Goal: Task Accomplishment & Management: Use online tool/utility

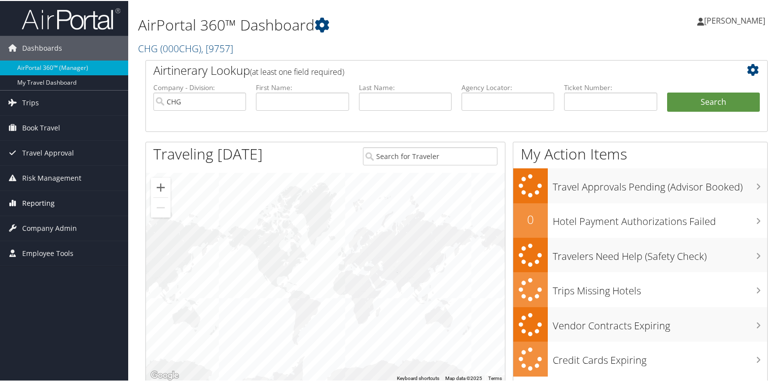
click at [40, 209] on span "Reporting" at bounding box center [38, 202] width 33 height 25
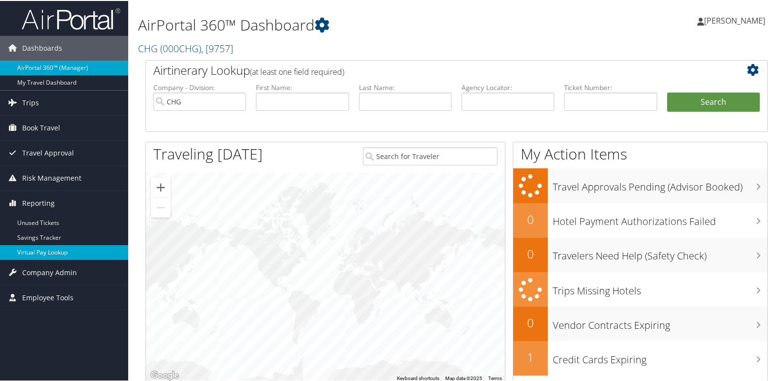
click at [34, 255] on link "Virtual Pay Lookup" at bounding box center [64, 251] width 128 height 15
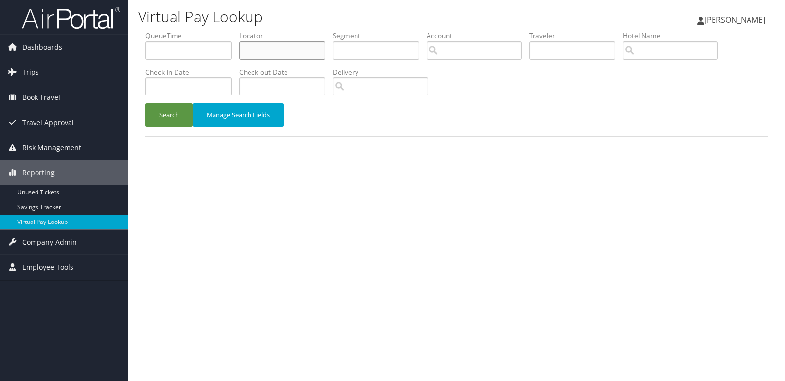
click at [264, 45] on input "text" at bounding box center [282, 50] width 86 height 18
paste input "FPBMAI"
type input "FPBMAI"
click at [187, 113] on button "Search" at bounding box center [168, 114] width 47 height 23
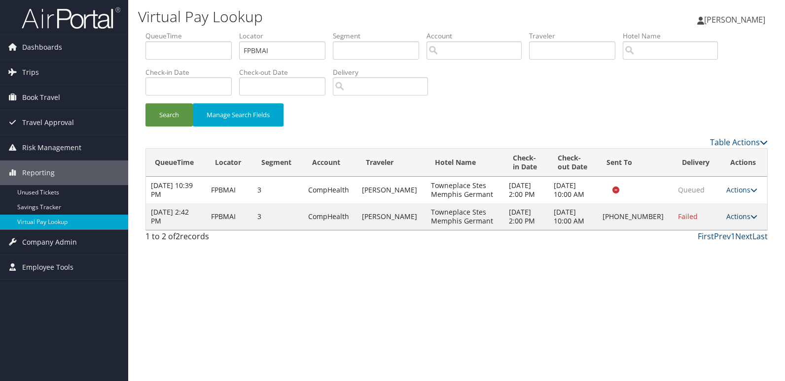
click at [750, 219] on icon at bounding box center [753, 216] width 7 height 7
click at [714, 246] on link "Logs" at bounding box center [708, 248] width 84 height 17
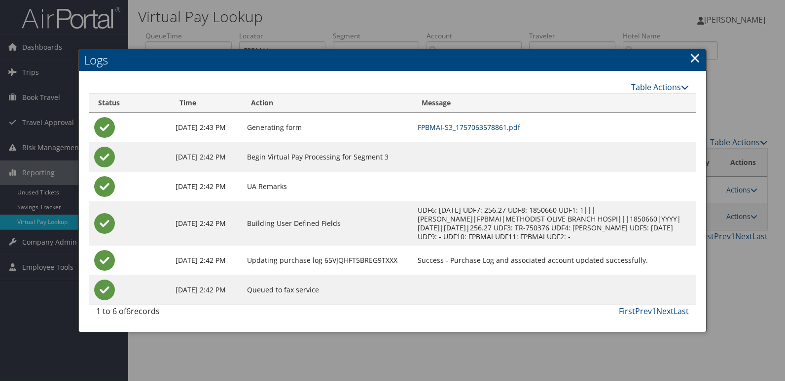
click at [520, 130] on link "FPBMAI-S3_1757063578861.pdf" at bounding box center [468, 127] width 103 height 9
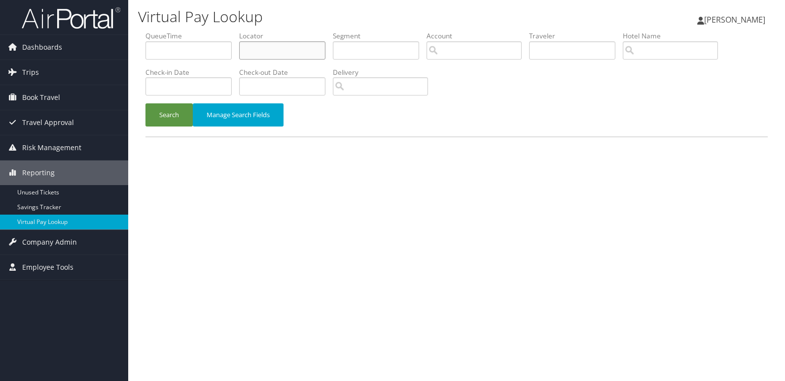
click at [266, 55] on input "text" at bounding box center [282, 50] width 86 height 18
paste input "MIXNAL"
type input "MIXNAL"
click at [185, 112] on button "Search" at bounding box center [168, 114] width 47 height 23
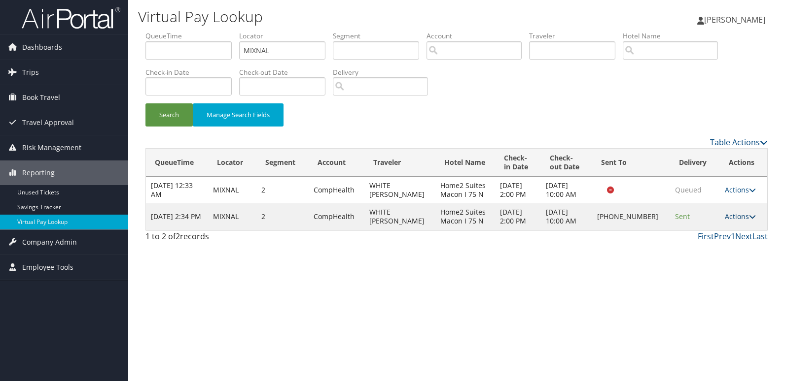
click at [737, 216] on link "Actions" at bounding box center [739, 216] width 31 height 9
click at [701, 252] on link "Logs" at bounding box center [707, 248] width 84 height 17
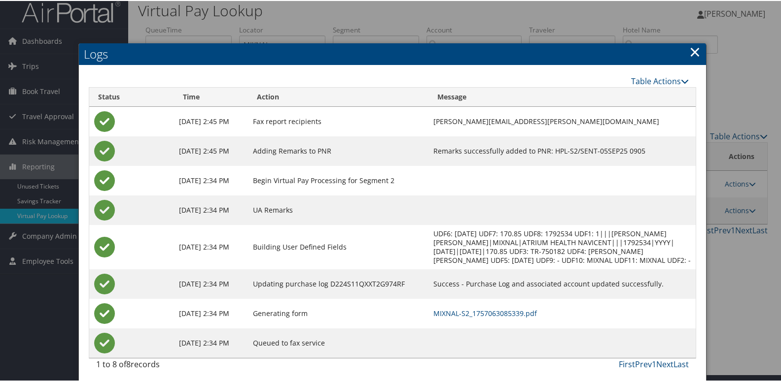
scroll to position [10, 0]
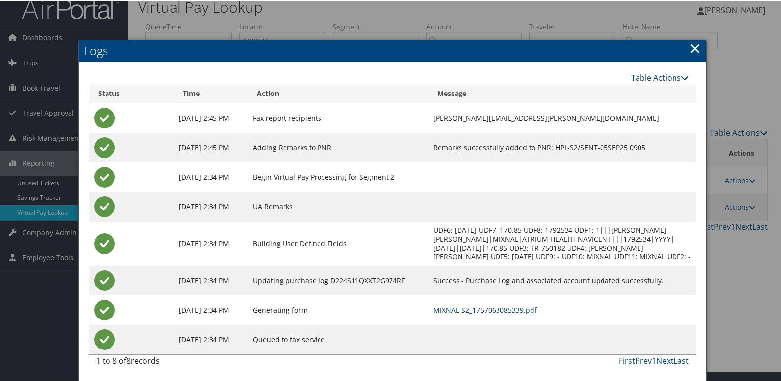
click at [491, 312] on link "MIXNAL-S2_1757063085339.pdf" at bounding box center [484, 309] width 103 height 9
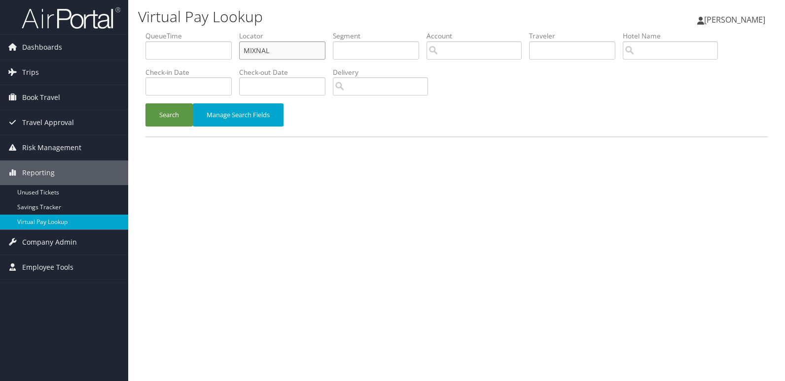
drag, startPoint x: 0, startPoint y: 0, endPoint x: 159, endPoint y: 51, distance: 166.6
click at [159, 31] on ul "QueueTime Locator MIXNAL Segment Account Traveler Hotel Name Check-in Date Chec…" at bounding box center [456, 31] width 622 height 0
paste input "KFIIEY"
type input "KFIIEY"
click at [169, 113] on button "Search" at bounding box center [168, 114] width 47 height 23
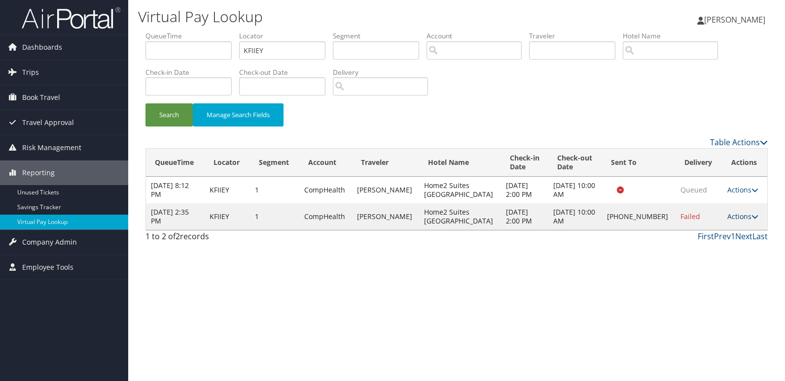
click at [745, 215] on link "Actions" at bounding box center [742, 216] width 31 height 9
click at [705, 248] on link "Logs" at bounding box center [708, 248] width 84 height 17
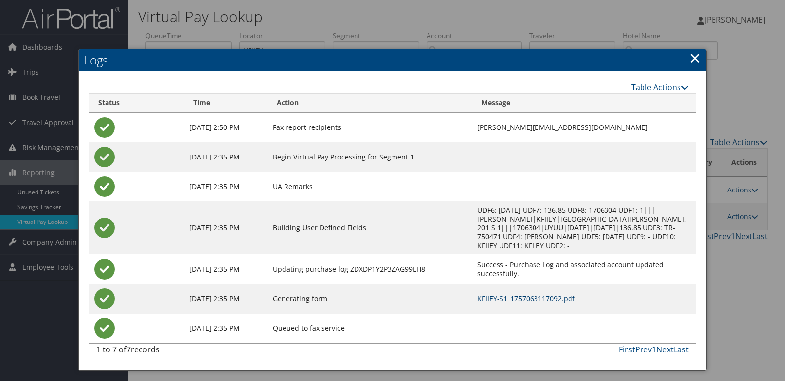
click at [485, 294] on link "KFIIEY-S1_1757063117092.pdf" at bounding box center [526, 298] width 98 height 9
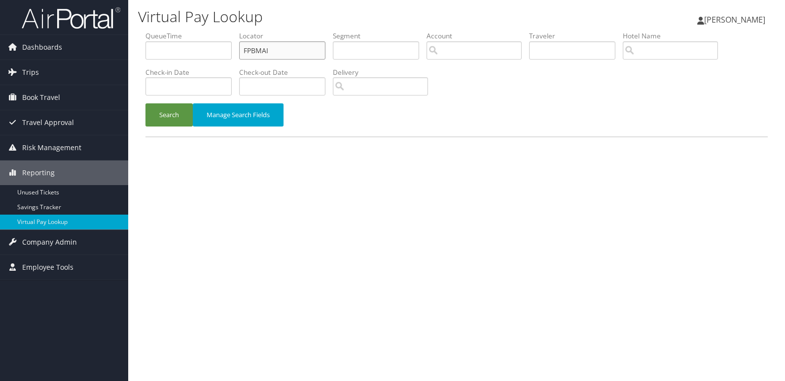
drag, startPoint x: 284, startPoint y: 52, endPoint x: 213, endPoint y: 61, distance: 71.0
click at [213, 31] on ul "QueueTime Locator FPBMAI Segment Account Traveler Hotel Name Check-in Date Chec…" at bounding box center [456, 31] width 622 height 0
paste input "KFIIEY"
type input "KFIIEY"
click at [180, 116] on button "Search" at bounding box center [168, 114] width 47 height 23
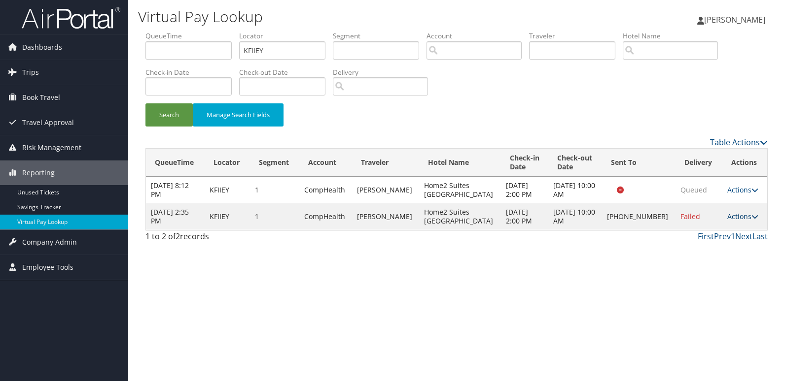
click at [738, 216] on link "Actions" at bounding box center [742, 216] width 31 height 9
click at [706, 241] on link "Logs" at bounding box center [708, 248] width 84 height 17
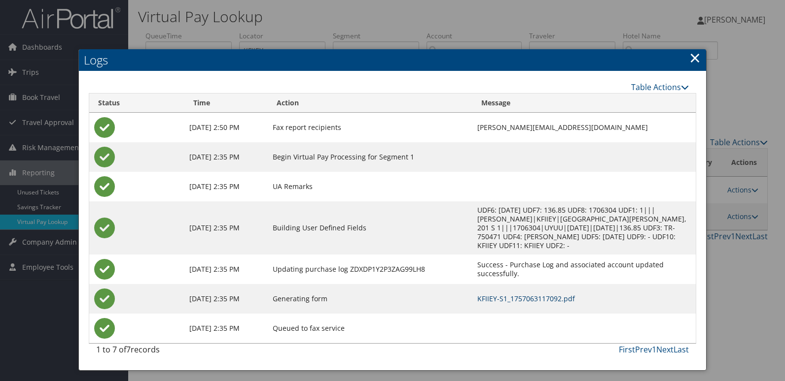
click at [487, 294] on link "KFIIEY-S1_1757063117092.pdf" at bounding box center [526, 298] width 98 height 9
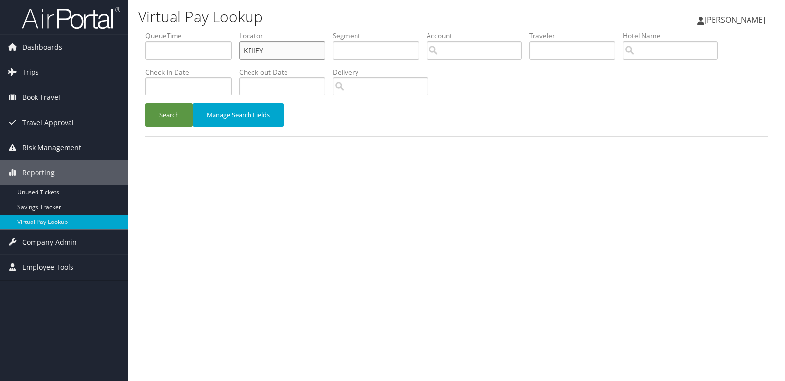
drag, startPoint x: 282, startPoint y: 49, endPoint x: 160, endPoint y: 56, distance: 122.4
click at [160, 31] on ul "QueueTime Locator KFIIEY Segment Account Traveler Hotel Name Check-in Date Chec…" at bounding box center [456, 31] width 622 height 0
paste input "CVFKGX"
type input "CVFKGX"
click at [173, 126] on button "Search" at bounding box center [168, 114] width 47 height 23
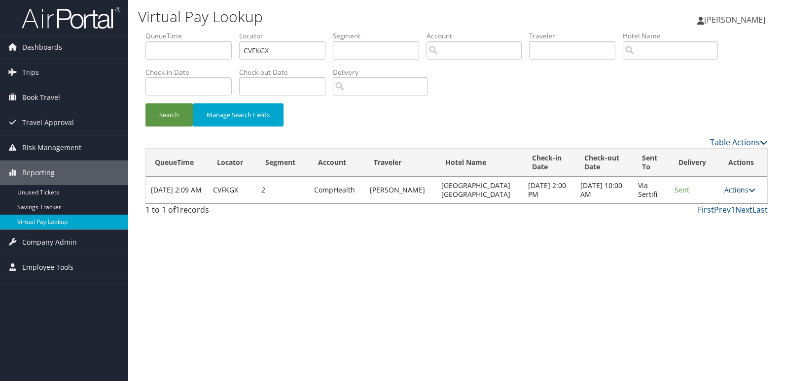
click at [743, 193] on link "Actions" at bounding box center [739, 189] width 31 height 9
click at [721, 218] on link "Logs" at bounding box center [719, 221] width 62 height 17
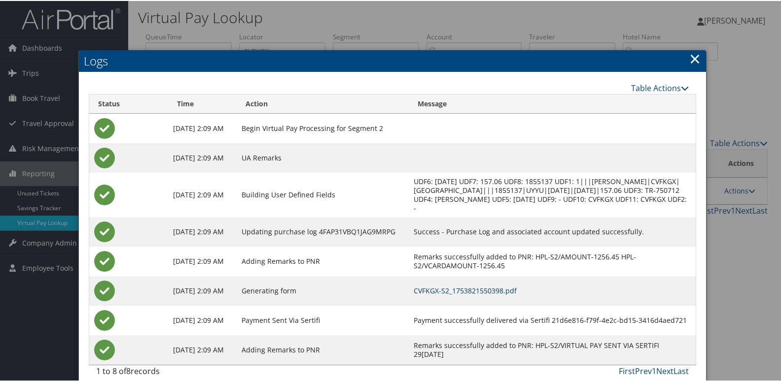
click at [497, 288] on link "CVFKGX-S2_1753821550398.pdf" at bounding box center [464, 289] width 103 height 9
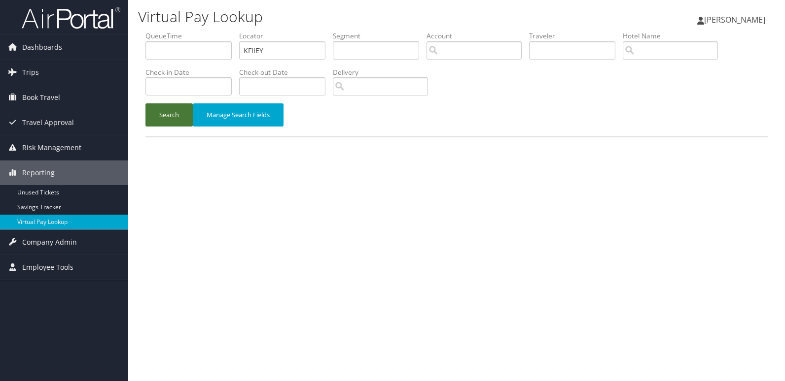
click at [160, 116] on button "Search" at bounding box center [168, 114] width 47 height 23
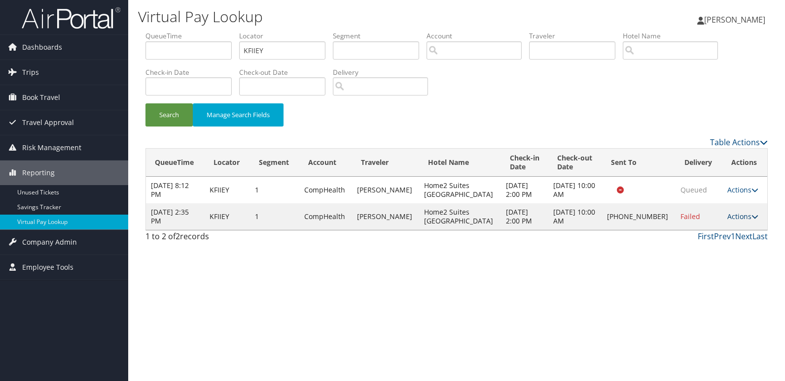
click at [746, 215] on link "Actions" at bounding box center [742, 216] width 31 height 9
drag, startPoint x: 700, startPoint y: 248, endPoint x: 724, endPoint y: 235, distance: 27.8
click at [724, 236] on ul "Resend Logs Delivery Information View Itinerary" at bounding box center [709, 256] width 88 height 68
click at [731, 219] on link "Actions" at bounding box center [742, 216] width 31 height 9
click at [707, 238] on link "Resend" at bounding box center [708, 231] width 84 height 17
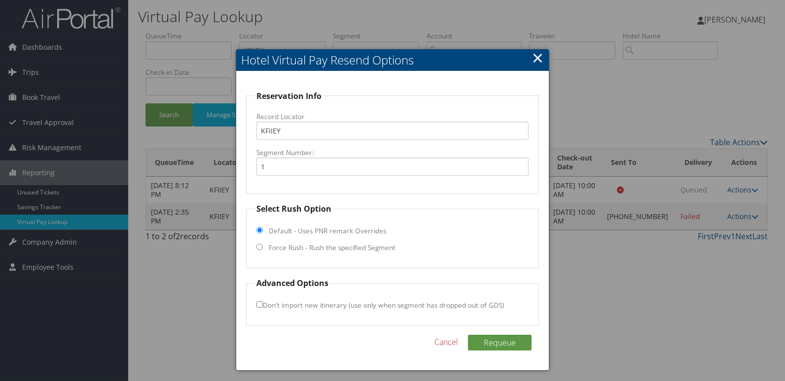
click at [298, 250] on label "Force Rush - Rush the specified Segment" at bounding box center [332, 248] width 127 height 10
click at [263, 250] on input "Force Rush - Rush the specified Segment" at bounding box center [259, 247] width 6 height 6
radio input "true"
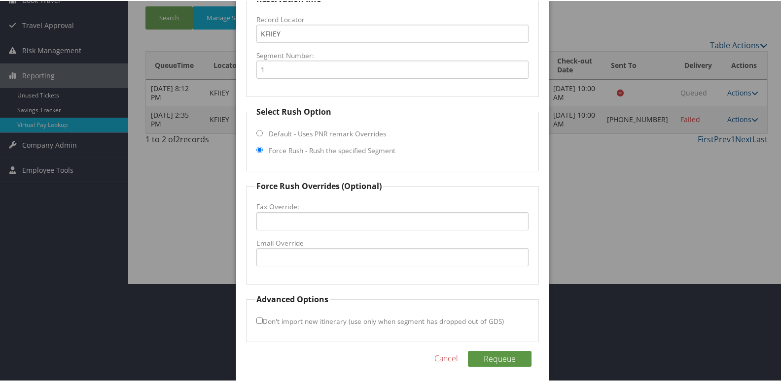
scroll to position [103, 0]
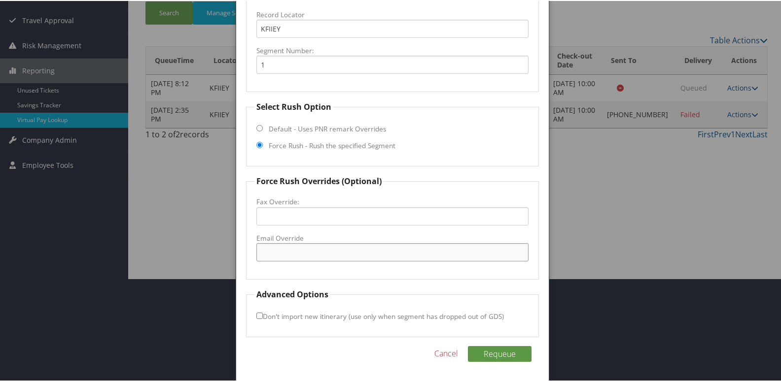
click at [294, 261] on input "Email Override" at bounding box center [392, 251] width 273 height 18
click at [269, 254] on input "Email Override" at bounding box center [392, 251] width 273 height 18
type input "home2.frontdesk@hilton.com"
click at [256, 317] on input "Don't import new itinerary (use only when segment has dropped out of GDS)" at bounding box center [259, 315] width 6 height 6
checkbox input "true"
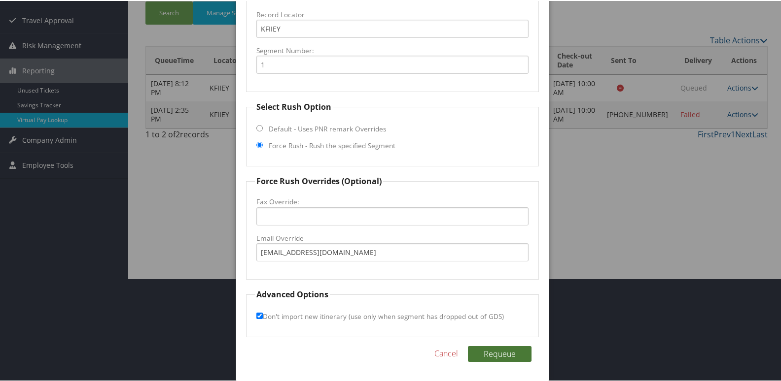
click at [511, 357] on button "Requeue" at bounding box center [500, 353] width 64 height 16
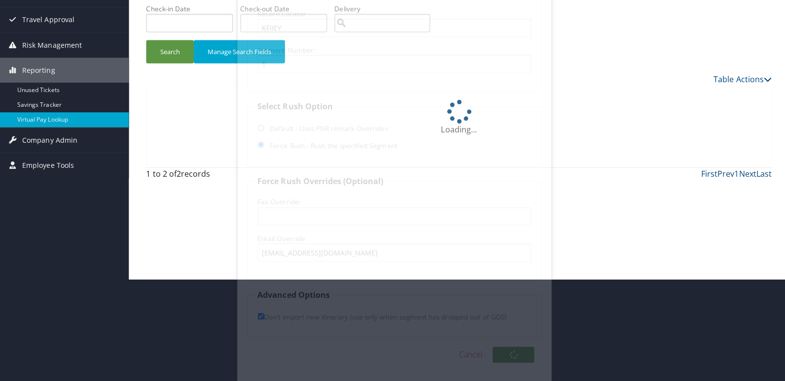
scroll to position [0, 0]
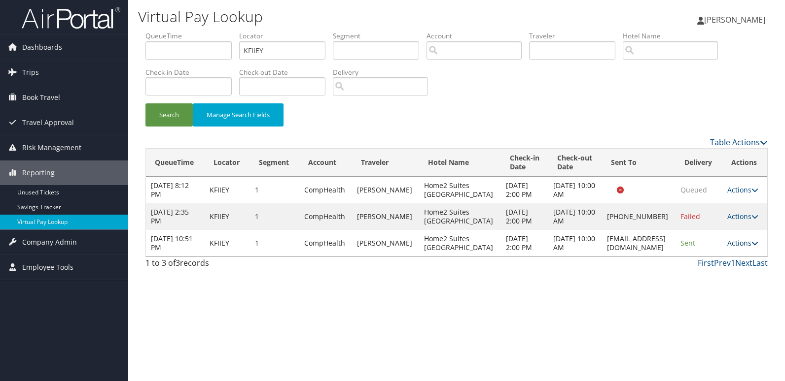
click at [747, 245] on link "Actions" at bounding box center [742, 243] width 31 height 9
click at [719, 273] on link "Logs" at bounding box center [725, 274] width 62 height 17
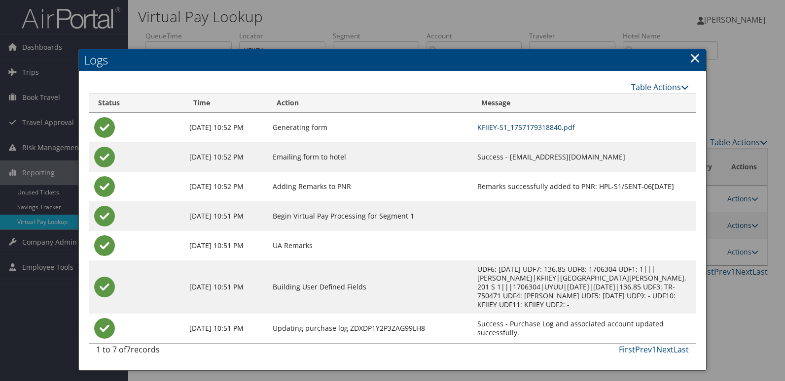
click at [483, 131] on link "KFIIEY-S1_1757179318840.pdf" at bounding box center [526, 127] width 98 height 9
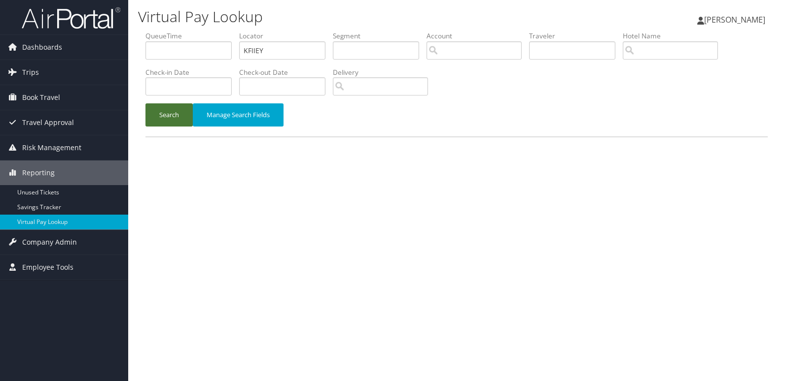
drag, startPoint x: 160, startPoint y: 108, endPoint x: 180, endPoint y: 114, distance: 20.7
click at [162, 109] on button "Search" at bounding box center [168, 114] width 47 height 23
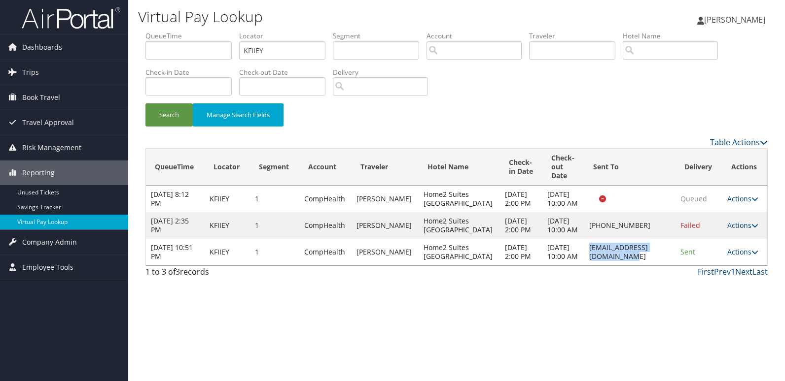
drag, startPoint x: 559, startPoint y: 276, endPoint x: 658, endPoint y: 278, distance: 99.1
click at [658, 266] on td "[EMAIL_ADDRESS][DOMAIN_NAME]" at bounding box center [629, 252] width 91 height 27
copy td "[EMAIL_ADDRESS][DOMAIN_NAME]"
drag, startPoint x: 289, startPoint y: 50, endPoint x: 145, endPoint y: 70, distance: 145.3
click at [147, 31] on ul "QueueTime Locator KFIIEY Segment Account Traveler Hotel Name Check-in Date Chec…" at bounding box center [456, 31] width 622 height 0
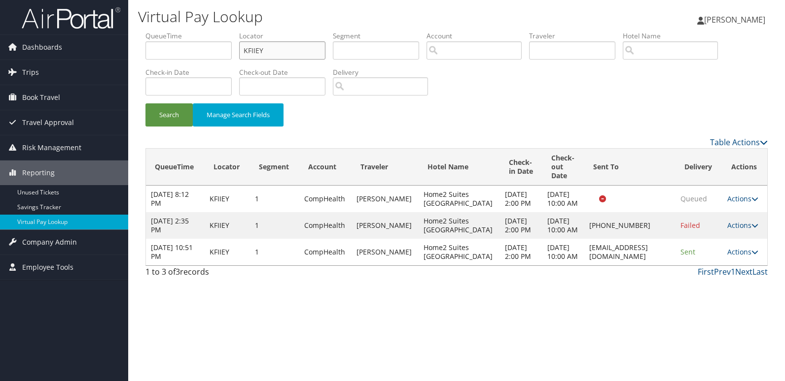
paste input "EXVVWI"
type input "EXVVWI"
click at [164, 123] on button "Search" at bounding box center [168, 114] width 47 height 23
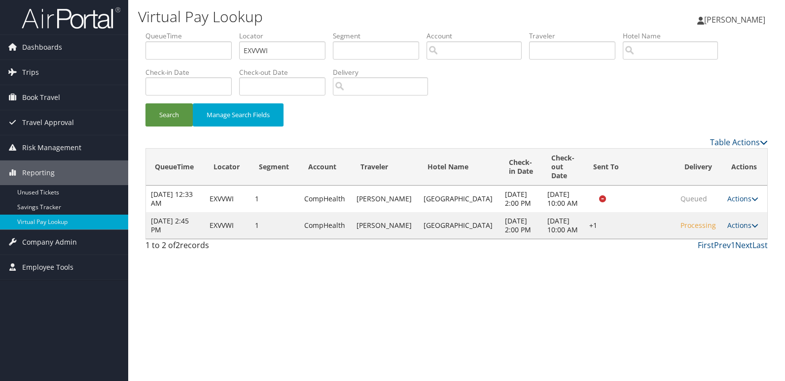
click at [743, 239] on td "Actions Resend Logs Delivery Information View Itinerary" at bounding box center [744, 225] width 45 height 27
click at [741, 230] on link "Actions" at bounding box center [742, 225] width 31 height 9
click at [715, 284] on link "Logs" at bounding box center [710, 283] width 84 height 17
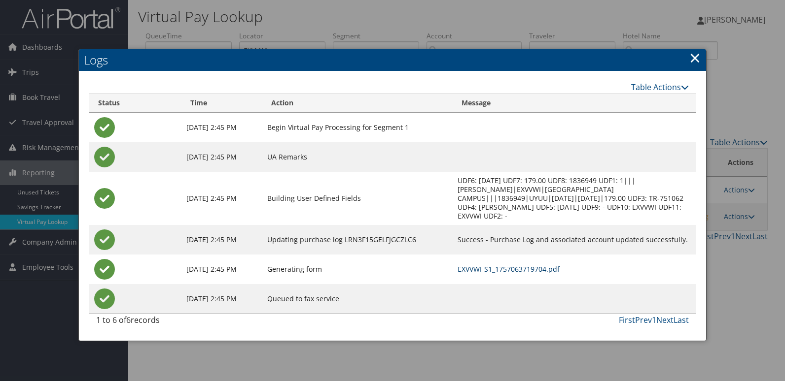
click at [503, 265] on link "EXVVWI-S1_1757063719704.pdf" at bounding box center [508, 269] width 102 height 9
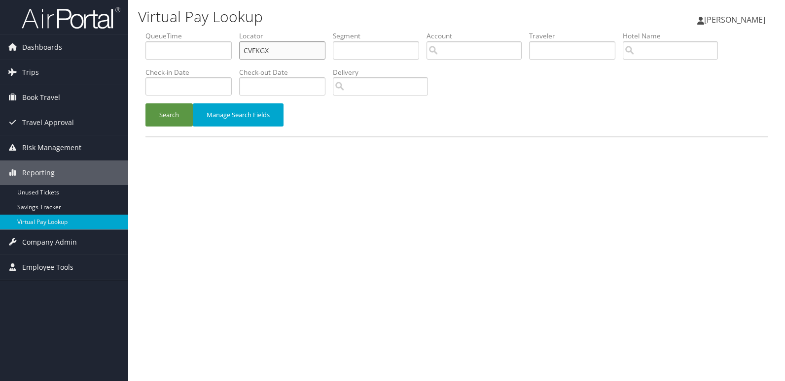
drag, startPoint x: 280, startPoint y: 53, endPoint x: 207, endPoint y: 62, distance: 73.0
click at [207, 31] on ul "QueueTime Locator CVFKGX Segment Account Traveler Hotel Name Check-in Date Chec…" at bounding box center [456, 31] width 622 height 0
paste input "OVIZAY"
type input "OVIZAY"
click at [163, 118] on button "Search" at bounding box center [168, 114] width 47 height 23
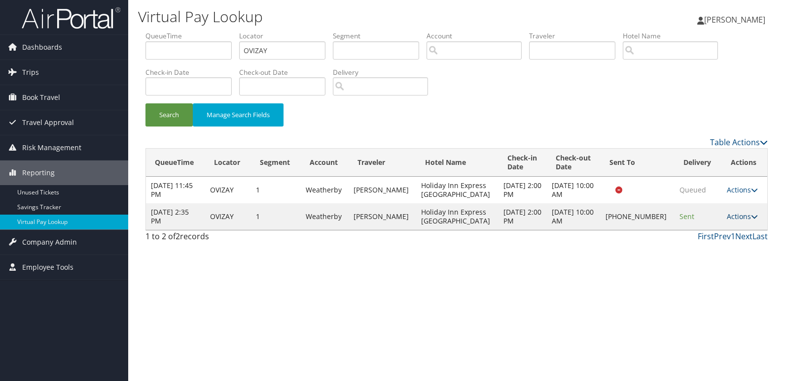
click at [731, 217] on link "Actions" at bounding box center [741, 216] width 31 height 9
click at [701, 247] on link "Logs" at bounding box center [708, 248] width 84 height 17
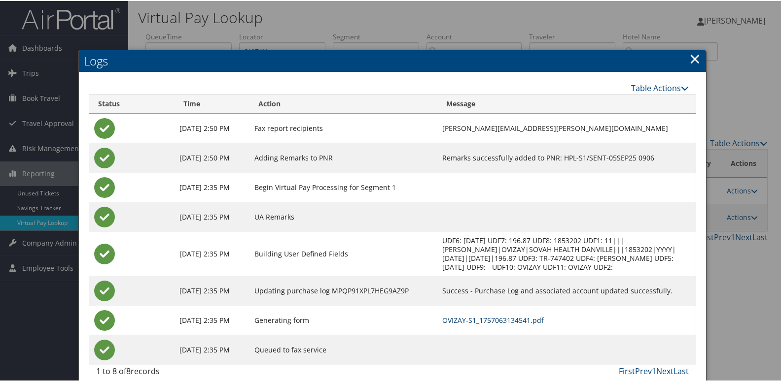
click at [478, 324] on link "OVIZAY-S1_1757063134541.pdf" at bounding box center [493, 319] width 102 height 9
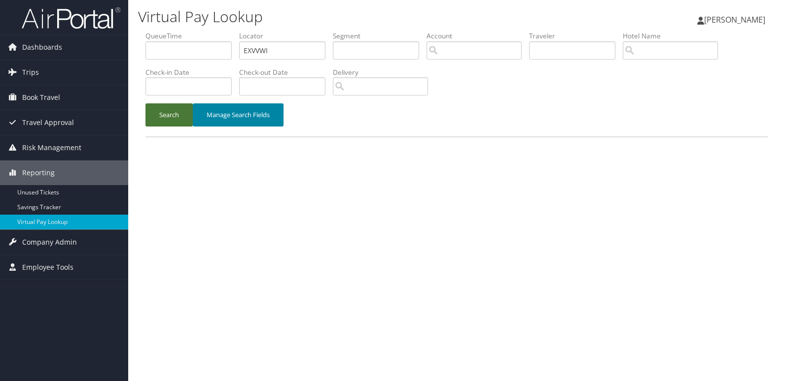
drag, startPoint x: 169, startPoint y: 116, endPoint x: 198, endPoint y: 125, distance: 30.9
click at [169, 117] on button "Search" at bounding box center [168, 114] width 47 height 23
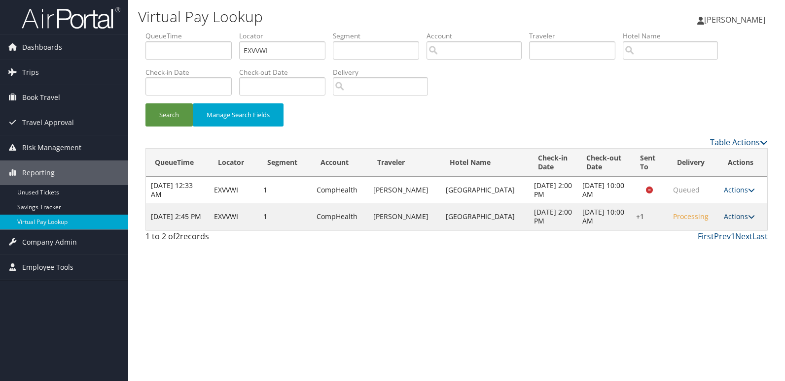
click at [739, 221] on link "Actions" at bounding box center [738, 216] width 31 height 9
click at [699, 248] on link "Resend" at bounding box center [708, 244] width 84 height 17
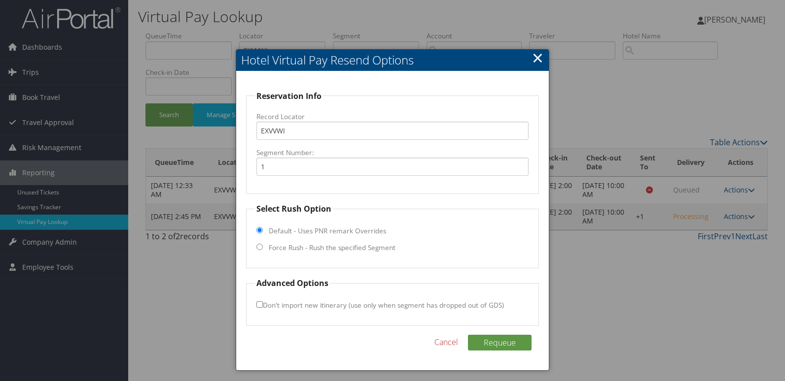
click at [299, 251] on label "Force Rush - Rush the specified Segment" at bounding box center [332, 248] width 127 height 10
click at [263, 250] on input "Force Rush - Rush the specified Segment" at bounding box center [259, 247] width 6 height 6
radio input "true"
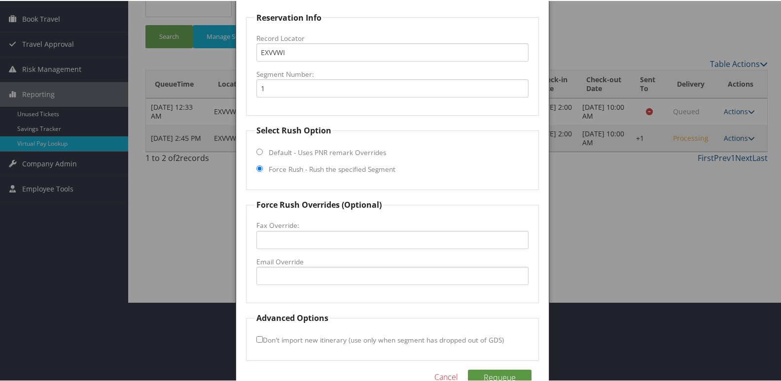
scroll to position [99, 0]
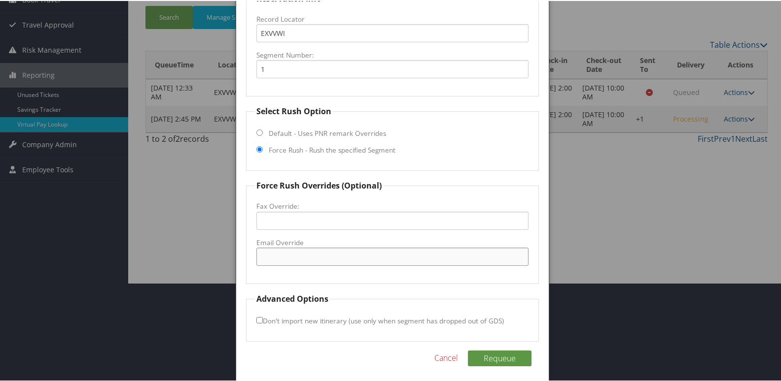
click at [283, 257] on input "Email Override" at bounding box center [392, 256] width 273 height 18
click at [298, 257] on input "hamptoninnstamford@hilton.com" at bounding box center [392, 256] width 273 height 18
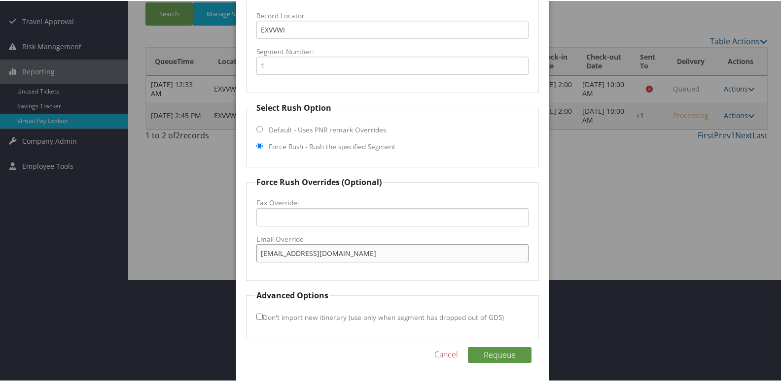
scroll to position [103, 0]
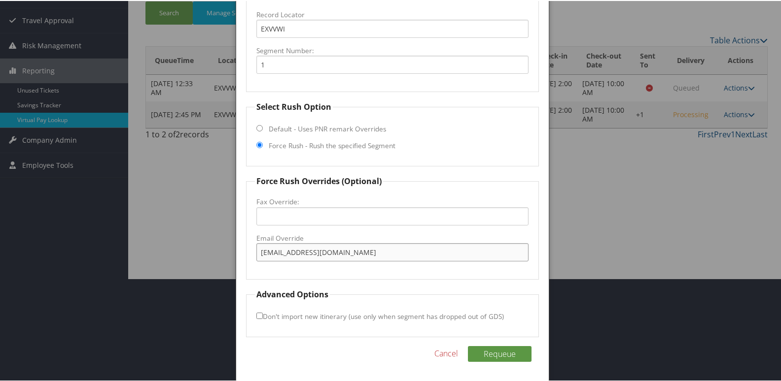
type input "hamptoninn.stamford@hilton.com"
click at [257, 315] on input "Don't import new itinerary (use only when segment has dropped out of GDS)" at bounding box center [259, 315] width 6 height 6
checkbox input "true"
click at [506, 361] on button "Requeue" at bounding box center [500, 353] width 64 height 16
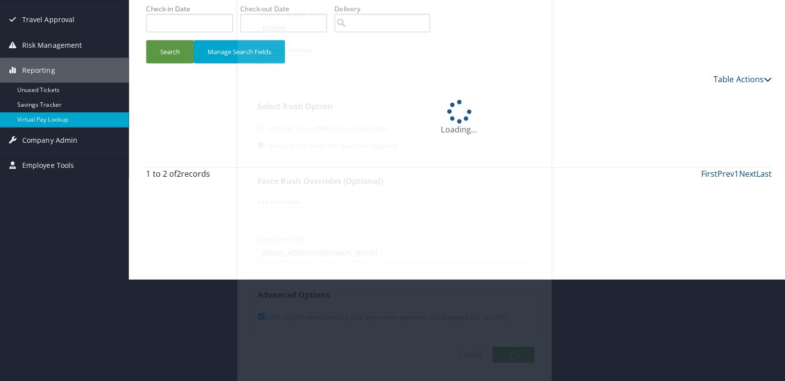
scroll to position [0, 0]
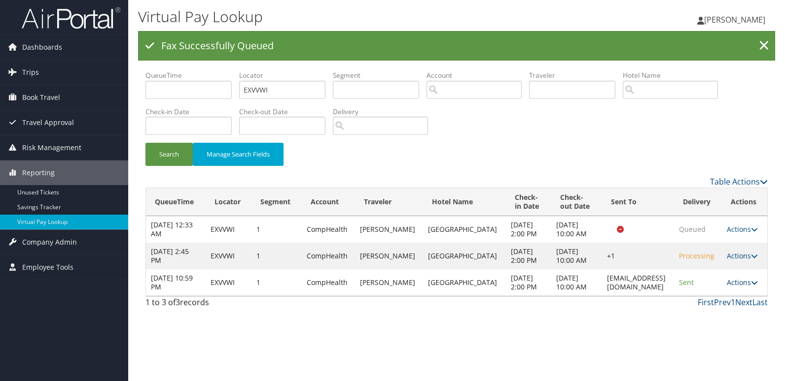
click at [754, 286] on icon at bounding box center [754, 282] width 7 height 7
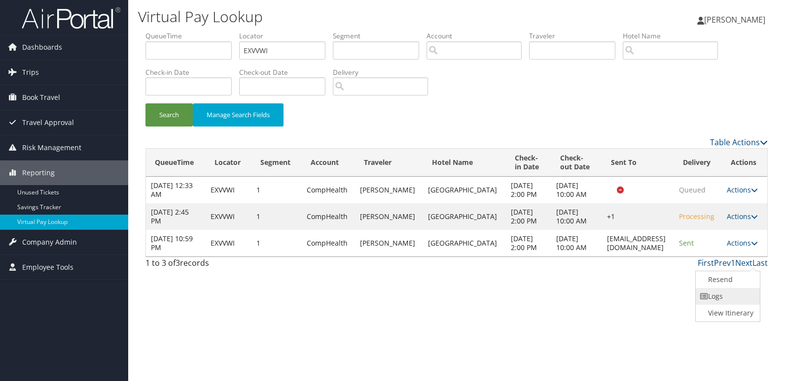
click at [729, 299] on link "Logs" at bounding box center [726, 296] width 62 height 17
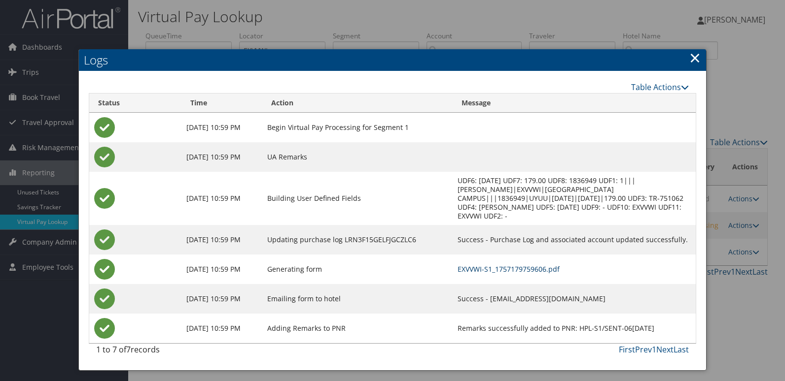
click at [468, 265] on link "EXVVWI-S1_1757179759606.pdf" at bounding box center [508, 269] width 102 height 9
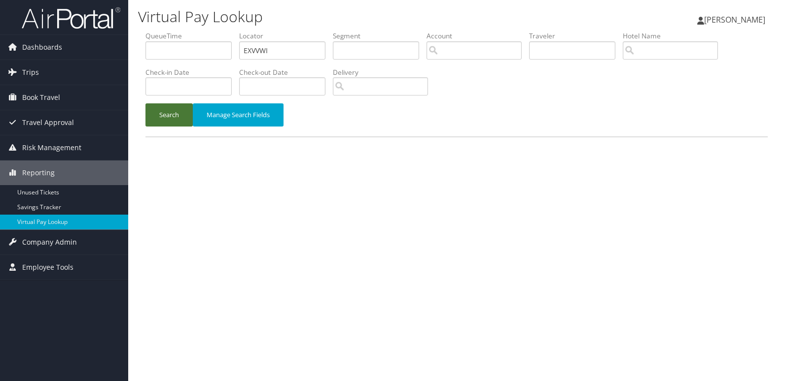
drag, startPoint x: 173, startPoint y: 116, endPoint x: 240, endPoint y: 133, distance: 68.5
click at [175, 117] on button "Search" at bounding box center [168, 114] width 47 height 23
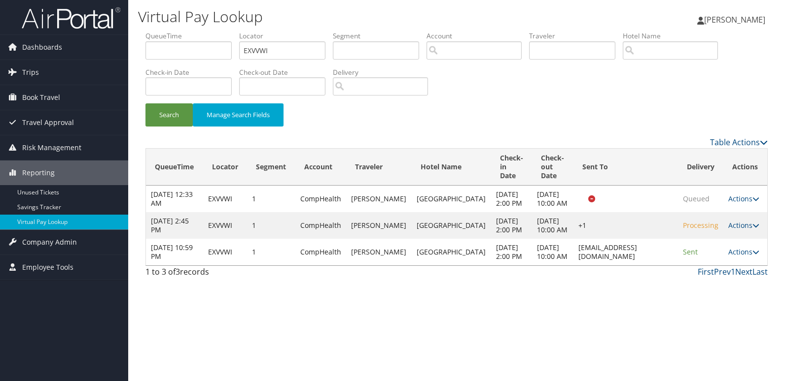
drag, startPoint x: 546, startPoint y: 296, endPoint x: 654, endPoint y: 289, distance: 109.2
click at [654, 266] on td "hamptoninn.stamford@hilton.com" at bounding box center [625, 252] width 104 height 27
drag, startPoint x: 276, startPoint y: 57, endPoint x: 220, endPoint y: 63, distance: 57.0
click at [220, 31] on ul "QueueTime Locator EXVVWI Segment Account Traveler Hotel Name Check-in Date Chec…" at bounding box center [456, 31] width 622 height 0
paste input "JSDPO"
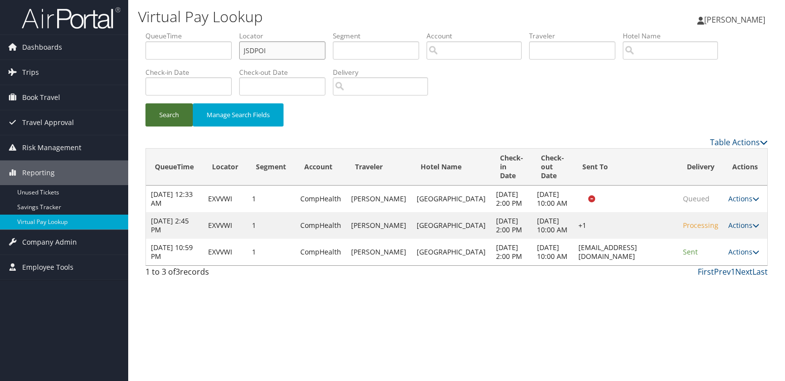
type input "JSDPOI"
click at [176, 105] on button "Search" at bounding box center [168, 114] width 47 height 23
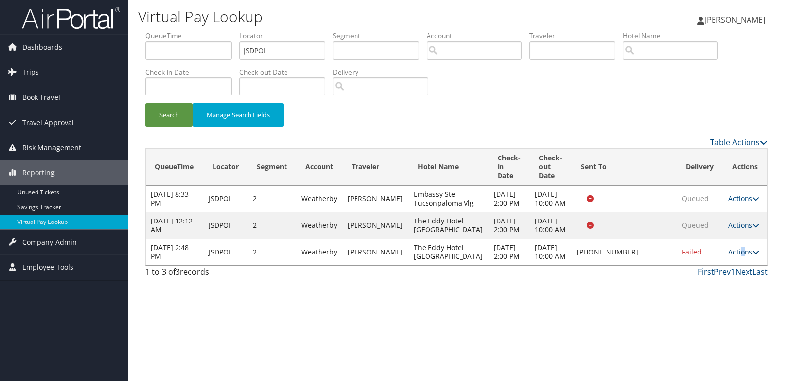
click at [739, 257] on link "Actions" at bounding box center [743, 251] width 31 height 9
drag, startPoint x: 739, startPoint y: 272, endPoint x: 715, endPoint y: 307, distance: 42.5
click at [715, 307] on link "Logs" at bounding box center [712, 305] width 84 height 17
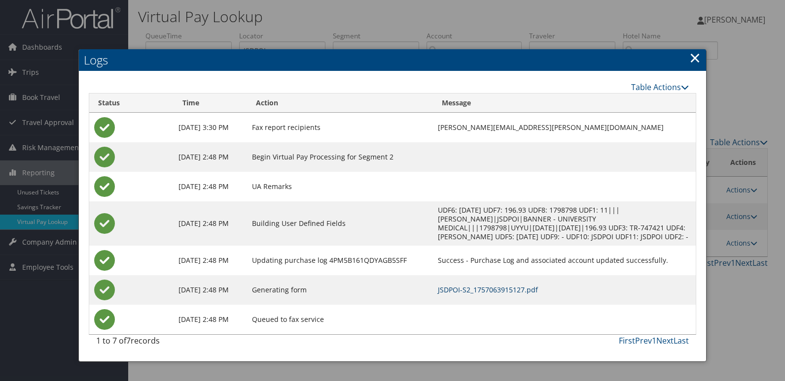
click at [485, 292] on link "JSDPOI-S2_1757063915127.pdf" at bounding box center [488, 289] width 100 height 9
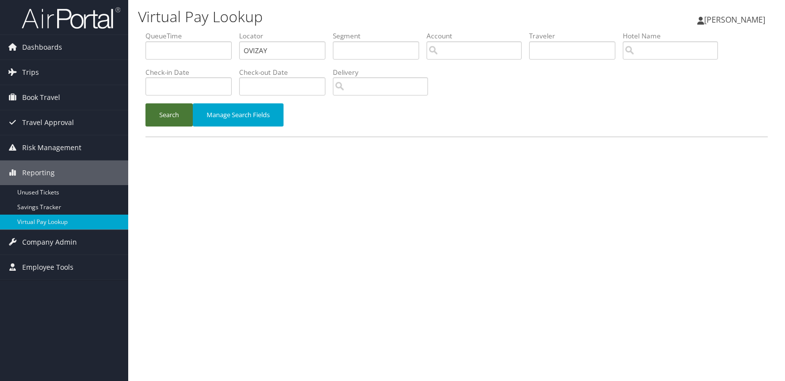
click at [167, 117] on button "Search" at bounding box center [168, 114] width 47 height 23
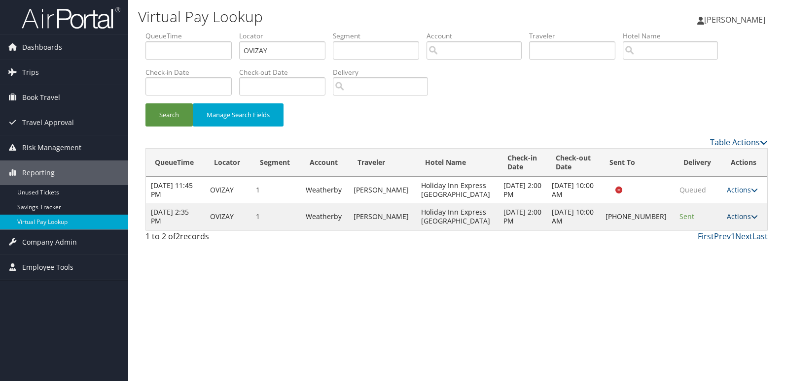
click at [732, 219] on link "Actions" at bounding box center [741, 216] width 31 height 9
click at [696, 228] on link "Resend" at bounding box center [708, 231] width 84 height 17
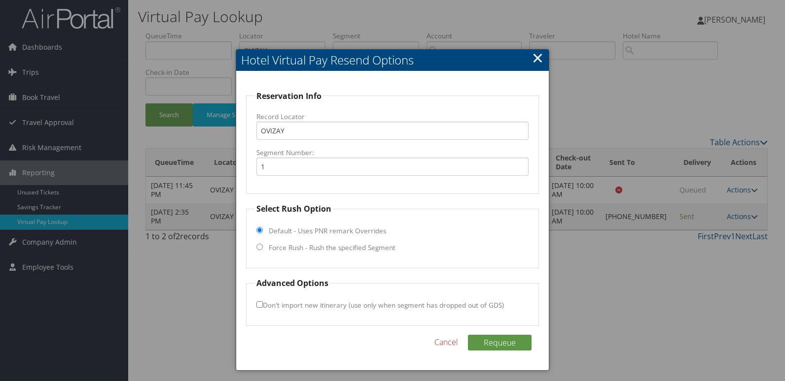
click at [309, 253] on fieldset "Select Rush Option Default - Uses PNR remark Overrides Force Rush - Rush the sp…" at bounding box center [392, 236] width 293 height 66
click at [309, 250] on label "Force Rush - Rush the specified Segment" at bounding box center [332, 248] width 127 height 10
click at [263, 250] on input "Force Rush - Rush the specified Segment" at bounding box center [259, 247] width 6 height 6
radio input "true"
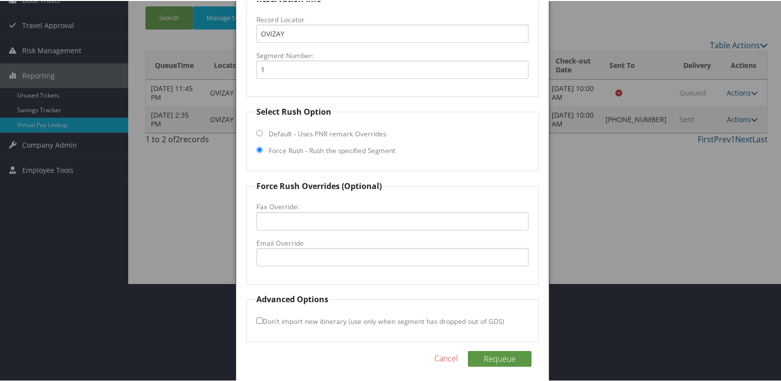
scroll to position [99, 0]
click at [302, 264] on input "Email Override" at bounding box center [392, 256] width 273 height 18
type input "hiexpress.danville@dalyseven.com"
click at [257, 319] on input "Don't import new itinerary (use only when segment has dropped out of GDS)" at bounding box center [259, 319] width 6 height 6
checkbox input "true"
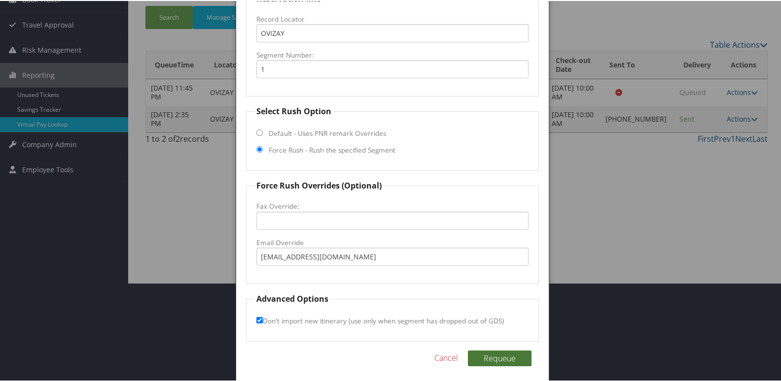
click at [497, 361] on button "Requeue" at bounding box center [500, 358] width 64 height 16
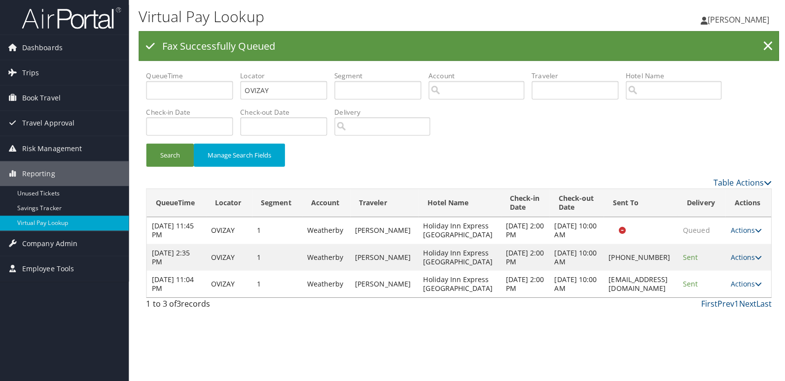
scroll to position [0, 0]
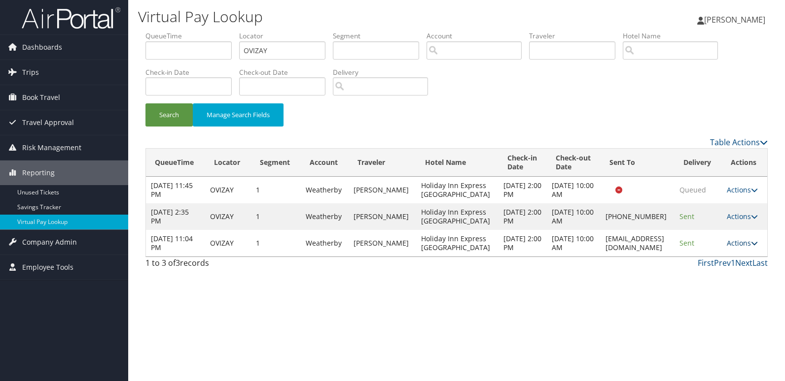
click at [749, 243] on link "Actions" at bounding box center [741, 243] width 31 height 9
click at [727, 274] on link "Logs" at bounding box center [726, 274] width 62 height 17
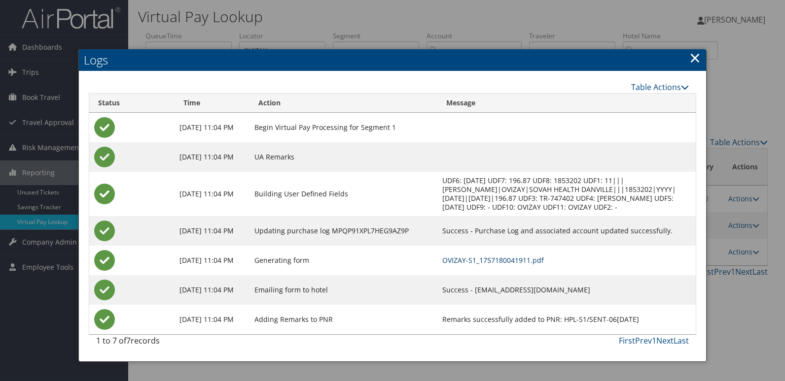
click at [487, 256] on link "OVIZAY-S1_1757180041911.pdf" at bounding box center [493, 260] width 102 height 9
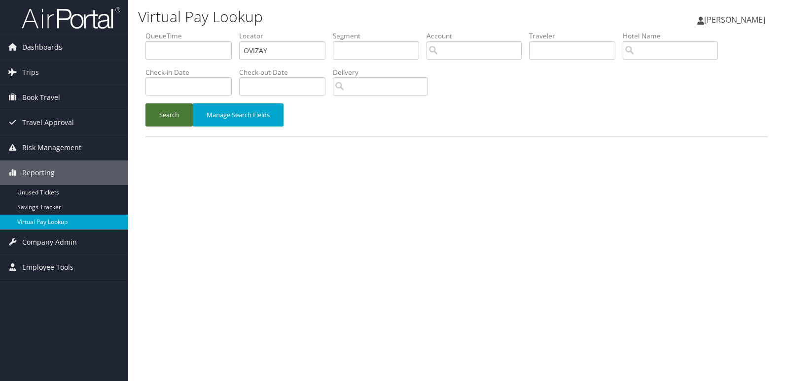
click at [172, 123] on button "Search" at bounding box center [168, 114] width 47 height 23
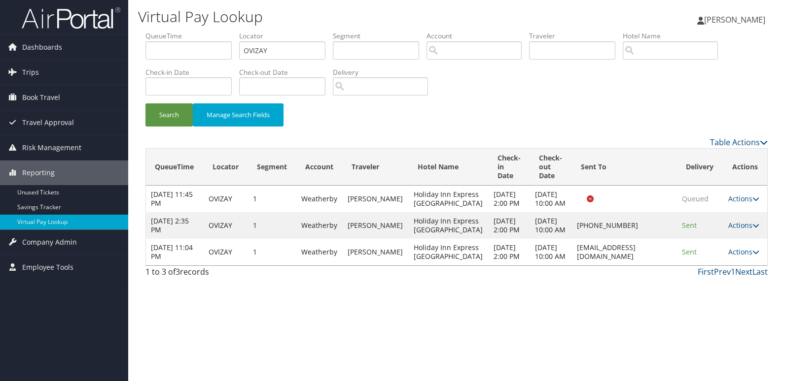
drag, startPoint x: 545, startPoint y: 299, endPoint x: 689, endPoint y: 291, distance: 145.1
click at [662, 266] on td "hiexpress.danville@dalyseven.com" at bounding box center [624, 252] width 105 height 27
copy td "hiexpress.danville@dalyseven.com"
drag, startPoint x: 278, startPoint y: 50, endPoint x: 202, endPoint y: 70, distance: 79.0
click at [202, 31] on ul "QueueTime Locator OVIZAY Segment Account Traveler Hotel Name Check-in Date Chec…" at bounding box center [456, 31] width 622 height 0
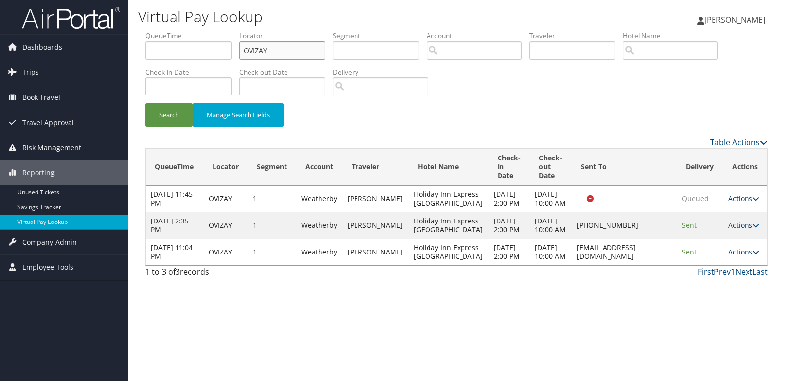
paste input "RHKGO"
type input "ORHKGO"
drag, startPoint x: 157, startPoint y: 115, endPoint x: 198, endPoint y: 120, distance: 40.8
click at [158, 116] on button "Search" at bounding box center [168, 114] width 47 height 23
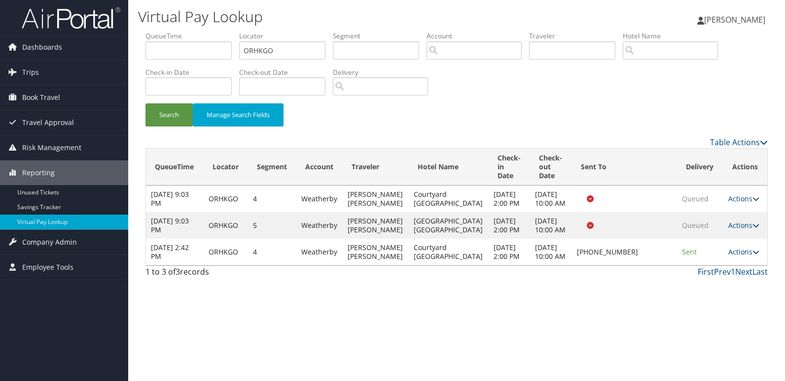
click at [754, 256] on icon at bounding box center [755, 252] width 7 height 7
click at [720, 302] on link "Logs" at bounding box center [710, 305] width 84 height 17
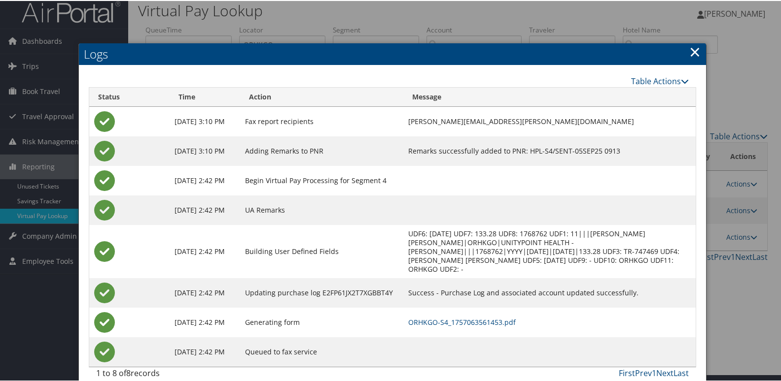
scroll to position [10, 0]
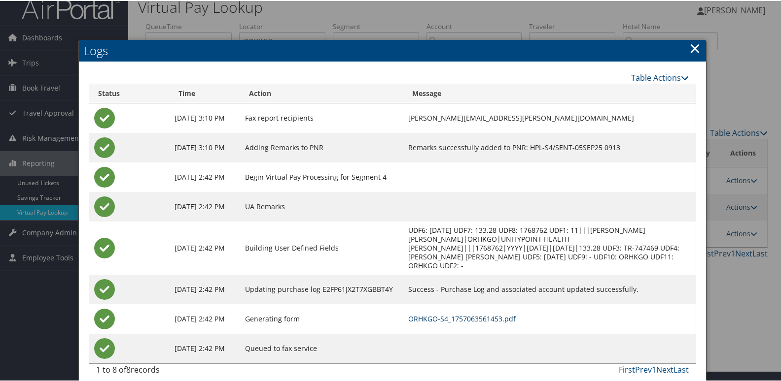
drag, startPoint x: 481, startPoint y: 307, endPoint x: 460, endPoint y: 308, distance: 20.7
click at [481, 313] on link "ORHKGO-S4_1757063561453.pdf" at bounding box center [461, 317] width 107 height 9
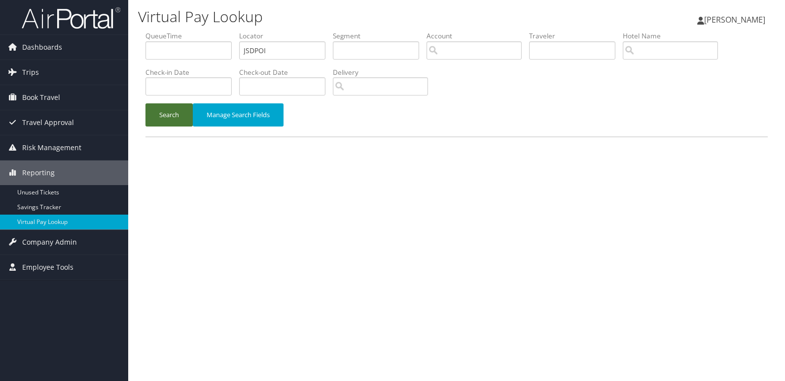
click at [170, 122] on button "Search" at bounding box center [168, 114] width 47 height 23
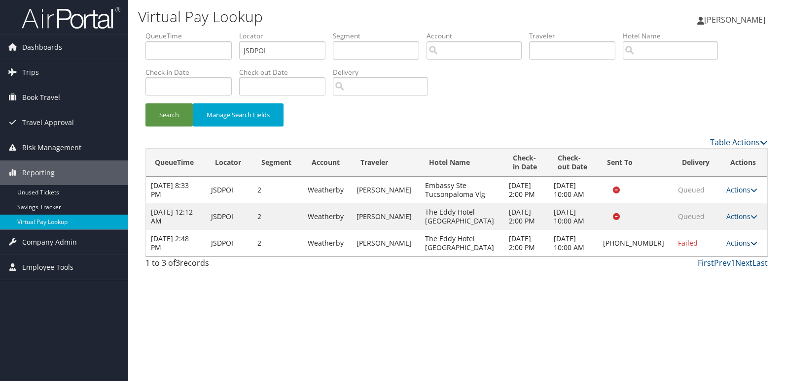
click at [737, 243] on link "Actions" at bounding box center [741, 243] width 31 height 9
click at [693, 274] on link "Logs" at bounding box center [707, 274] width 84 height 17
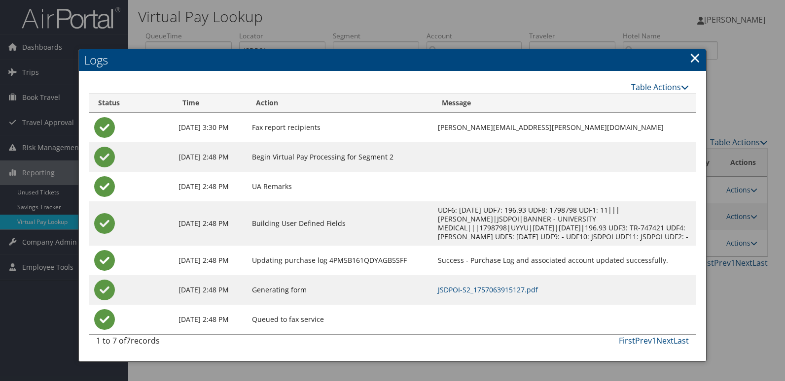
click at [693, 61] on link "×" at bounding box center [694, 58] width 11 height 20
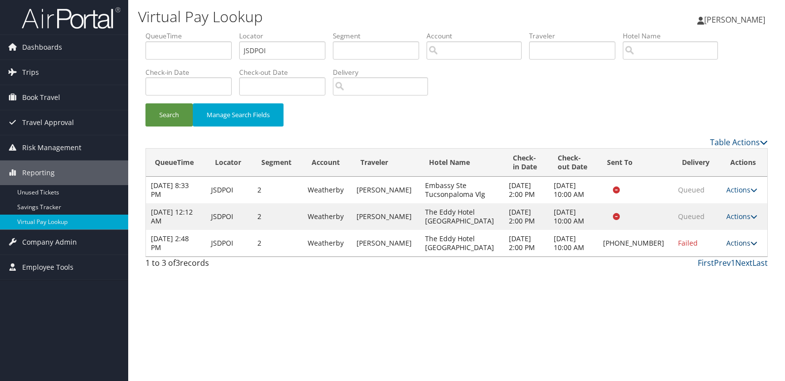
click at [744, 244] on link "Actions" at bounding box center [741, 243] width 31 height 9
drag, startPoint x: 705, startPoint y: 262, endPoint x: 630, endPoint y: 266, distance: 75.5
click at [705, 262] on link "Resend" at bounding box center [707, 257] width 84 height 17
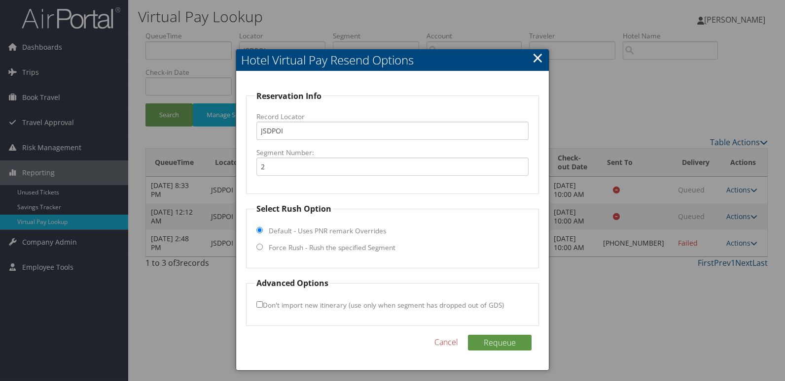
click at [324, 247] on label "Force Rush - Rush the specified Segment" at bounding box center [332, 248] width 127 height 10
click at [263, 247] on input "Force Rush - Rush the specified Segment" at bounding box center [259, 247] width 6 height 6
radio input "true"
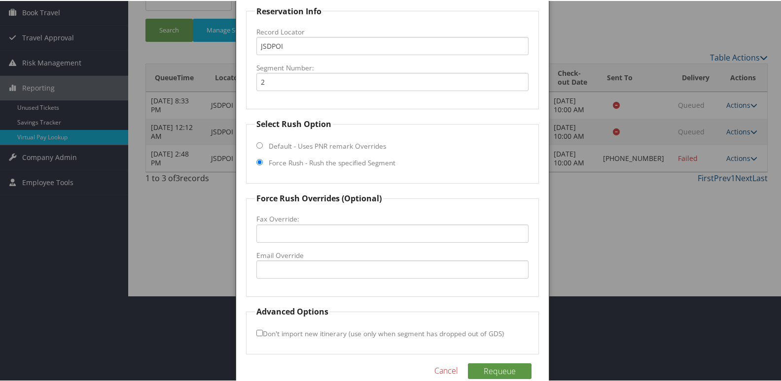
scroll to position [99, 0]
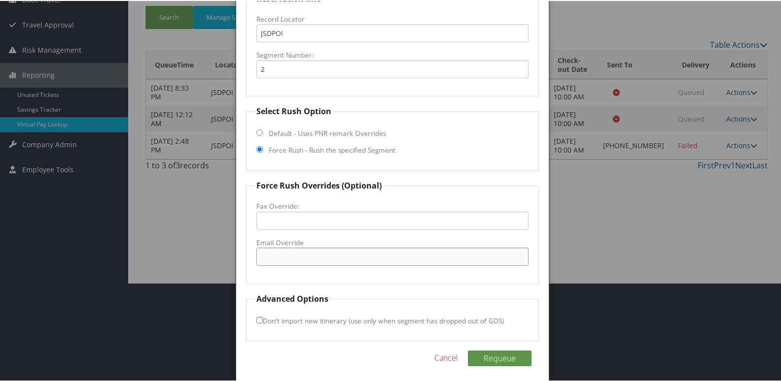
click at [278, 252] on input "Email Override" at bounding box center [392, 256] width 273 height 18
click at [276, 254] on input "Email Override" at bounding box center [392, 256] width 273 height 18
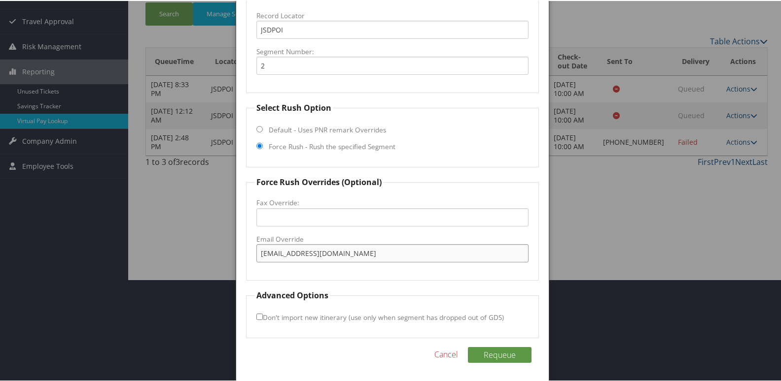
scroll to position [103, 0]
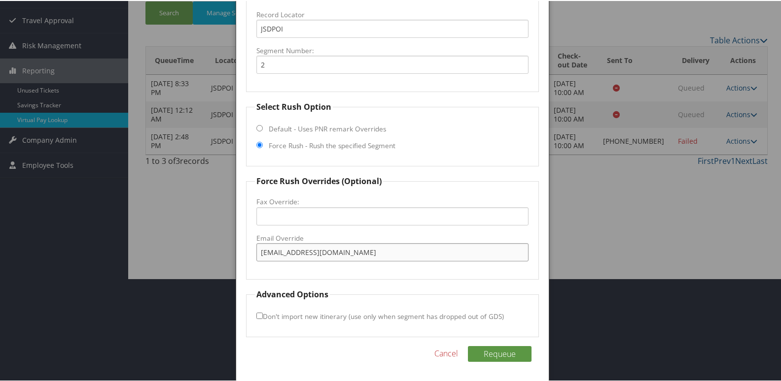
type input "tused_fo@hilton.com"
click at [258, 317] on input "Don't import new itinerary (use only when segment has dropped out of GDS)" at bounding box center [259, 315] width 6 height 6
checkbox input "true"
click at [500, 354] on button "Requeue" at bounding box center [500, 353] width 64 height 16
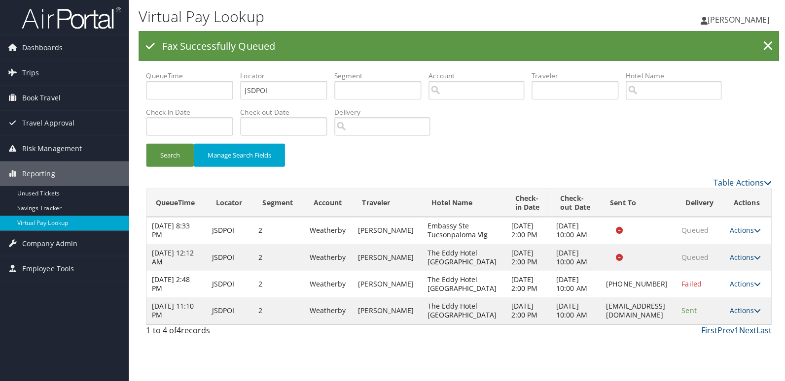
scroll to position [0, 0]
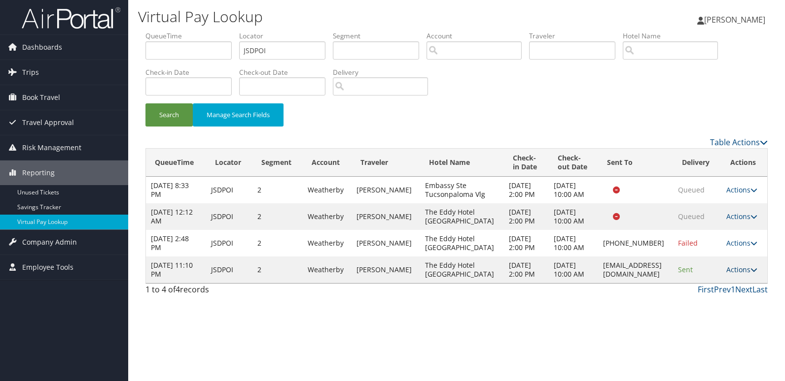
click at [741, 275] on link "Actions" at bounding box center [741, 269] width 31 height 9
click at [715, 332] on link "Logs" at bounding box center [722, 332] width 62 height 17
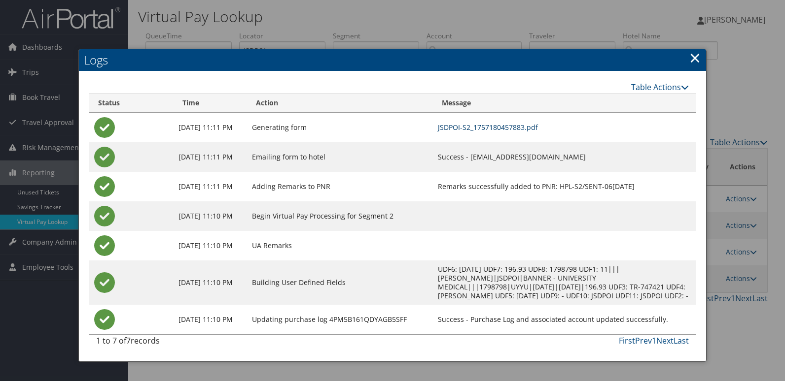
click at [510, 130] on link "JSDPOI-S2_1757180457883.pdf" at bounding box center [488, 127] width 100 height 9
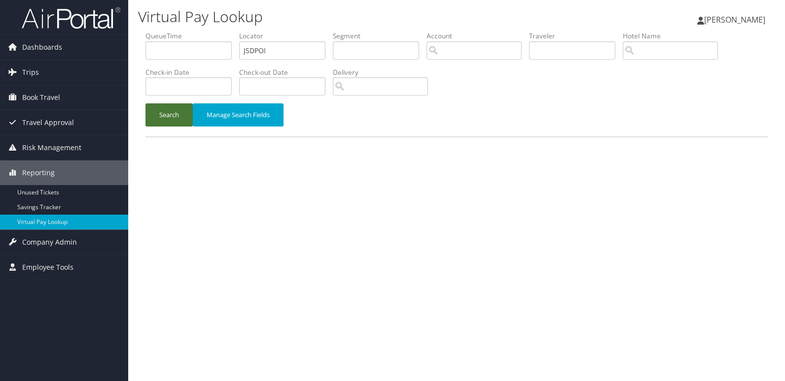
click at [159, 122] on button "Search" at bounding box center [168, 114] width 47 height 23
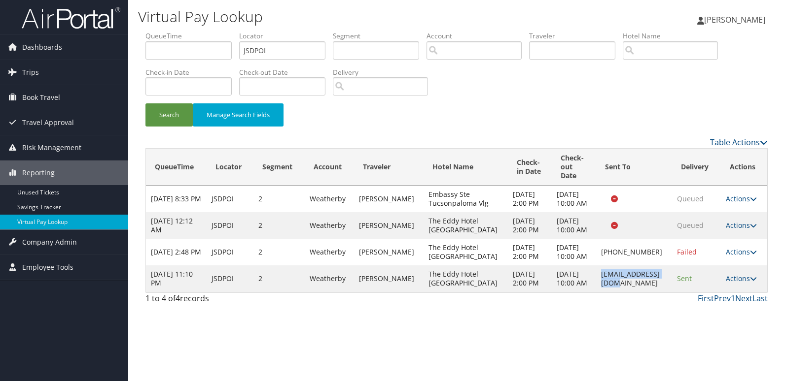
drag, startPoint x: 590, startPoint y: 313, endPoint x: 659, endPoint y: 313, distance: 68.5
click at [659, 292] on td "[EMAIL_ADDRESS][DOMAIN_NAME]" at bounding box center [634, 279] width 76 height 27
copy td "[EMAIL_ADDRESS][DOMAIN_NAME]"
click at [181, 31] on ul "QueueTime Locator JSDPOI Segment Account Traveler Hotel Name Check-in Date Chec…" at bounding box center [456, 31] width 622 height 0
paste input "CXLLTG"
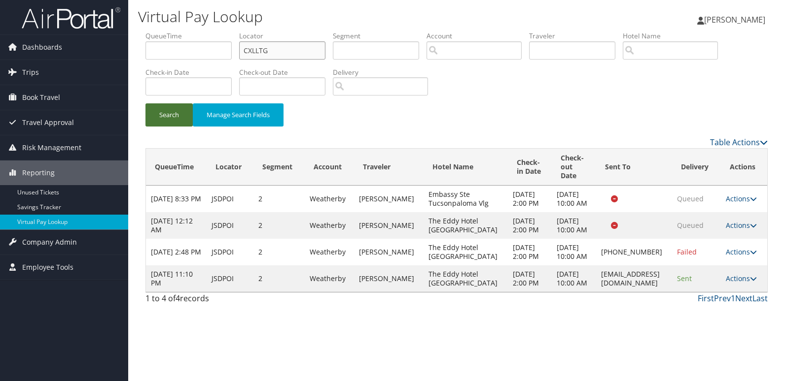
type input "CXLLTG"
click at [165, 112] on button "Search" at bounding box center [168, 114] width 47 height 23
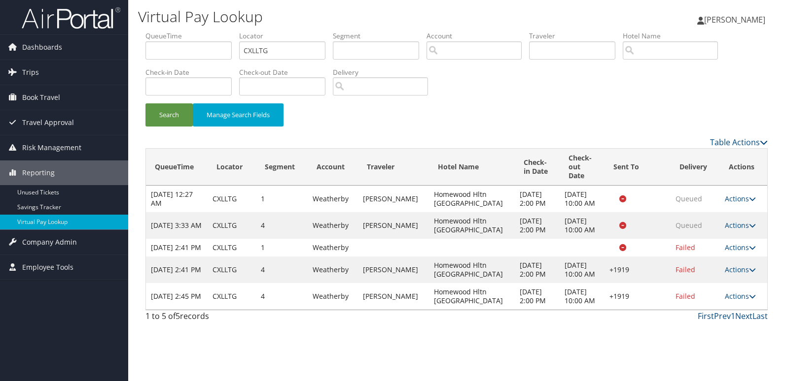
click at [740, 301] on link "Actions" at bounding box center [739, 296] width 31 height 9
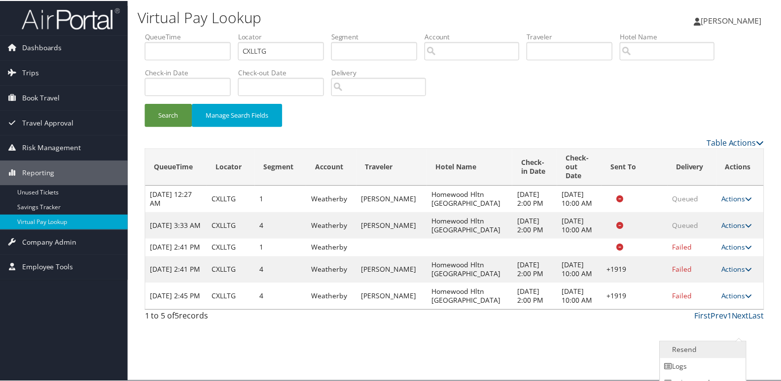
scroll to position [29, 0]
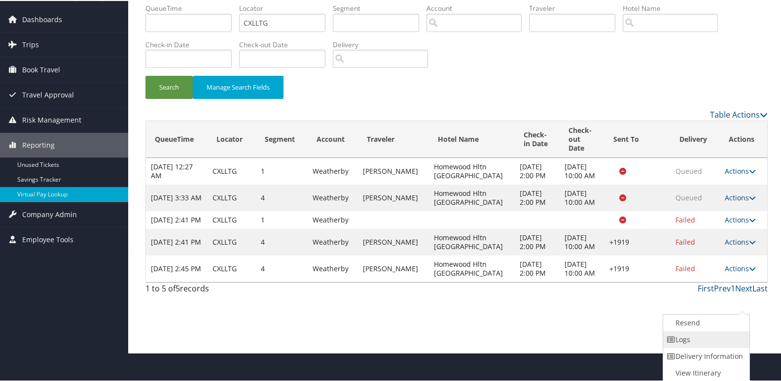
click at [704, 336] on link "Logs" at bounding box center [705, 339] width 84 height 17
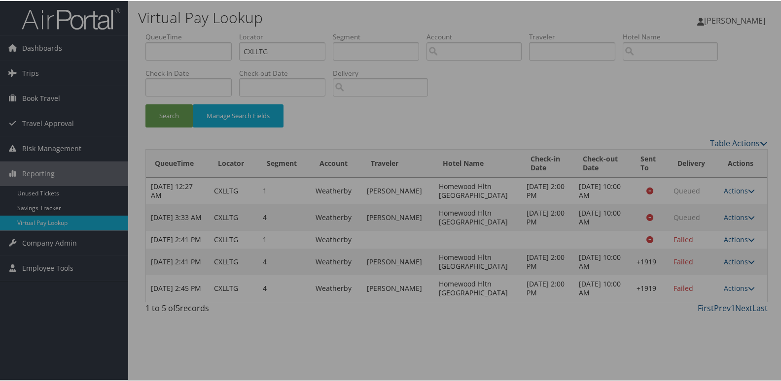
scroll to position [0, 0]
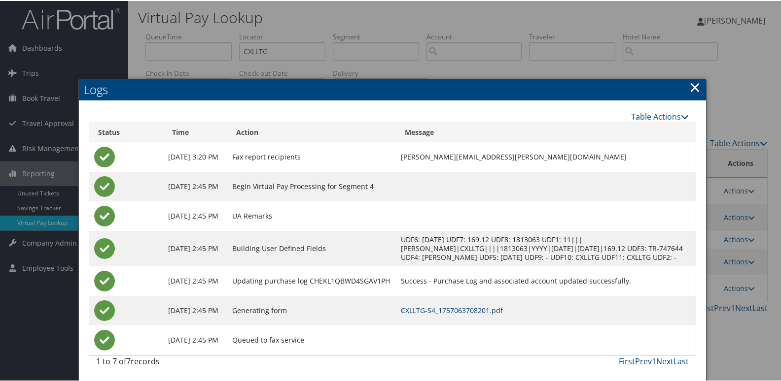
click at [469, 314] on link "CXLLTG-S4_1757063708201.pdf" at bounding box center [452, 309] width 102 height 9
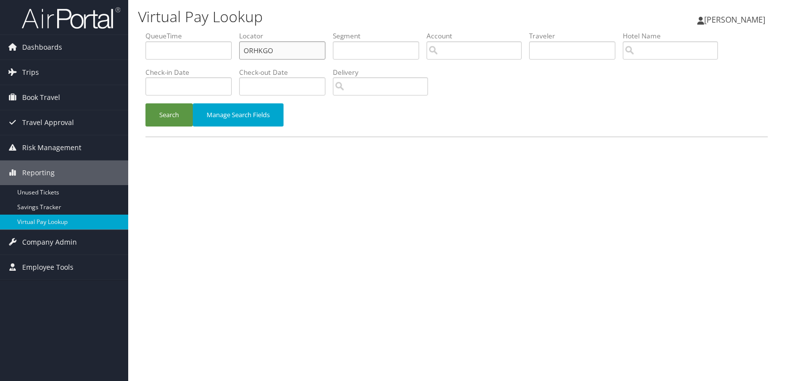
drag, startPoint x: 274, startPoint y: 49, endPoint x: 199, endPoint y: 57, distance: 75.8
click at [199, 31] on ul "QueueTime Locator ORHKGO Segment Account Traveler Hotel Name Check-in Date Chec…" at bounding box center [456, 31] width 622 height 0
paste input "NTCLRY"
type input "NTCLRY"
click at [183, 113] on button "Search" at bounding box center [168, 114] width 47 height 23
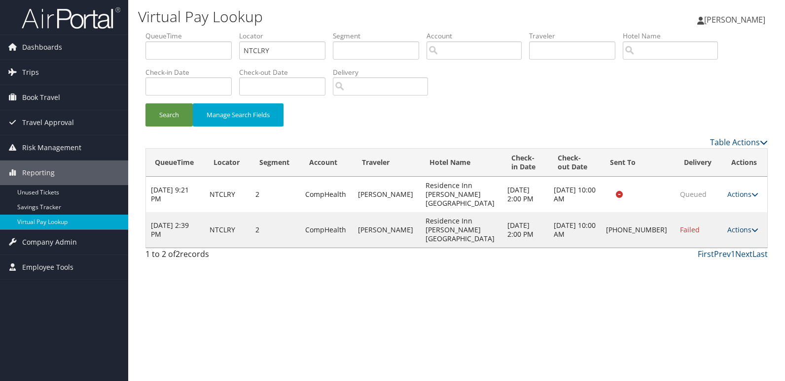
click at [746, 225] on link "Actions" at bounding box center [742, 229] width 31 height 9
click at [711, 247] on link "Logs" at bounding box center [709, 248] width 84 height 17
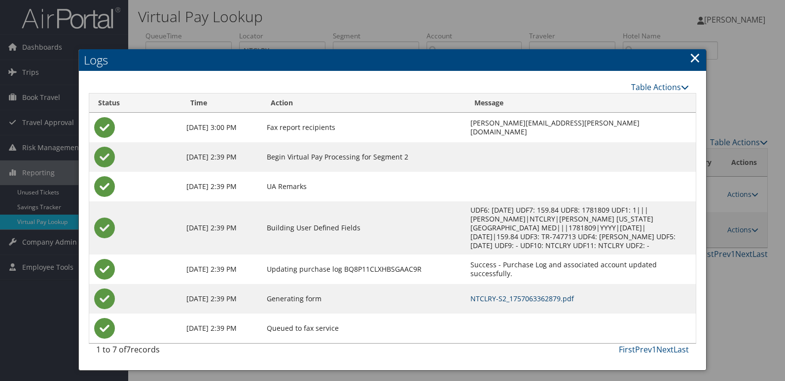
click at [470, 294] on link "NTCLRY-S2_1757063362879.pdf" at bounding box center [521, 298] width 103 height 9
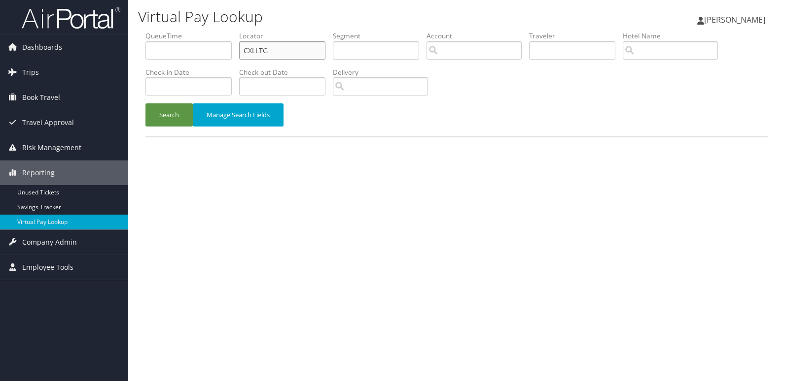
drag, startPoint x: 219, startPoint y: 63, endPoint x: 158, endPoint y: 71, distance: 61.7
click at [159, 31] on ul "QueueTime Locator CXLLTG Segment Account Traveler Hotel Name Check-in Date Chec…" at bounding box center [456, 31] width 622 height 0
paste input "YRBBBH"
type input "YRBBBH"
click at [164, 111] on button "Search" at bounding box center [168, 114] width 47 height 23
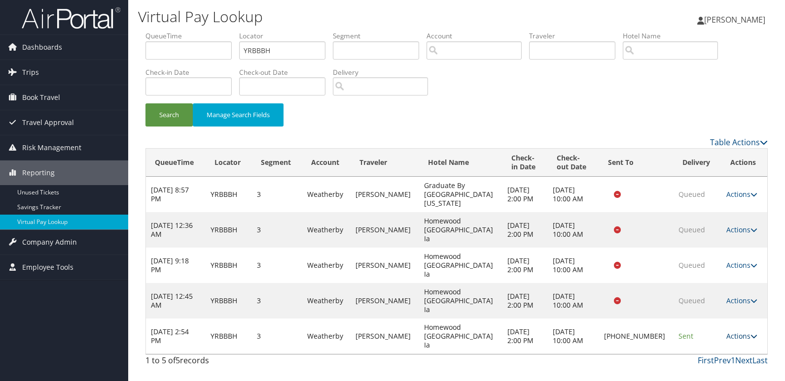
click at [743, 332] on link "Actions" at bounding box center [741, 336] width 31 height 9
click at [696, 324] on link "Logs" at bounding box center [706, 327] width 84 height 17
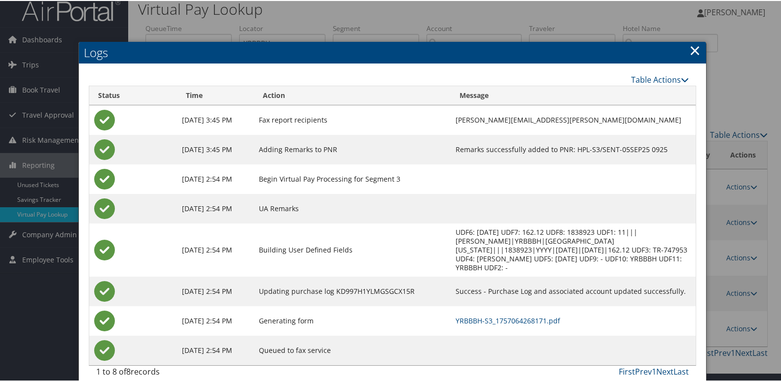
scroll to position [10, 0]
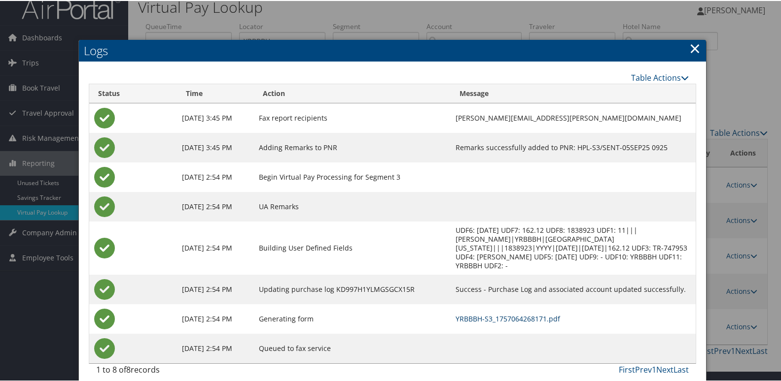
click at [487, 313] on link "YRBBBH-S3_1757064268171.pdf" at bounding box center [507, 317] width 104 height 9
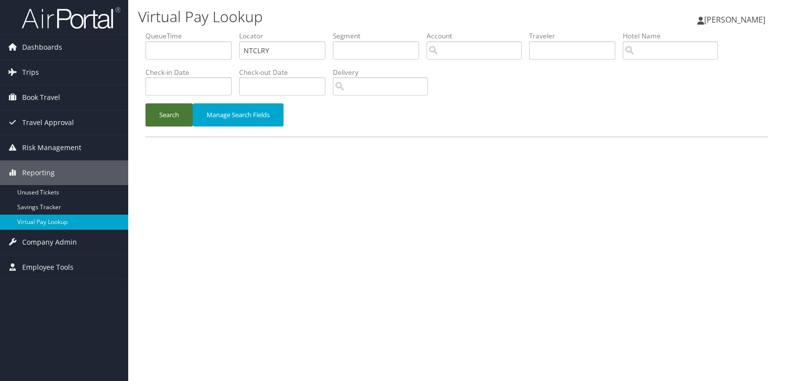
click at [165, 119] on button "Search" at bounding box center [168, 114] width 47 height 23
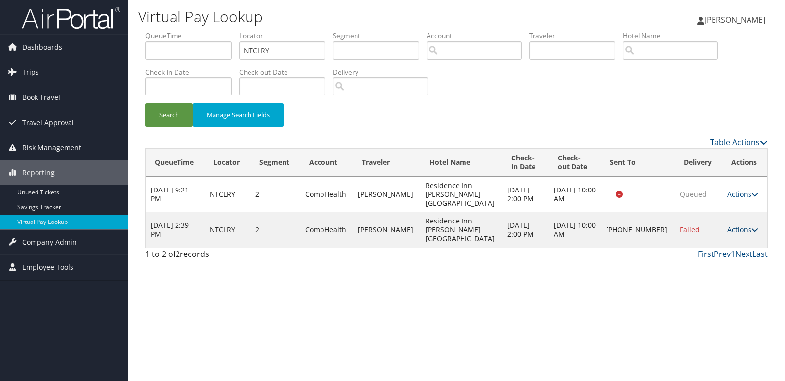
click at [751, 227] on icon at bounding box center [754, 230] width 7 height 7
click at [706, 234] on link "Resend" at bounding box center [709, 231] width 84 height 17
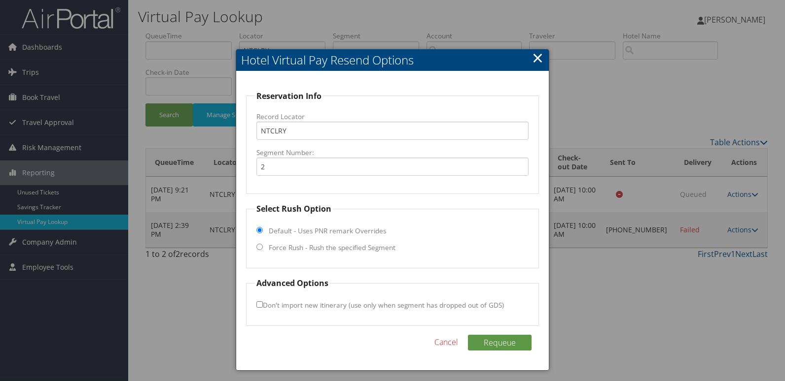
click at [361, 252] on label "Force Rush - Rush the specified Segment" at bounding box center [332, 248] width 127 height 10
click at [263, 250] on input "Force Rush - Rush the specified Segment" at bounding box center [259, 247] width 6 height 6
radio input "true"
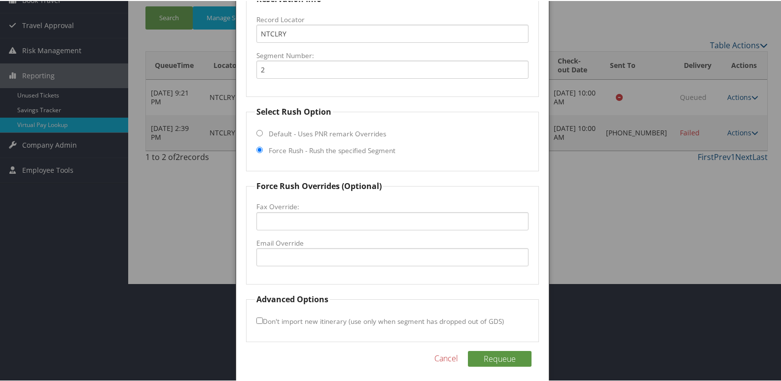
scroll to position [99, 0]
click at [289, 257] on input "Email Override" at bounding box center [392, 256] width 273 height 18
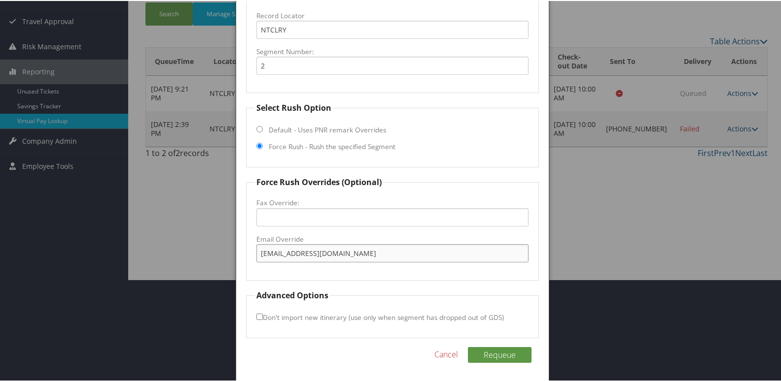
scroll to position [103, 0]
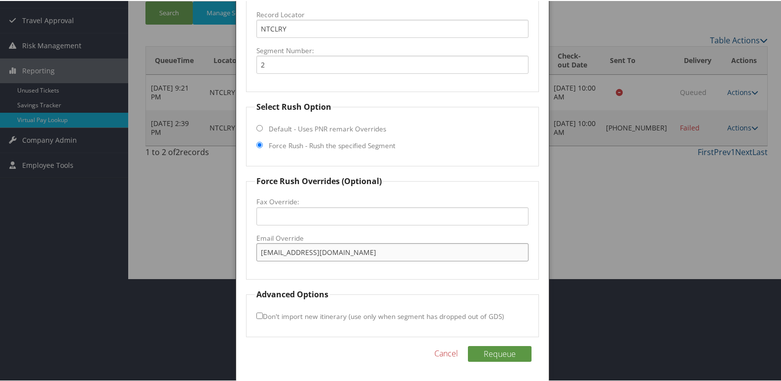
type input "avpri.ri@gmail.com"
click at [258, 317] on input "Don't import new itinerary (use only when segment has dropped out of GDS)" at bounding box center [259, 315] width 6 height 6
checkbox input "true"
click at [507, 351] on button "Requeue" at bounding box center [500, 353] width 64 height 16
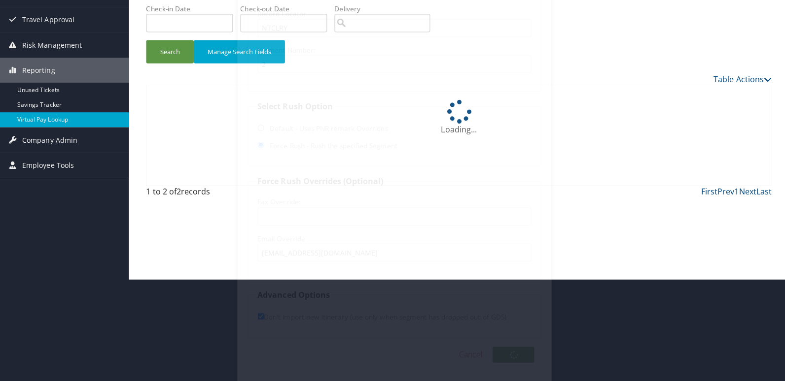
scroll to position [0, 0]
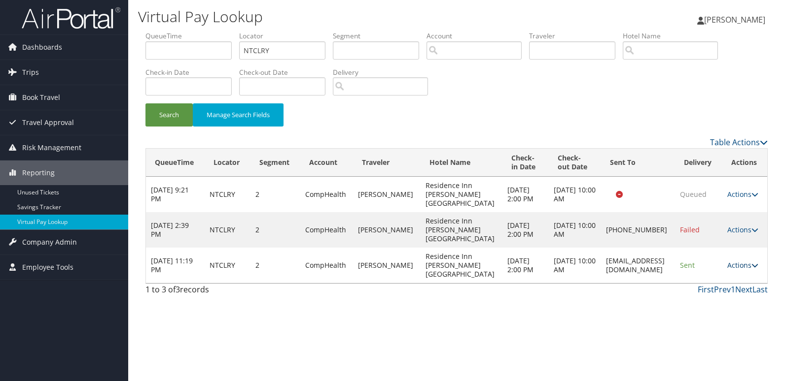
click at [739, 261] on link "Actions" at bounding box center [742, 265] width 31 height 9
click at [709, 272] on link "Logs" at bounding box center [723, 274] width 62 height 17
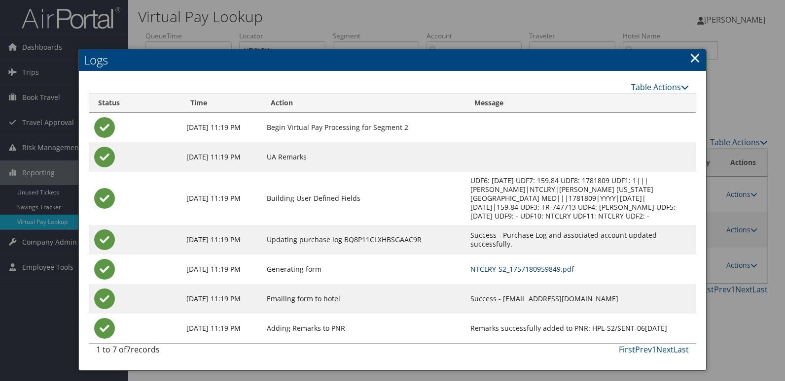
click at [527, 268] on link "NTCLRY-S2_1757180959849.pdf" at bounding box center [521, 269] width 103 height 9
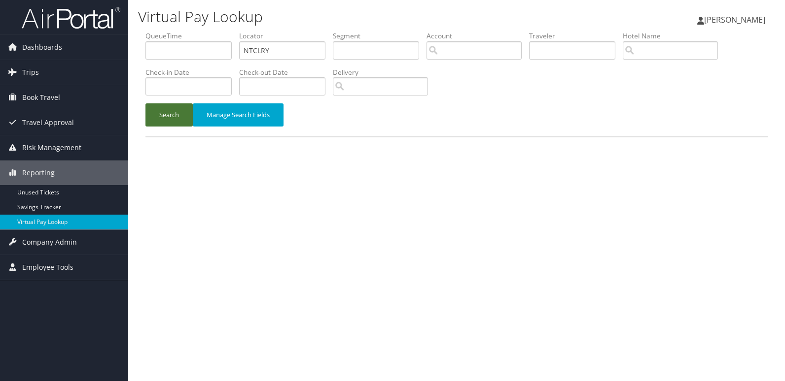
click at [170, 118] on button "Search" at bounding box center [168, 114] width 47 height 23
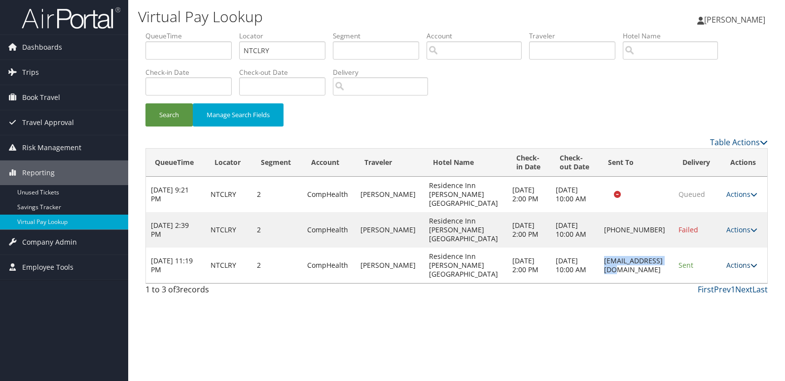
drag, startPoint x: 594, startPoint y: 265, endPoint x: 750, endPoint y: 262, distance: 156.3
click at [654, 262] on td "[EMAIL_ADDRESS][DOMAIN_NAME]" at bounding box center [636, 265] width 75 height 35
copy td "[EMAIL_ADDRESS][DOMAIN_NAME]"
drag, startPoint x: 272, startPoint y: 51, endPoint x: 172, endPoint y: 68, distance: 101.0
click at [199, 31] on ul "QueueTime Locator NTCLRY Segment Account Traveler Hotel Name Check-in Date Chec…" at bounding box center [456, 31] width 622 height 0
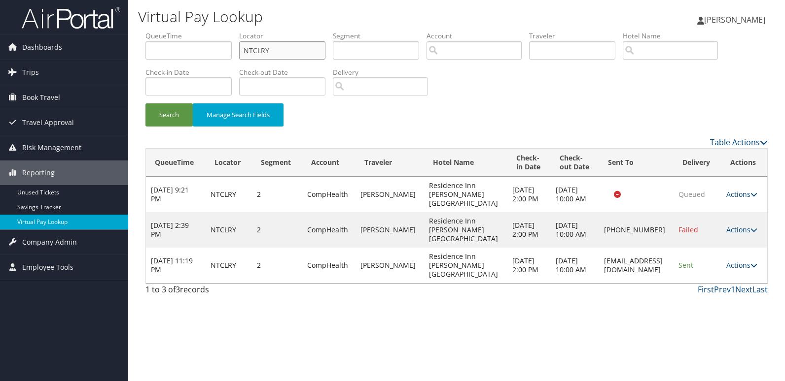
paste input "AXFBA"
type input "NAXFBA"
click at [163, 115] on button "Search" at bounding box center [168, 114] width 47 height 23
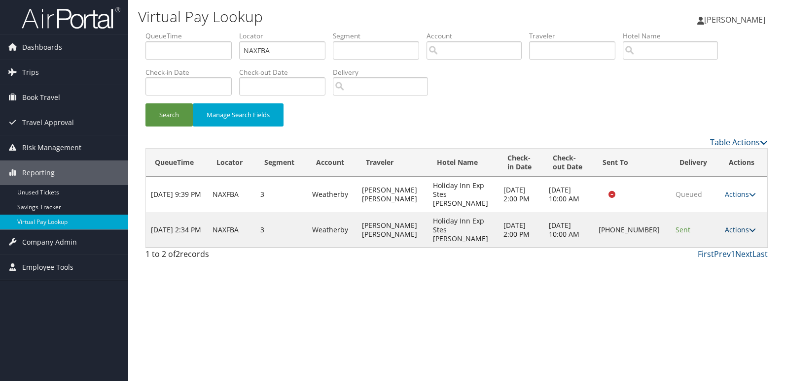
click at [749, 230] on icon at bounding box center [752, 230] width 7 height 7
click at [722, 257] on link "Logs" at bounding box center [708, 261] width 84 height 17
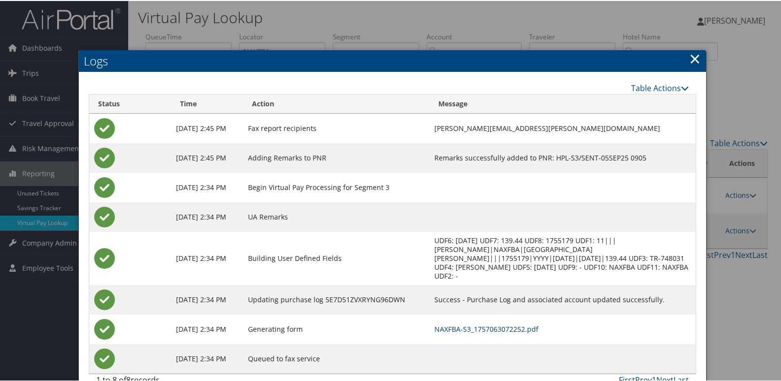
click at [491, 324] on link "NAXFBA-S3_1757063072252.pdf" at bounding box center [486, 328] width 104 height 9
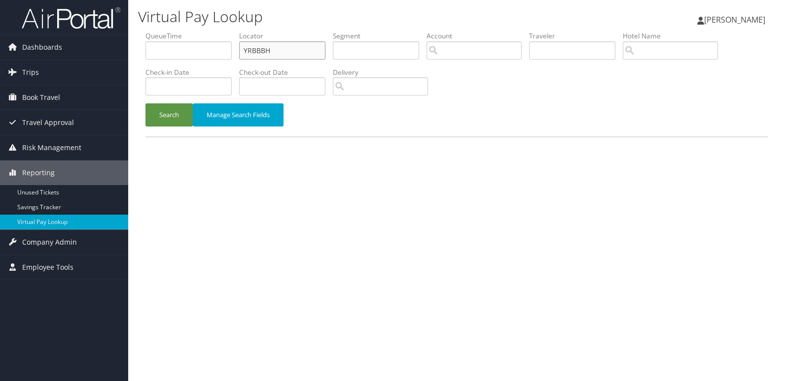
drag, startPoint x: 276, startPoint y: 53, endPoint x: 200, endPoint y: 62, distance: 76.9
click at [201, 31] on ul "QueueTime Locator YRBBBH Segment Account Traveler Hotel Name Check-in Date Chec…" at bounding box center [456, 31] width 622 height 0
paste input "FNDCCB"
type input "FNDCCB"
click at [167, 118] on button "Search" at bounding box center [168, 114] width 47 height 23
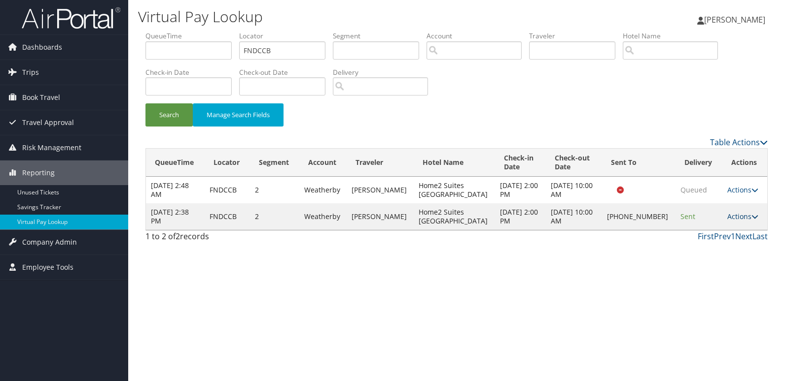
click at [738, 216] on link "Actions" at bounding box center [742, 216] width 31 height 9
click at [685, 250] on link "Logs" at bounding box center [708, 248] width 84 height 17
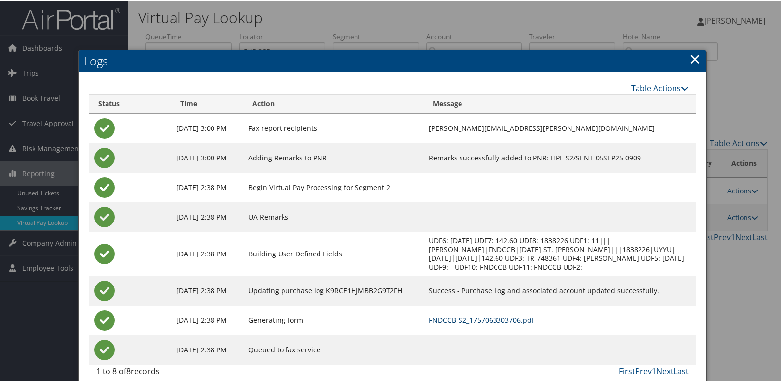
click at [468, 316] on link "FNDCCB-S2_1757063303706.pdf" at bounding box center [481, 319] width 105 height 9
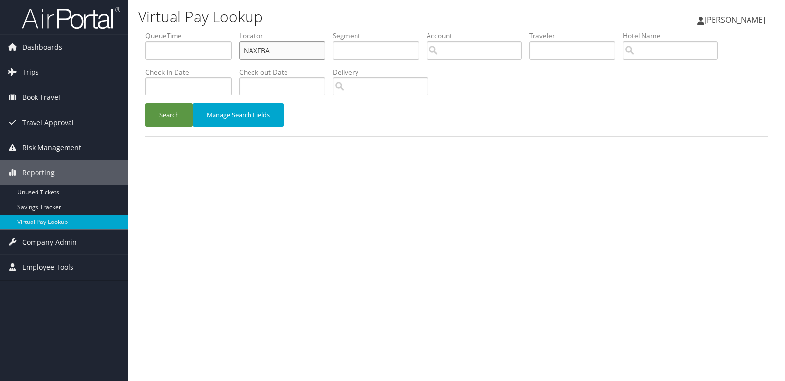
drag, startPoint x: 273, startPoint y: 49, endPoint x: 179, endPoint y: 62, distance: 94.5
click at [180, 31] on ul "QueueTime Locator NAXFBA Segment Account Traveler Hotel Name Check-in Date Chec…" at bounding box center [456, 31] width 622 height 0
paste input "UTLVAF"
type input "UTLVAF"
click at [177, 111] on button "Search" at bounding box center [168, 114] width 47 height 23
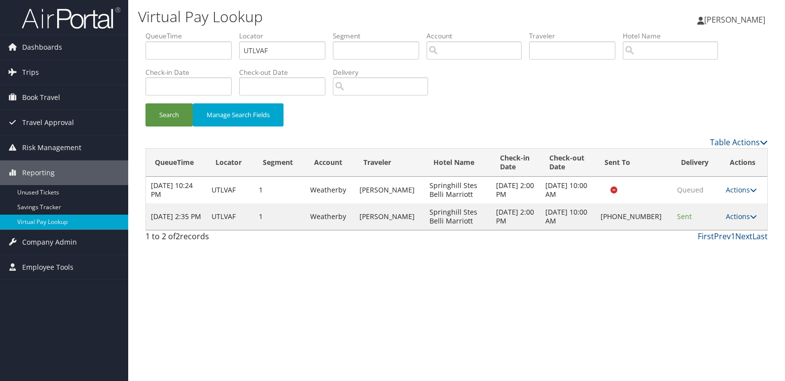
click at [757, 212] on td "Actions Resend Logs Delivery Information View Itinerary" at bounding box center [744, 217] width 47 height 27
click at [750, 215] on icon at bounding box center [753, 216] width 7 height 7
click at [718, 245] on link "Logs" at bounding box center [708, 248] width 84 height 17
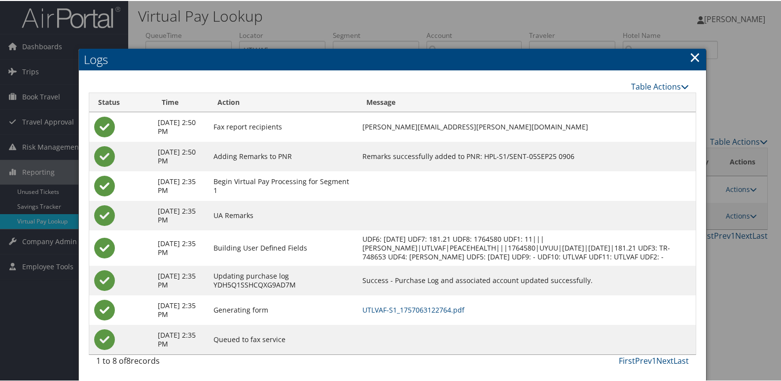
scroll to position [10, 0]
click at [434, 308] on link "UTLVAF-S1_1757063122764.pdf" at bounding box center [413, 309] width 102 height 9
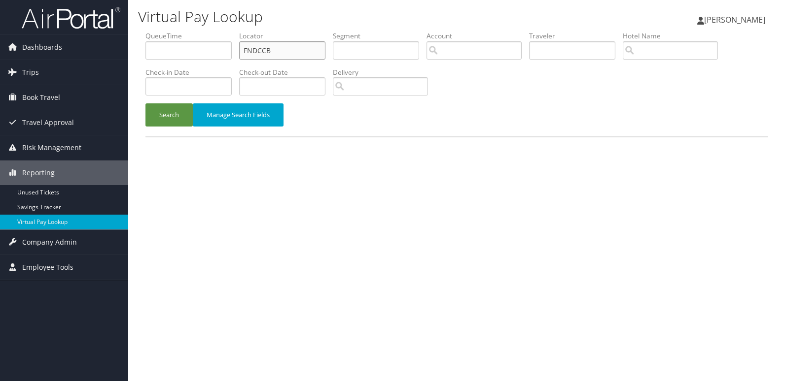
drag, startPoint x: 275, startPoint y: 57, endPoint x: 182, endPoint y: 57, distance: 93.1
click at [182, 31] on ul "QueueTime Locator FNDCCB Segment Account Traveler Hotel Name Check-in Date Chec…" at bounding box center [456, 31] width 622 height 0
paste input "NGLEFW"
type input "NGLEFW"
click at [164, 120] on button "Search" at bounding box center [168, 114] width 47 height 23
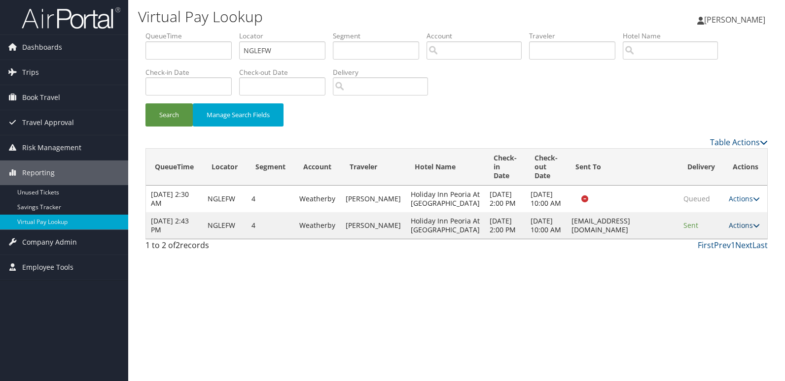
click at [741, 230] on link "Actions" at bounding box center [743, 225] width 31 height 9
click at [707, 293] on link "Logs" at bounding box center [723, 296] width 62 height 17
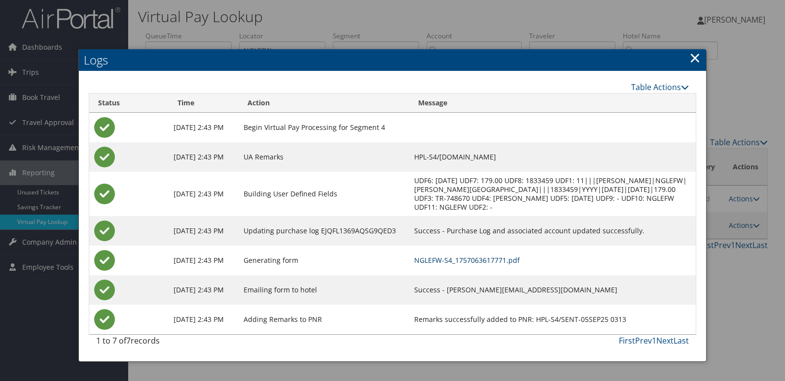
click at [498, 260] on link "NGLEFW-S4_1757063617771.pdf" at bounding box center [466, 260] width 105 height 9
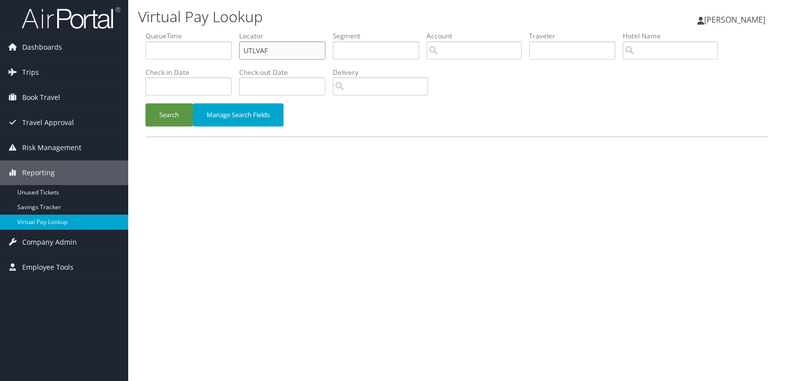
drag, startPoint x: 284, startPoint y: 48, endPoint x: 193, endPoint y: 64, distance: 93.0
click at [193, 31] on ul "QueueTime Locator UTLVAF Segment Account Traveler Hotel Name Check-in Date Chec…" at bounding box center [456, 31] width 622 height 0
paste input "YIKKYT"
type input "YIKKYT"
click at [182, 112] on button "Search" at bounding box center [168, 114] width 47 height 23
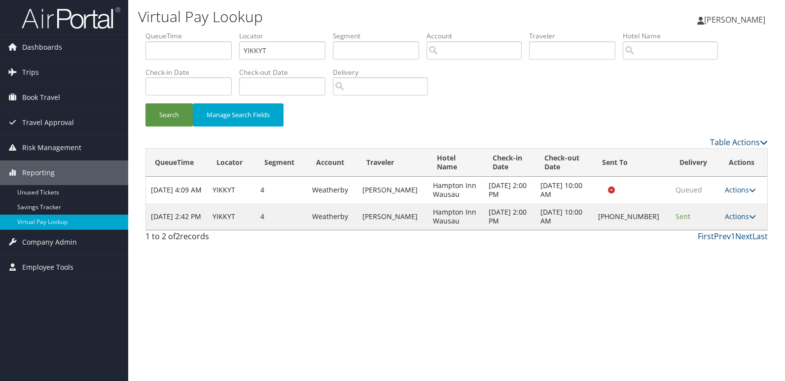
click at [738, 221] on td "Actions Resend Logs Delivery Information View Itinerary" at bounding box center [743, 217] width 47 height 27
click at [738, 220] on link "Actions" at bounding box center [739, 216] width 31 height 9
click at [703, 245] on link "Logs" at bounding box center [707, 248] width 84 height 17
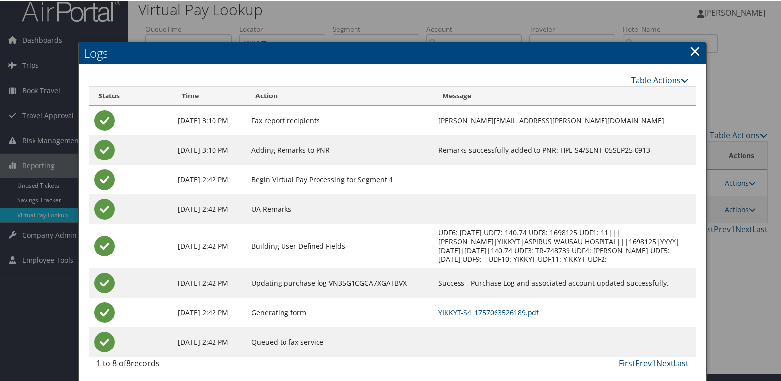
scroll to position [10, 0]
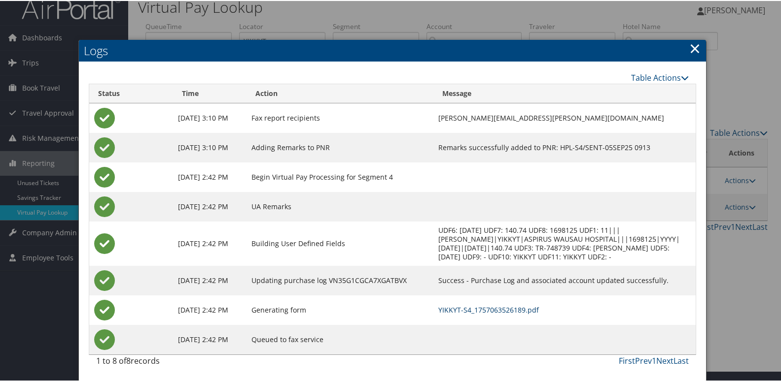
drag, startPoint x: 493, startPoint y: 310, endPoint x: 478, endPoint y: 309, distance: 15.4
click at [493, 310] on link "YIKKYT-S4_1757063526189.pdf" at bounding box center [488, 309] width 101 height 9
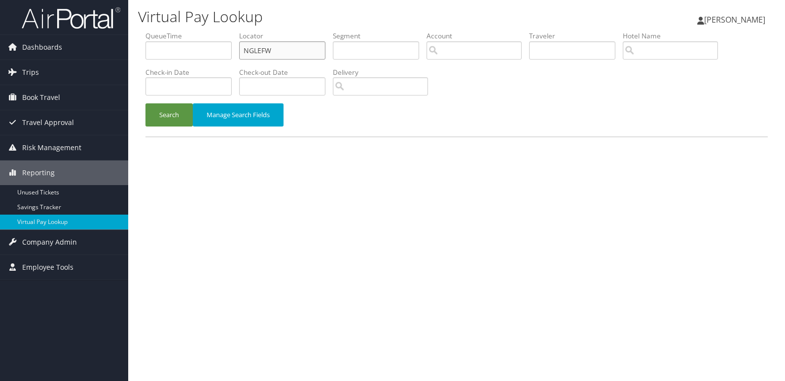
drag, startPoint x: 287, startPoint y: 50, endPoint x: 214, endPoint y: 58, distance: 73.3
click at [215, 31] on ul "QueueTime Locator NGLEFW Segment Account Traveler Hotel Name Check-in Date Chec…" at bounding box center [456, 31] width 622 height 0
paste input "APEIAI"
type input "APEIAI"
click at [175, 110] on button "Search" at bounding box center [168, 114] width 47 height 23
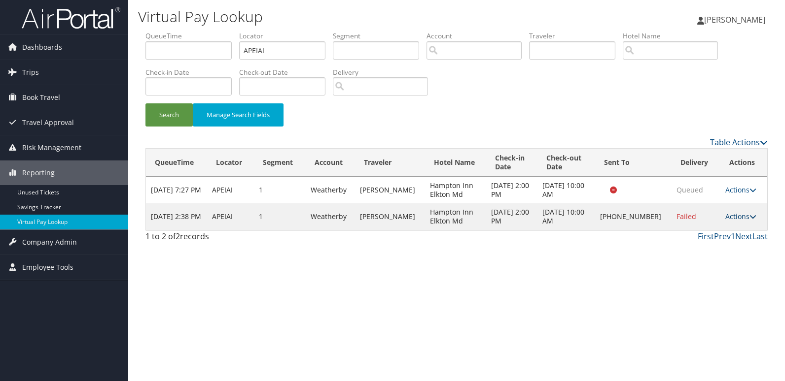
click at [734, 216] on link "Actions" at bounding box center [740, 216] width 31 height 9
click at [707, 246] on link "Logs" at bounding box center [708, 248] width 84 height 17
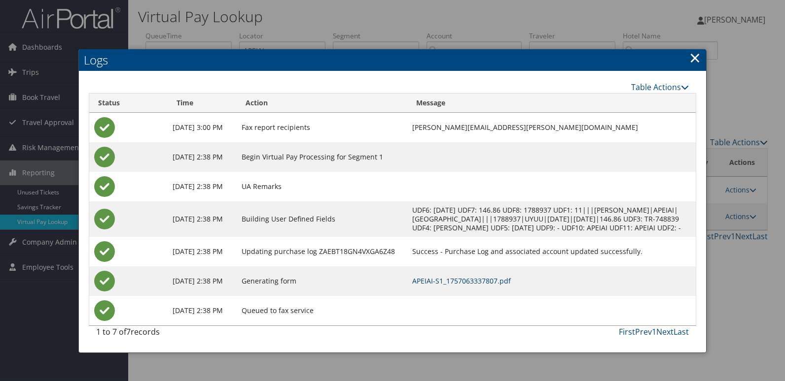
click at [494, 286] on link "APEIAI-S1_1757063337807.pdf" at bounding box center [461, 280] width 99 height 9
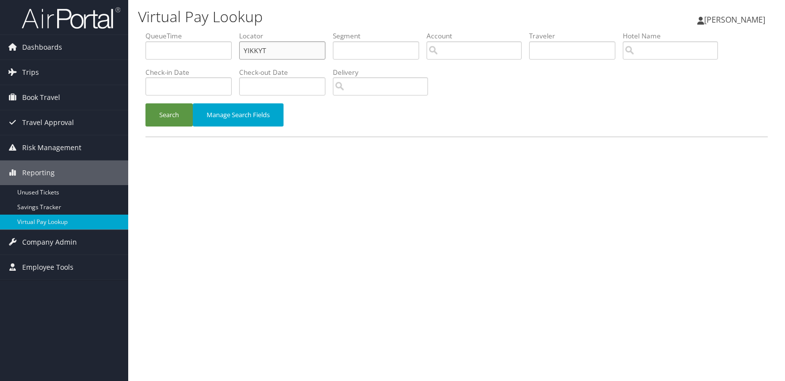
drag, startPoint x: 282, startPoint y: 48, endPoint x: 132, endPoint y: 70, distance: 152.0
click at [132, 70] on div "Virtual Pay Lookup [PERSON_NAME] [PERSON_NAME] My Settings Travel Agency Contac…" at bounding box center [456, 190] width 656 height 381
paste input "ELKSFF"
type input "ELKSFF"
click at [170, 114] on button "Search" at bounding box center [168, 114] width 47 height 23
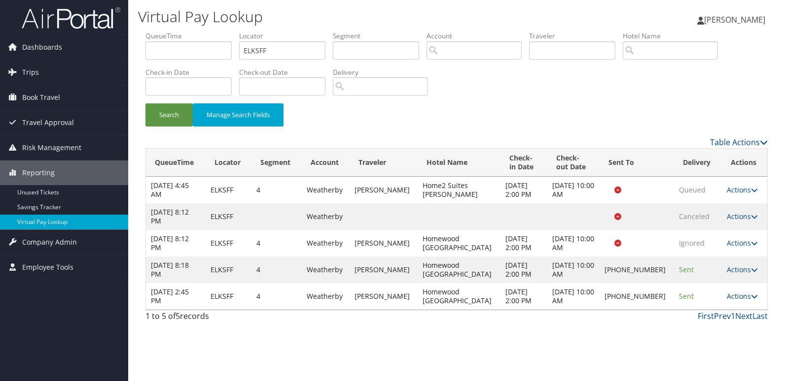
click at [741, 296] on link "Actions" at bounding box center [741, 296] width 31 height 9
click at [687, 330] on link "Logs" at bounding box center [707, 327] width 84 height 17
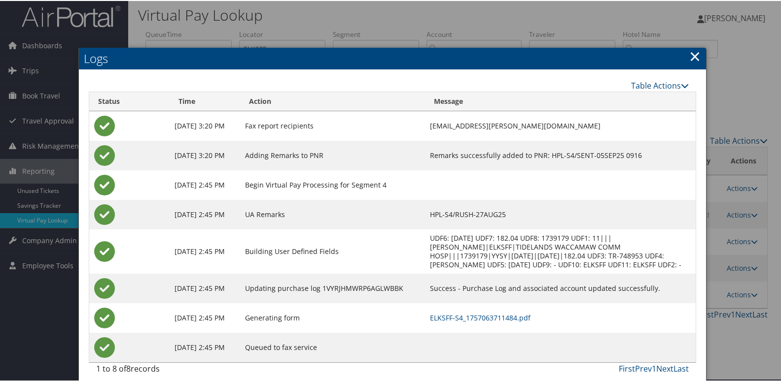
scroll to position [19, 0]
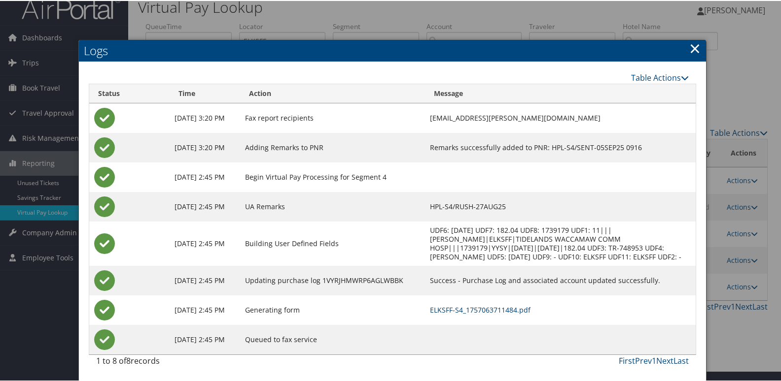
click at [501, 308] on link "ELKSFF-S4_1757063711484.pdf" at bounding box center [480, 309] width 101 height 9
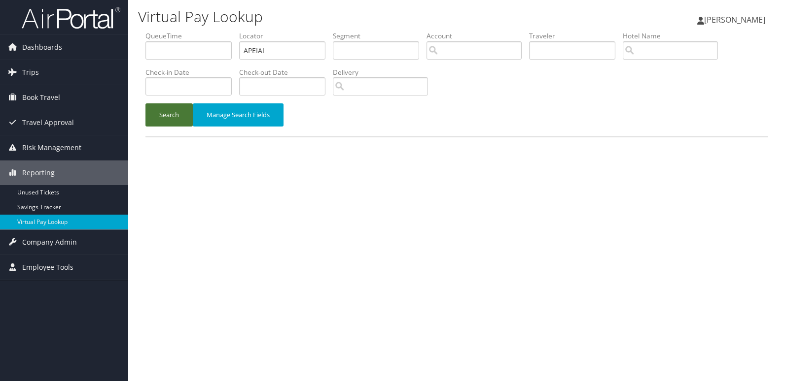
click at [168, 124] on button "Search" at bounding box center [168, 114] width 47 height 23
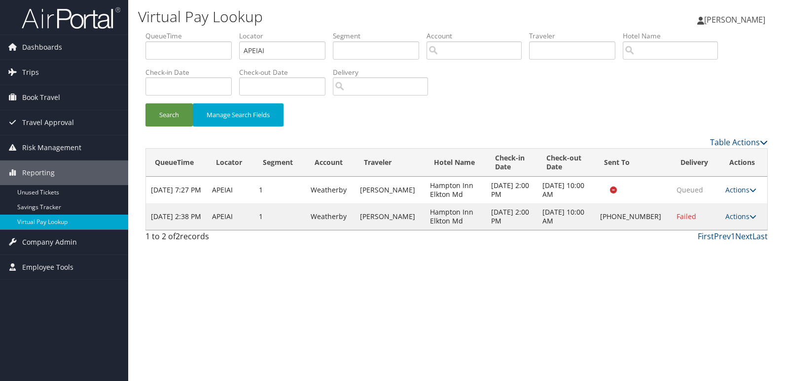
click at [755, 219] on td "Actions Resend Logs Delivery Information View Itinerary" at bounding box center [743, 217] width 47 height 27
click at [749, 216] on icon at bounding box center [752, 216] width 7 height 7
click at [710, 233] on link "Resend" at bounding box center [708, 231] width 84 height 17
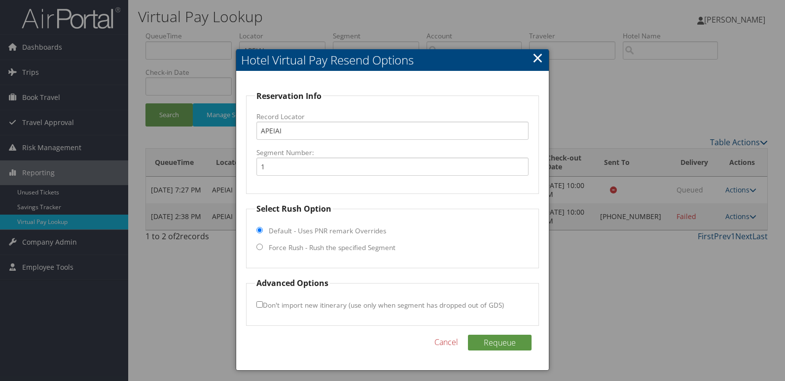
click at [301, 244] on label "Force Rush - Rush the specified Segment" at bounding box center [332, 248] width 127 height 10
click at [263, 244] on input "Force Rush - Rush the specified Segment" at bounding box center [259, 247] width 6 height 6
radio input "true"
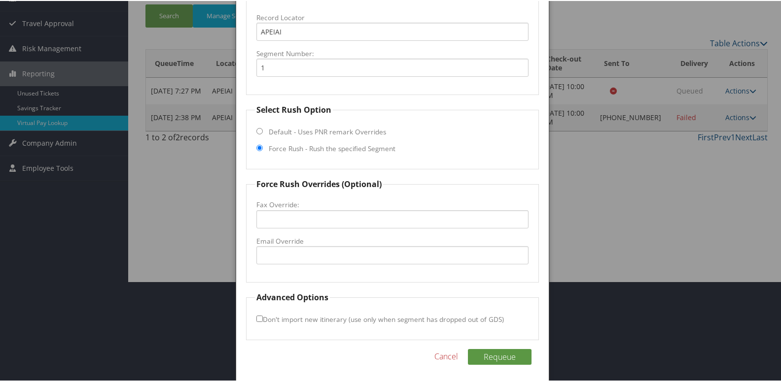
scroll to position [103, 0]
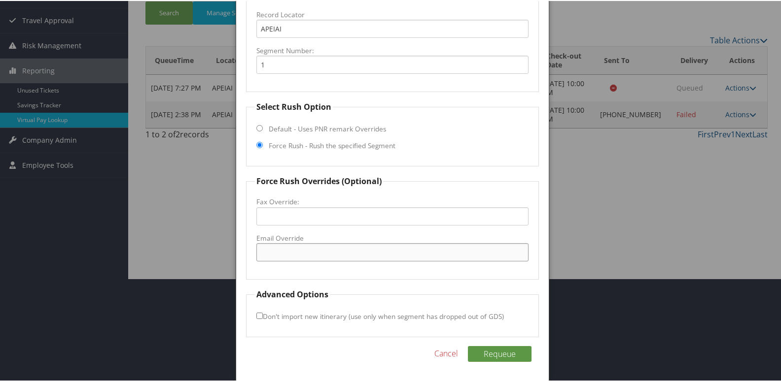
click at [281, 253] on input "Email Override" at bounding box center [392, 251] width 273 height 18
click at [316, 251] on input "hamptoninnhilton@gmail.com" at bounding box center [392, 251] width 273 height 18
type input "hamptoninnelkton@gmail.com"
click at [260, 317] on input "Don't import new itinerary (use only when segment has dropped out of GDS)" at bounding box center [259, 315] width 6 height 6
checkbox input "true"
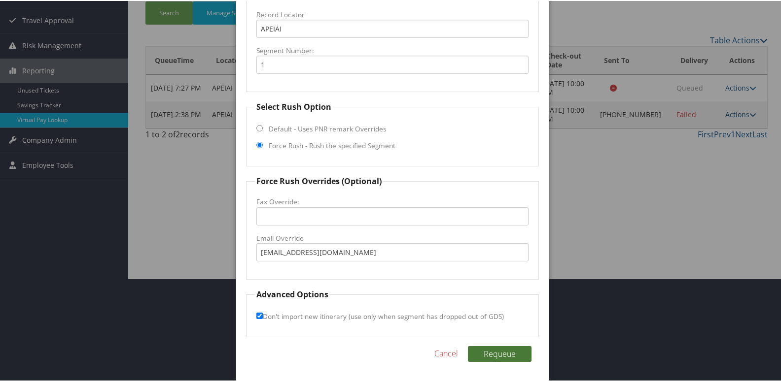
click at [506, 355] on button "Requeue" at bounding box center [500, 353] width 64 height 16
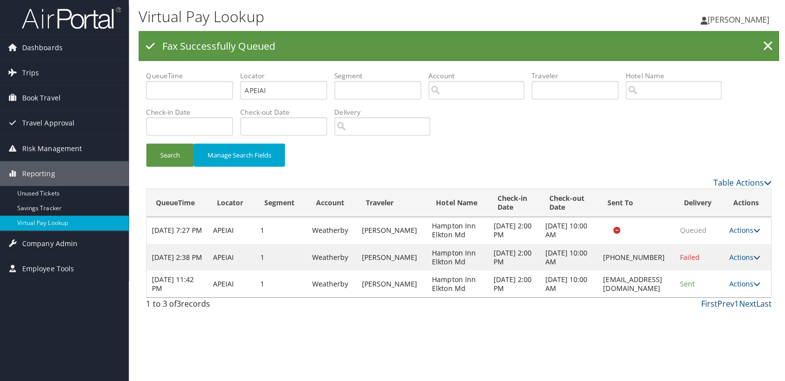
scroll to position [0, 0]
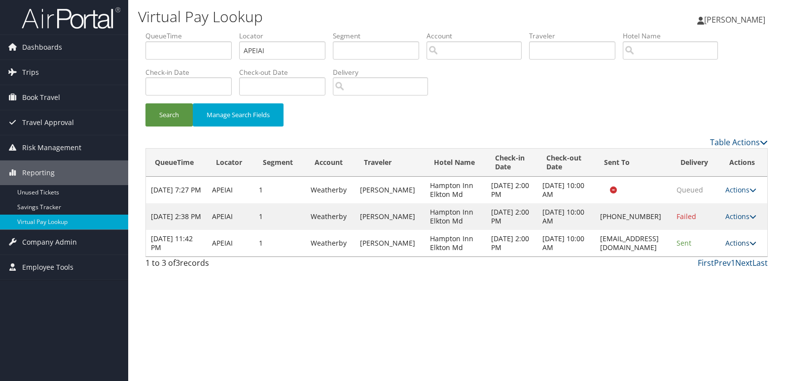
click at [750, 243] on link "Actions" at bounding box center [740, 243] width 31 height 9
click at [725, 267] on link "Logs" at bounding box center [725, 274] width 62 height 17
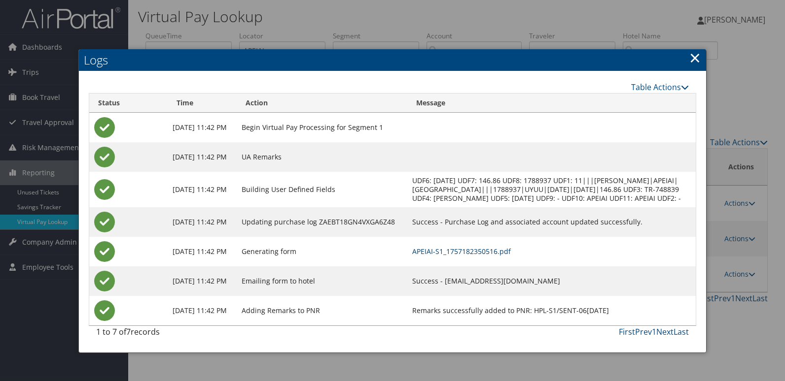
click at [495, 256] on link "APEIAI-S1_1757182350516.pdf" at bounding box center [461, 251] width 99 height 9
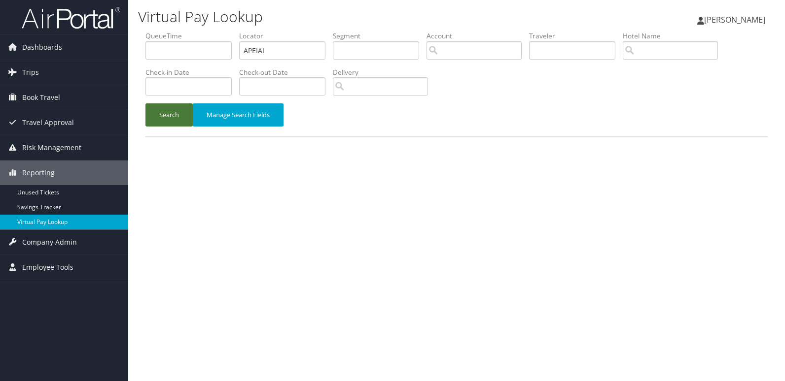
click at [182, 113] on button "Search" at bounding box center [168, 114] width 47 height 23
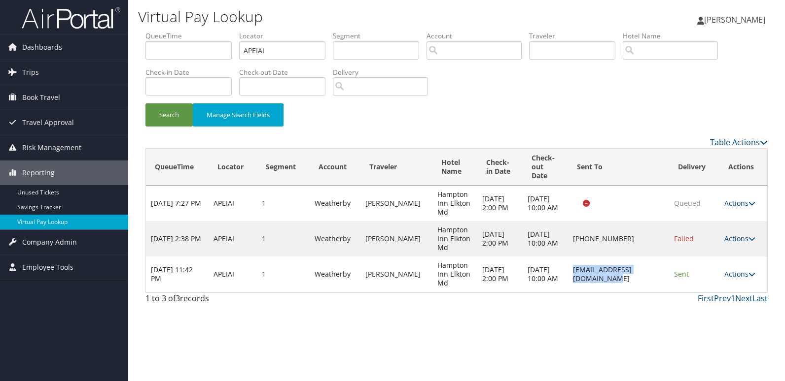
drag, startPoint x: 554, startPoint y: 274, endPoint x: 653, endPoint y: 269, distance: 99.2
click at [653, 269] on td "hamptoninnelkton@gmail.com" at bounding box center [618, 274] width 101 height 35
copy td "hamptoninnelkton@gmail.com"
drag, startPoint x: 245, startPoint y: 53, endPoint x: 215, endPoint y: 62, distance: 31.0
click at [215, 31] on ul "QueueTime Locator APEIAI Segment Account Traveler Hotel Name Check-in Date Chec…" at bounding box center [456, 31] width 622 height 0
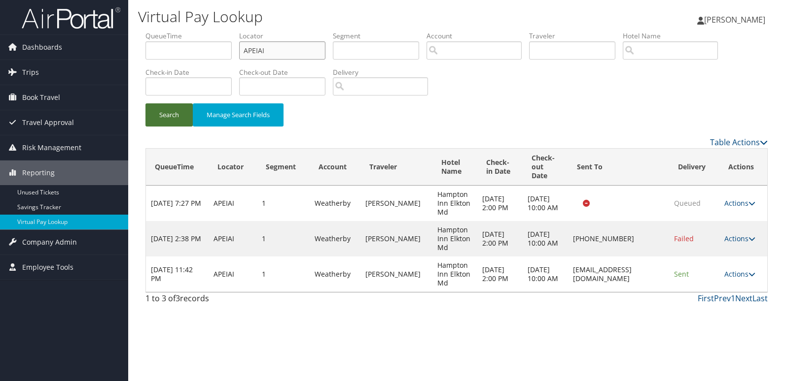
paste input "KOGGBE"
type input "KOGGBE"
click at [173, 124] on button "Search" at bounding box center [168, 114] width 47 height 23
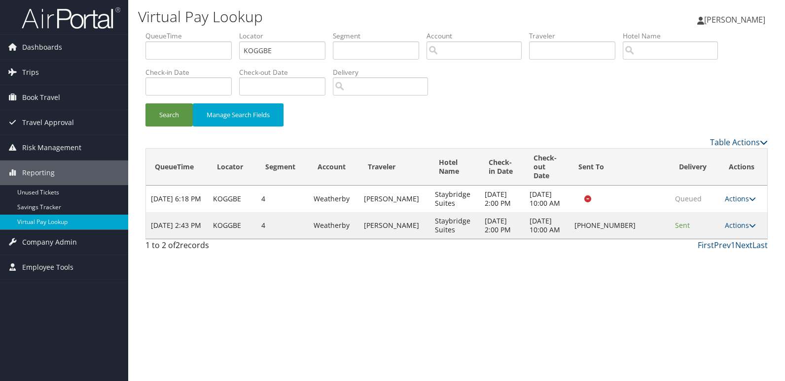
drag, startPoint x: 571, startPoint y: 311, endPoint x: 605, endPoint y: 295, distance: 37.9
click at [571, 311] on div "Virtual Pay Lookup [PERSON_NAME] [PERSON_NAME] My Settings Travel Agency Contac…" at bounding box center [456, 190] width 656 height 381
click at [743, 230] on link "Actions" at bounding box center [739, 225] width 31 height 9
click at [677, 276] on link "Logs" at bounding box center [709, 270] width 84 height 17
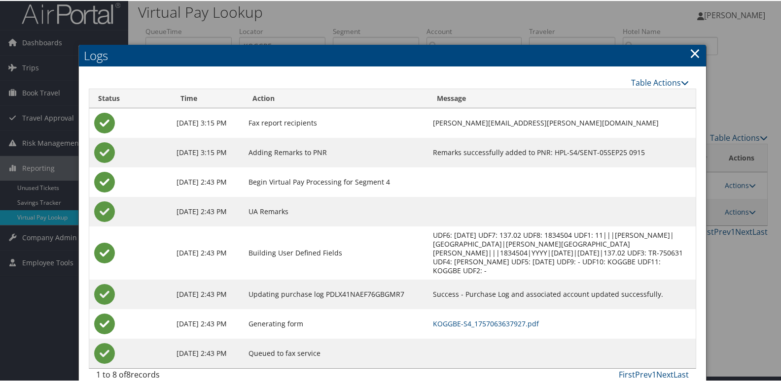
scroll to position [10, 0]
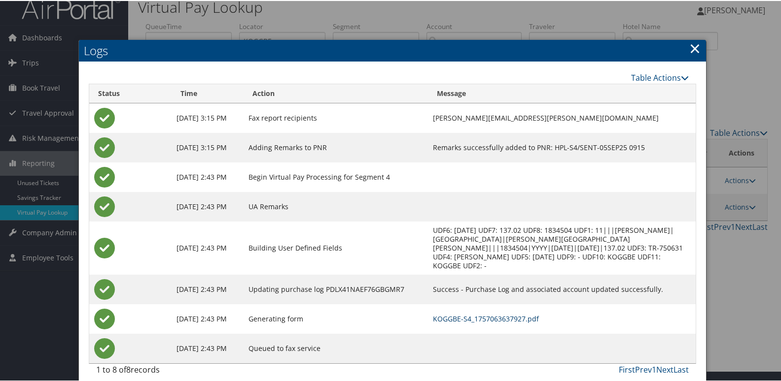
click at [462, 313] on link "KOGGBE-S4_1757063637927.pdf" at bounding box center [486, 317] width 106 height 9
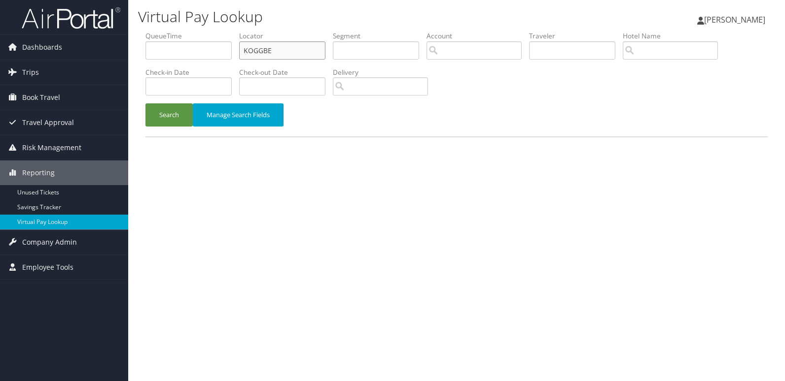
drag, startPoint x: 273, startPoint y: 49, endPoint x: 195, endPoint y: 65, distance: 79.4
click at [210, 31] on ul "QueueTime Locator KOGGBE Segment Account Traveler Hotel Name Check-in Date Chec…" at bounding box center [456, 31] width 622 height 0
paste input "OJUNMS"
type input "OJUNMS"
click at [163, 118] on button "Search" at bounding box center [168, 114] width 47 height 23
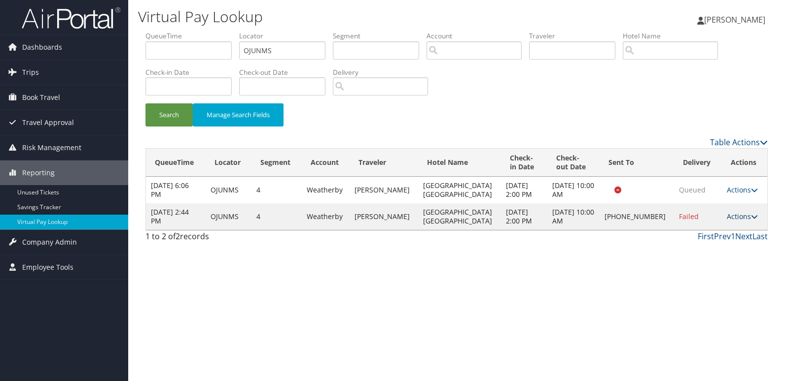
click at [735, 216] on link "Actions" at bounding box center [741, 216] width 31 height 9
click at [685, 251] on link "Logs" at bounding box center [707, 248] width 84 height 17
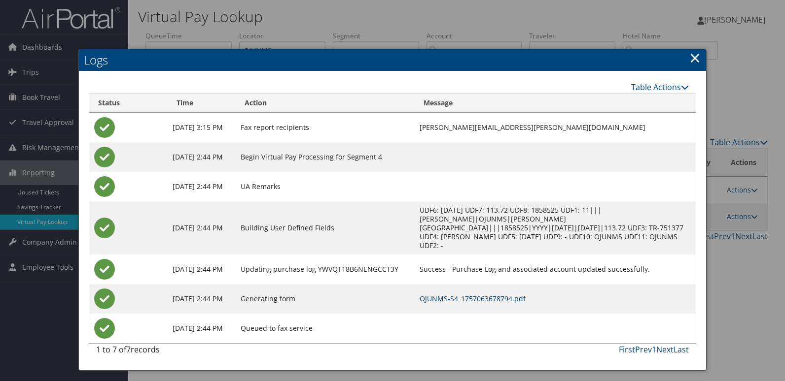
click at [481, 294] on link "OJUNMS-S4_1757063678794.pdf" at bounding box center [472, 298] width 106 height 9
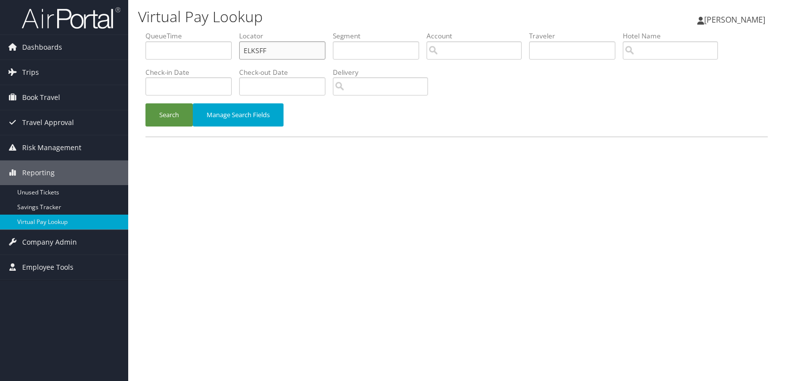
drag, startPoint x: 272, startPoint y: 53, endPoint x: 163, endPoint y: 70, distance: 110.8
click at [164, 31] on ul "QueueTime Locator ELKSFF Segment Account Traveler Hotel Name Check-in Date Chec…" at bounding box center [456, 31] width 622 height 0
paste input "QKAOCB"
type input "QKAOCB"
click at [148, 119] on button "Search" at bounding box center [168, 114] width 47 height 23
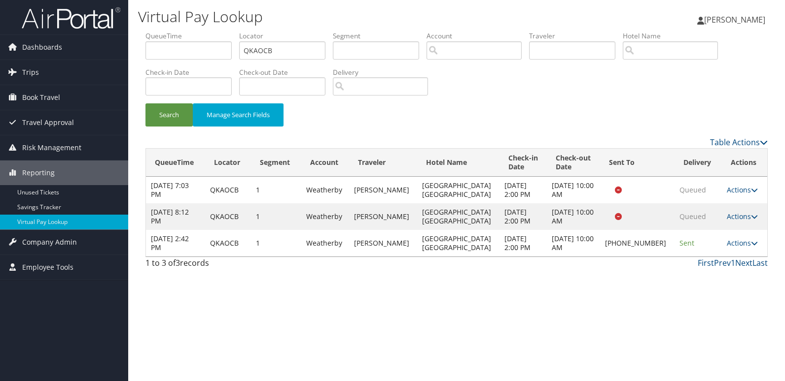
click at [755, 238] on td "Actions Resend Logs Delivery Information View Itinerary" at bounding box center [743, 243] width 45 height 27
click at [744, 245] on link "Actions" at bounding box center [741, 243] width 31 height 9
click at [700, 277] on link "Logs" at bounding box center [708, 274] width 84 height 17
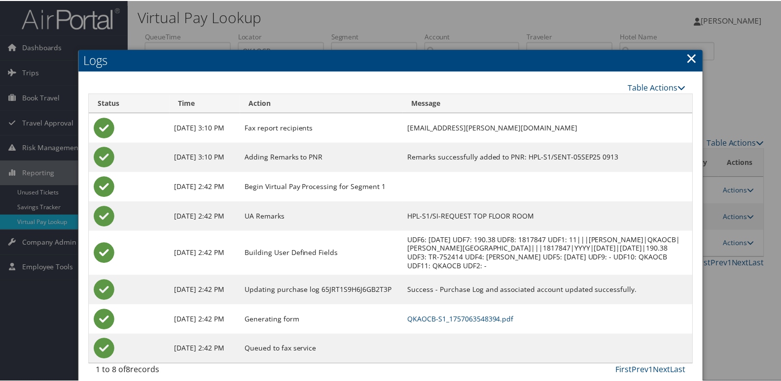
scroll to position [19, 0]
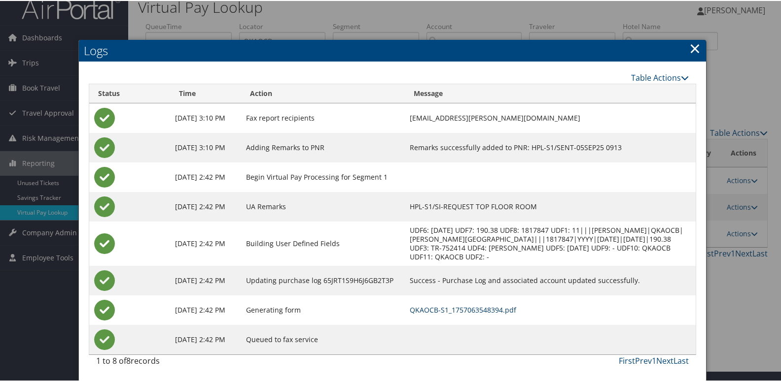
drag, startPoint x: 509, startPoint y: 309, endPoint x: 312, endPoint y: 225, distance: 213.5
click at [509, 309] on link "QKAOCB-S1_1757063548394.pdf" at bounding box center [463, 309] width 106 height 9
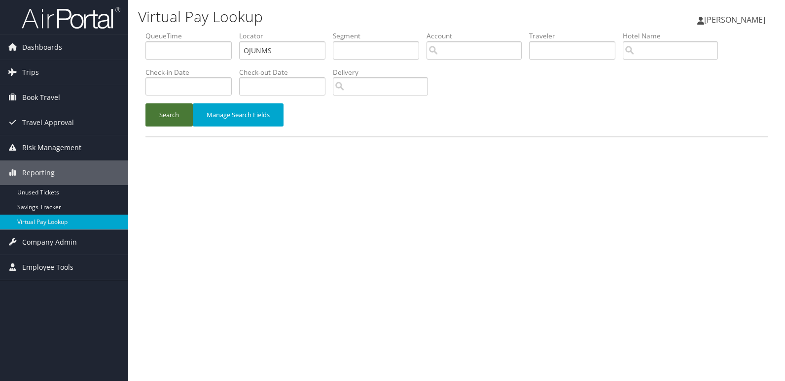
click at [160, 117] on button "Search" at bounding box center [168, 114] width 47 height 23
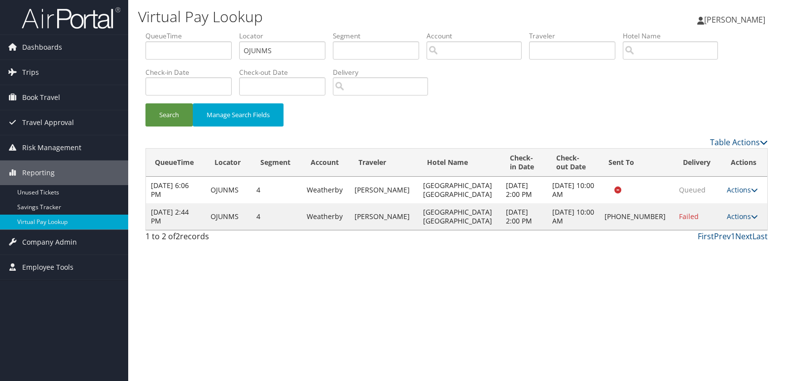
click at [755, 216] on td "Actions Resend Logs Delivery Information View Itinerary" at bounding box center [743, 217] width 45 height 27
click at [751, 217] on icon at bounding box center [754, 216] width 7 height 7
click at [707, 232] on link "Resend" at bounding box center [707, 231] width 84 height 17
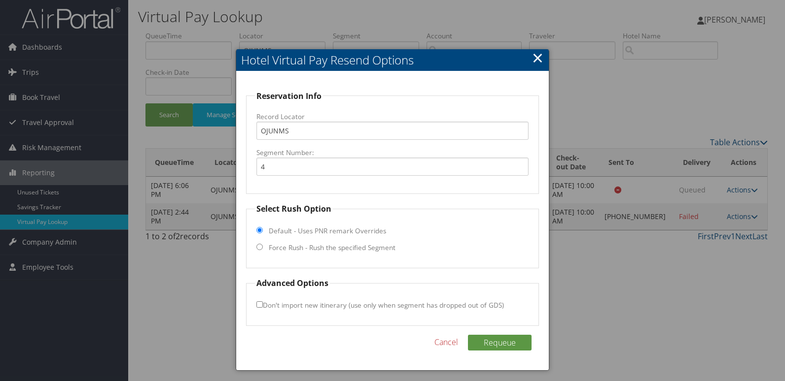
click at [262, 248] on input "Force Rush - Rush the specified Segment" at bounding box center [259, 247] width 6 height 6
radio input "true"
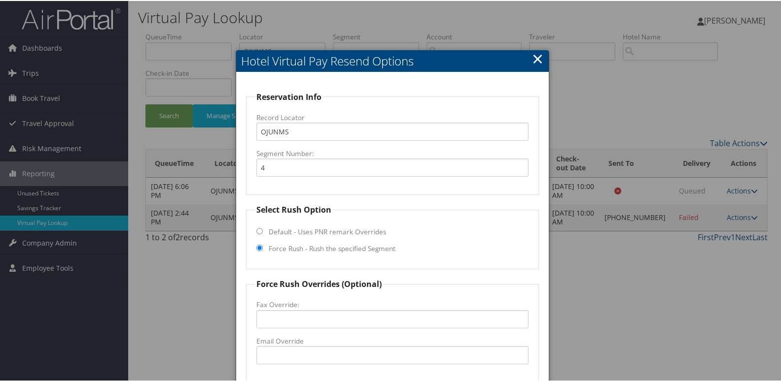
scroll to position [49, 0]
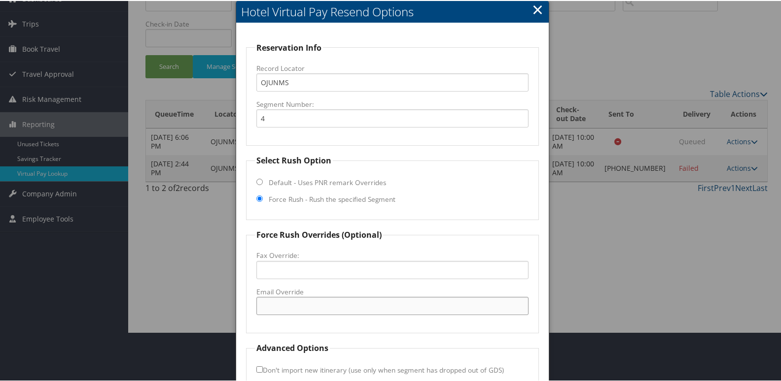
click at [279, 300] on input "Email Override" at bounding box center [392, 305] width 273 height 18
click at [308, 307] on input "Email Override" at bounding box center [392, 305] width 273 height 18
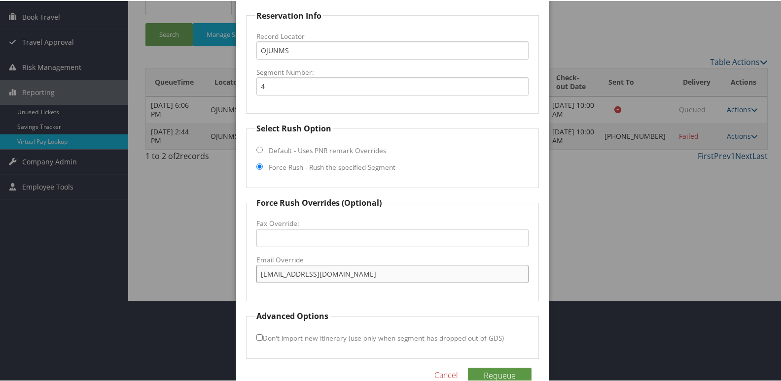
scroll to position [99, 0]
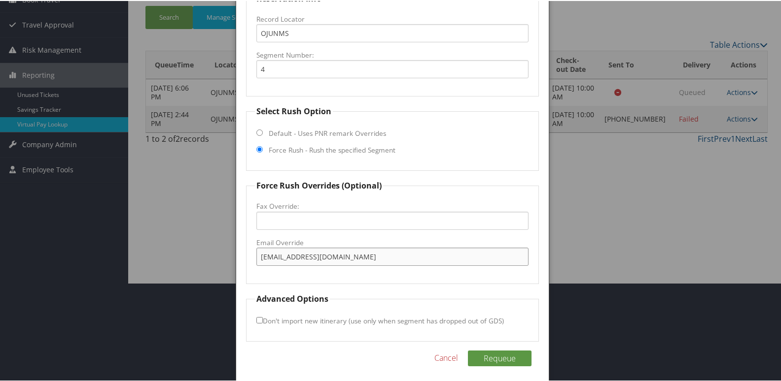
type input "fairfieldinnvictoria@gmail.com"
click at [261, 315] on label "Don't import new itinerary (use only when segment has dropped out of GDS)" at bounding box center [379, 320] width 247 height 18
click at [261, 316] on input "Don't import new itinerary (use only when segment has dropped out of GDS)" at bounding box center [259, 319] width 6 height 6
checkbox input "true"
click at [484, 355] on button "Requeue" at bounding box center [500, 358] width 64 height 16
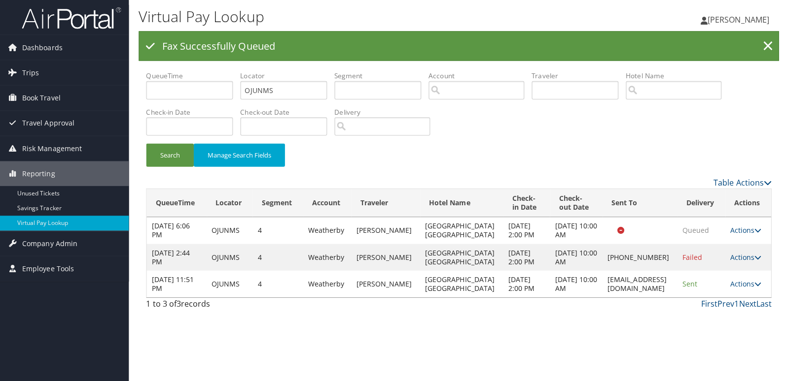
scroll to position [0, 0]
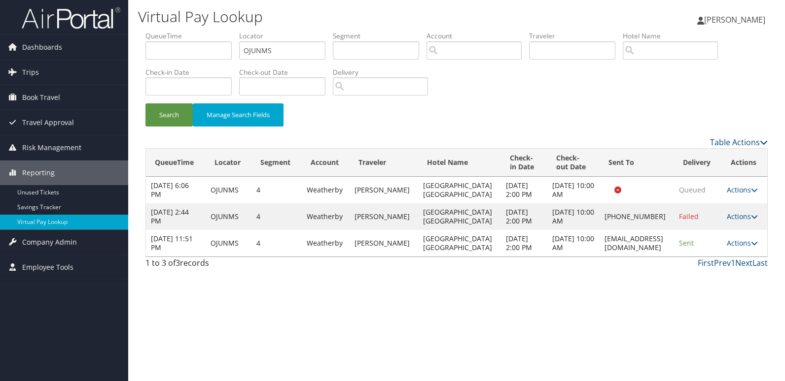
drag, startPoint x: 563, startPoint y: 264, endPoint x: 663, endPoint y: 264, distance: 99.6
click at [663, 257] on td "fairfieldinnvictoria@gmail.com" at bounding box center [636, 243] width 74 height 27
copy td "fairfieldinnvictoria@gmail.com"
click at [735, 248] on link "Actions" at bounding box center [741, 243] width 31 height 9
click at [712, 298] on link "Logs" at bounding box center [724, 296] width 62 height 17
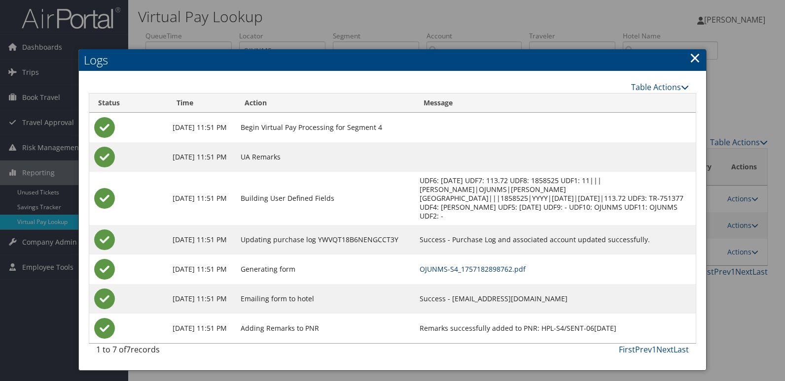
click at [520, 265] on link "OJUNMS-S4_1757182898762.pdf" at bounding box center [472, 269] width 106 height 9
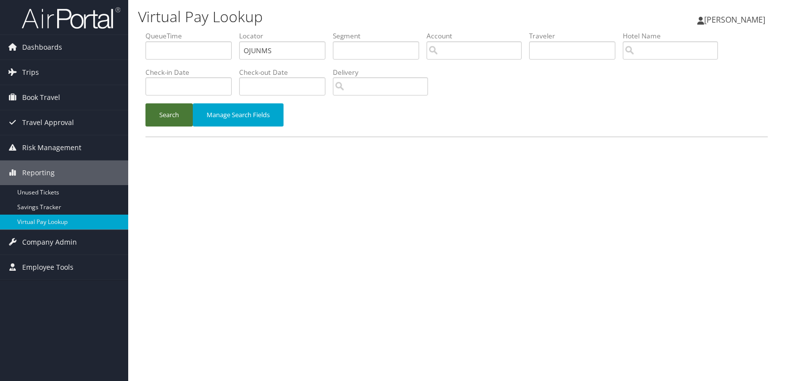
click at [163, 118] on button "Search" at bounding box center [168, 114] width 47 height 23
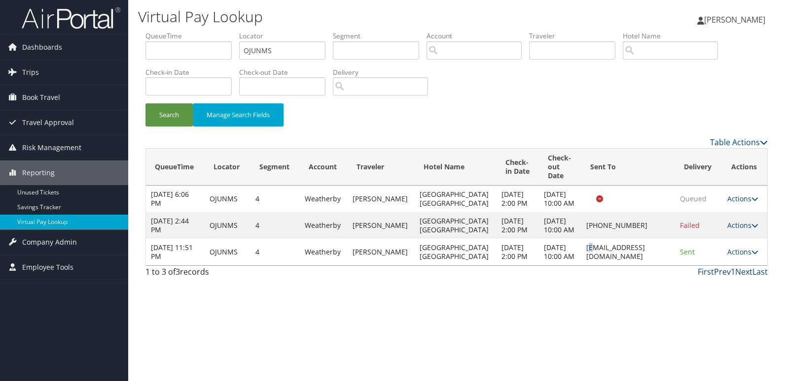
click at [581, 266] on td "[EMAIL_ADDRESS][DOMAIN_NAME]" at bounding box center [628, 252] width 94 height 27
drag, startPoint x: 560, startPoint y: 273, endPoint x: 652, endPoint y: 272, distance: 91.7
click at [652, 266] on td "[EMAIL_ADDRESS][DOMAIN_NAME]" at bounding box center [628, 252] width 94 height 27
copy td "[EMAIL_ADDRESS][DOMAIN_NAME]"
drag, startPoint x: 241, startPoint y: 49, endPoint x: 212, endPoint y: 54, distance: 29.6
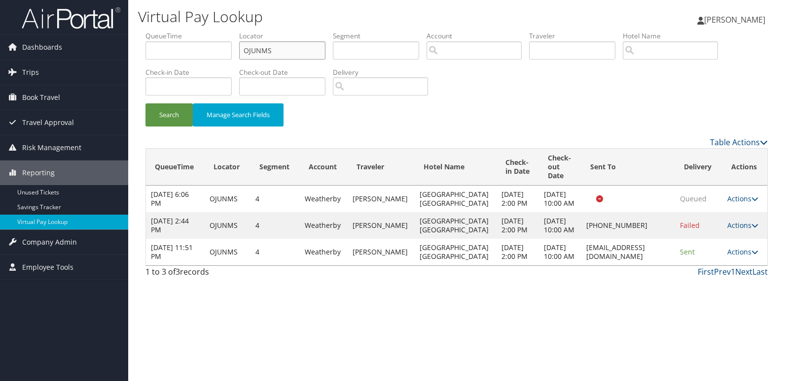
click at [212, 31] on ul "QueueTime Locator OJUNMS Segment Account Traveler Hotel Name Check-in Date Chec…" at bounding box center [456, 31] width 622 height 0
paste input "KQKSBZ"
type input "KQKSBZ"
click at [176, 110] on button "Search" at bounding box center [168, 114] width 47 height 23
click at [751, 256] on icon at bounding box center [754, 252] width 7 height 7
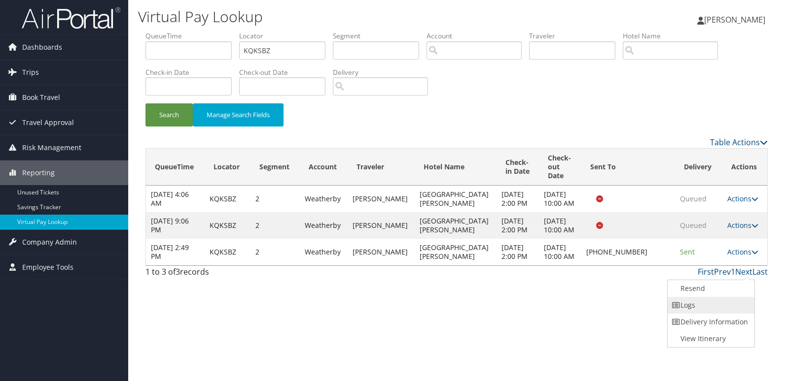
click at [697, 300] on link "Logs" at bounding box center [709, 305] width 84 height 17
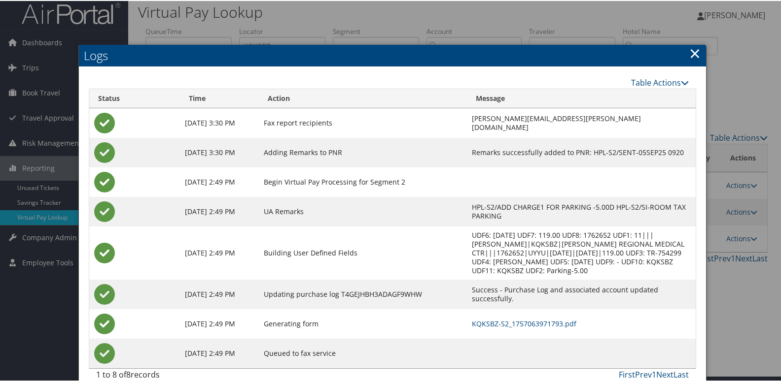
scroll to position [10, 0]
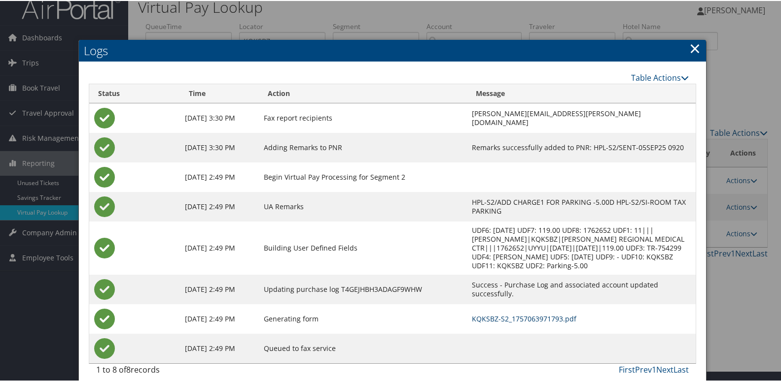
click at [496, 313] on link "KQKSBZ-S2_1757063971793.pdf" at bounding box center [524, 317] width 104 height 9
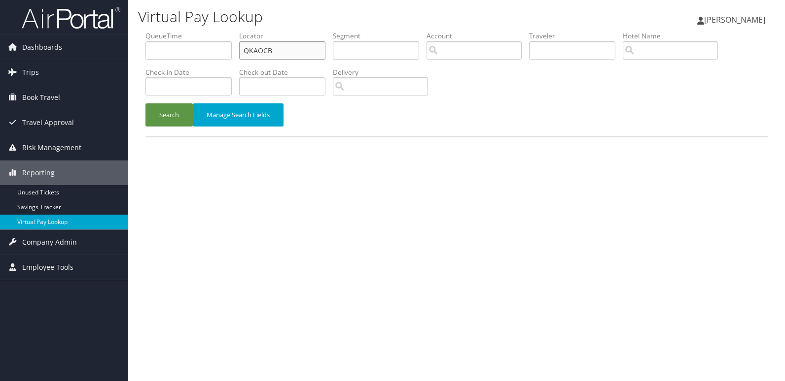
drag, startPoint x: 272, startPoint y: 54, endPoint x: 188, endPoint y: 63, distance: 83.8
click at [228, 31] on ul "QueueTime Locator QKAOCB Segment Account Traveler Hotel Name Check-in Date Chec…" at bounding box center [456, 31] width 622 height 0
paste input "HDRRJN"
type input "HDRRJN"
drag, startPoint x: 180, startPoint y: 103, endPoint x: 193, endPoint y: 117, distance: 18.8
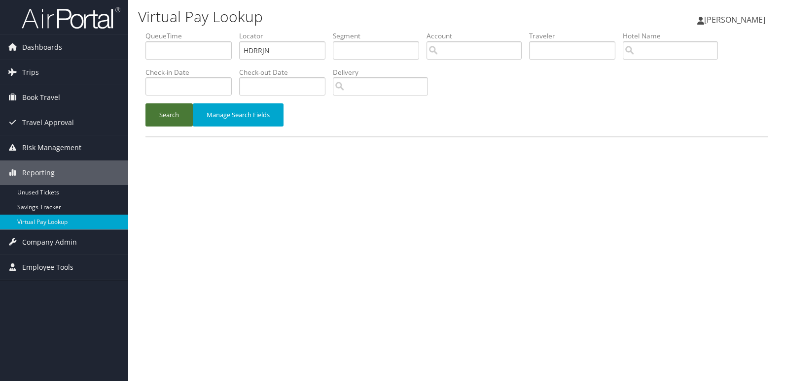
click at [180, 105] on button "Search" at bounding box center [168, 114] width 47 height 23
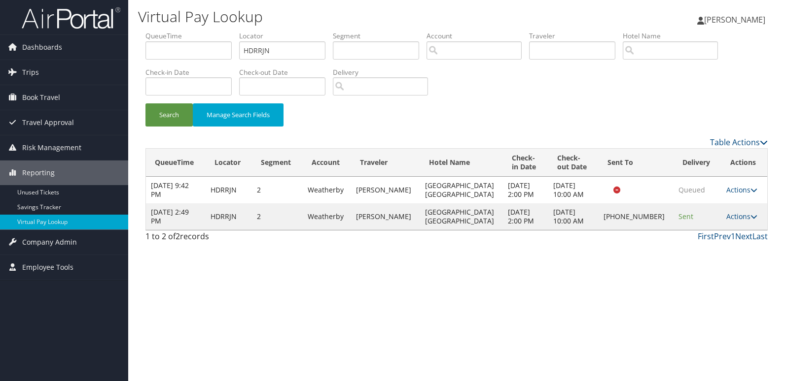
drag, startPoint x: 516, startPoint y: 275, endPoint x: 536, endPoint y: 266, distance: 21.9
click at [516, 275] on div "Virtual Pay Lookup Luke Perry Luke Perry My Settings Travel Agency Contacts Vie…" at bounding box center [456, 190] width 656 height 381
click at [727, 217] on link "Actions" at bounding box center [741, 216] width 31 height 9
click at [683, 250] on link "Logs" at bounding box center [707, 248] width 84 height 17
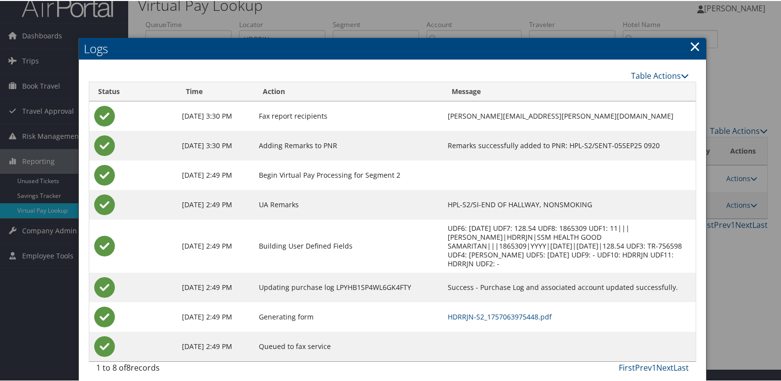
scroll to position [19, 0]
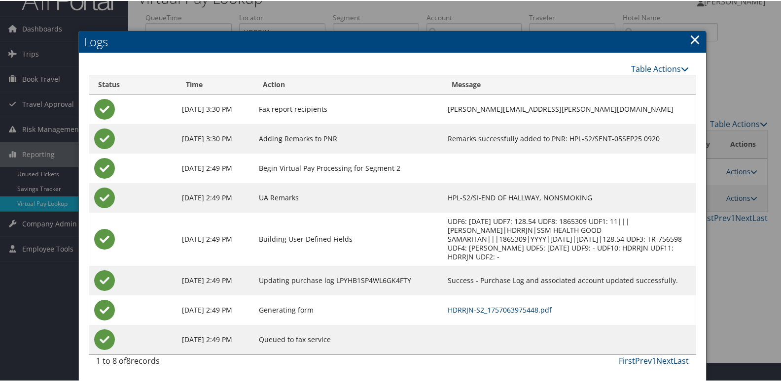
click at [498, 305] on link "HDRRJN-S2_1757063975448.pdf" at bounding box center [499, 309] width 104 height 9
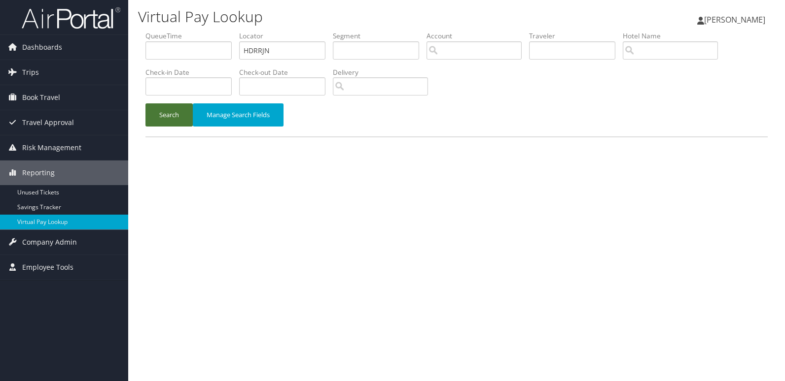
click at [167, 116] on button "Search" at bounding box center [168, 114] width 47 height 23
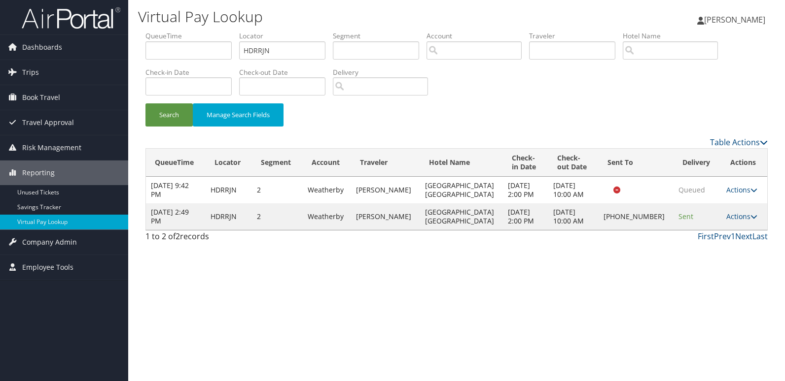
click at [743, 218] on link "Actions" at bounding box center [741, 216] width 31 height 9
click at [687, 250] on link "Logs" at bounding box center [707, 248] width 84 height 17
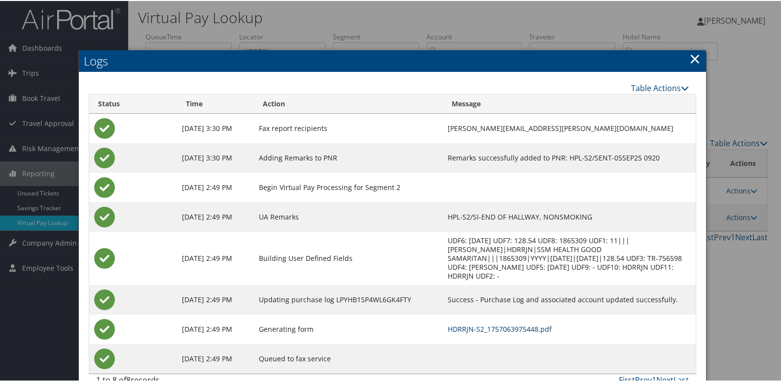
click at [487, 328] on link "HDRRJN-S2_1757063975448.pdf" at bounding box center [499, 328] width 104 height 9
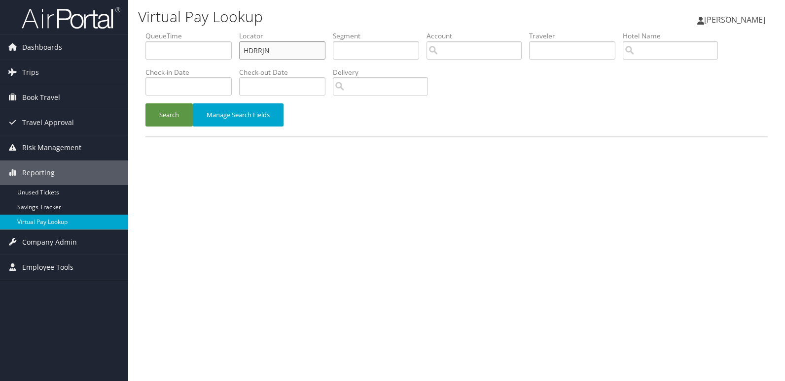
drag, startPoint x: 275, startPoint y: 51, endPoint x: 208, endPoint y: 62, distance: 68.3
click at [232, 31] on ul "QueueTime Locator HDRRJN Segment Account Traveler Hotel Name Check-in Date Chec…" at bounding box center [456, 31] width 622 height 0
paste input "MNEOTF"
type input "MNEOTF"
click at [184, 108] on button "Search" at bounding box center [168, 114] width 47 height 23
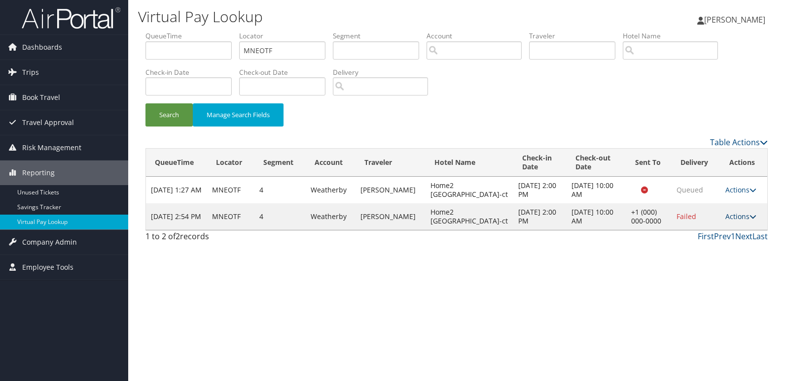
click at [726, 219] on link "Actions" at bounding box center [740, 216] width 31 height 9
click at [704, 242] on link "Logs" at bounding box center [707, 248] width 84 height 17
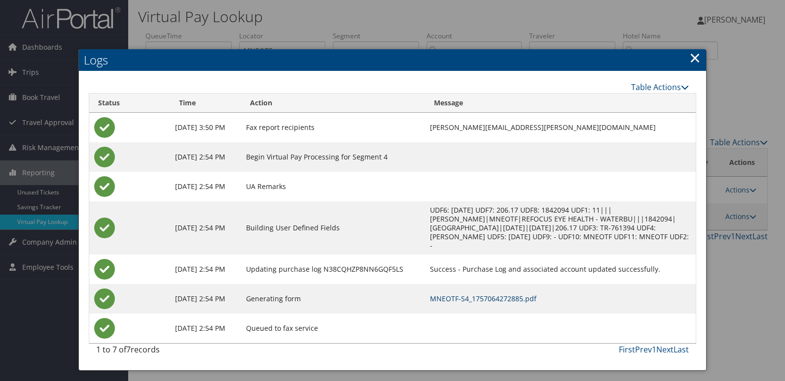
click at [460, 294] on link "MNEOTF-S4_1757064272885.pdf" at bounding box center [483, 298] width 106 height 9
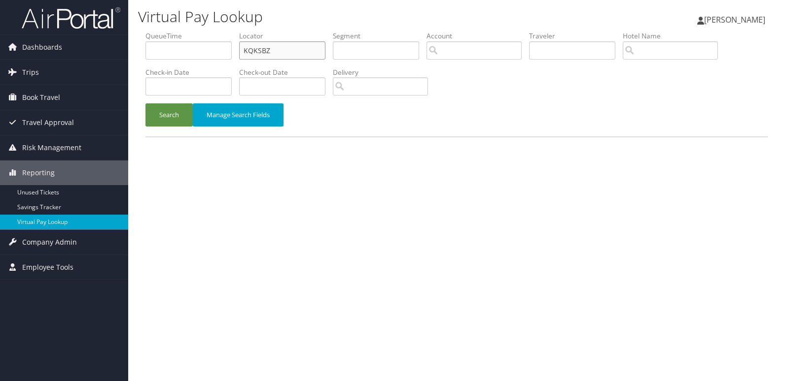
drag, startPoint x: 282, startPoint y: 50, endPoint x: 151, endPoint y: 70, distance: 133.1
click at [156, 31] on ul "QueueTime Locator KQKSBZ Segment Account Traveler Hotel Name Check-in Date Chec…" at bounding box center [456, 31] width 622 height 0
paste input "MZLMZO"
type input "MZLMZO"
click at [163, 113] on button "Search" at bounding box center [168, 114] width 47 height 23
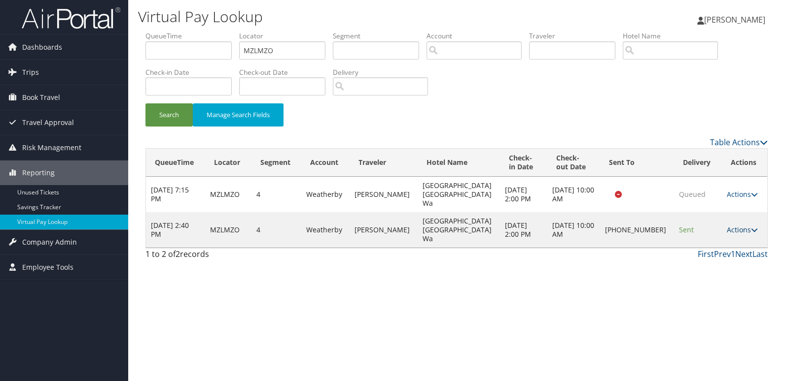
click at [731, 225] on link "Actions" at bounding box center [741, 229] width 31 height 9
click at [707, 242] on link "Logs" at bounding box center [707, 248] width 84 height 17
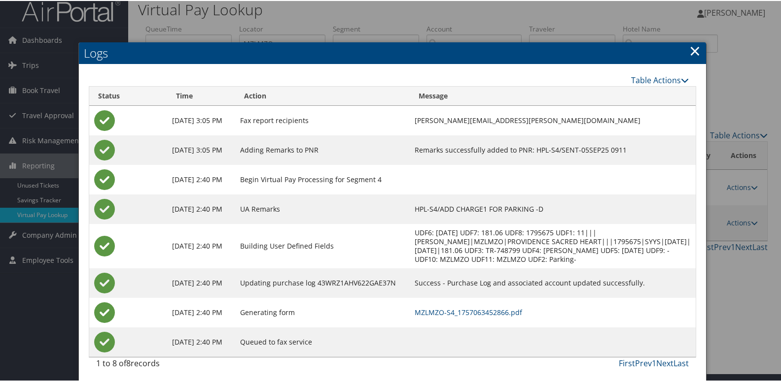
scroll to position [10, 0]
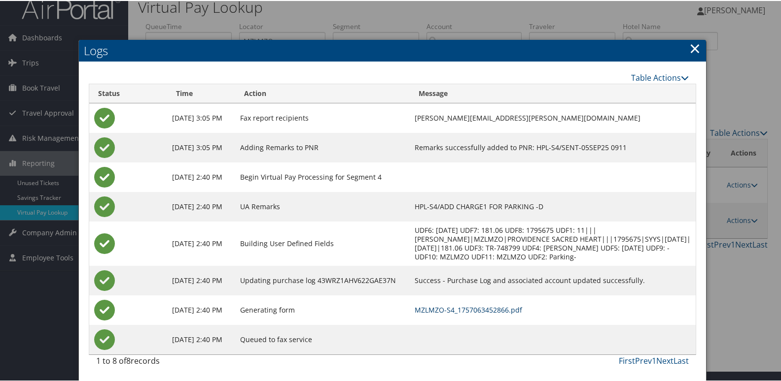
click at [471, 308] on link "MZLMZO-S4_1757063452866.pdf" at bounding box center [467, 309] width 107 height 9
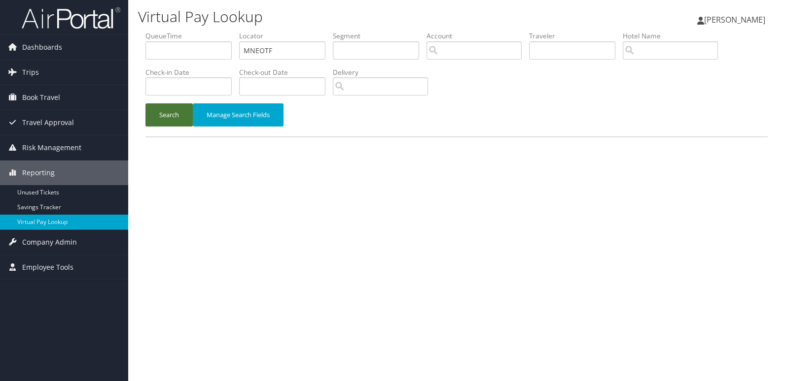
click at [171, 115] on button "Search" at bounding box center [168, 114] width 47 height 23
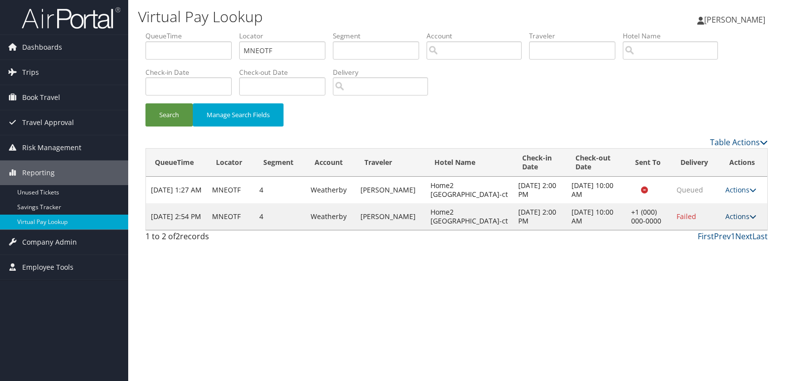
click at [725, 219] on link "Actions" at bounding box center [740, 216] width 31 height 9
click at [687, 236] on link "Resend" at bounding box center [707, 231] width 84 height 17
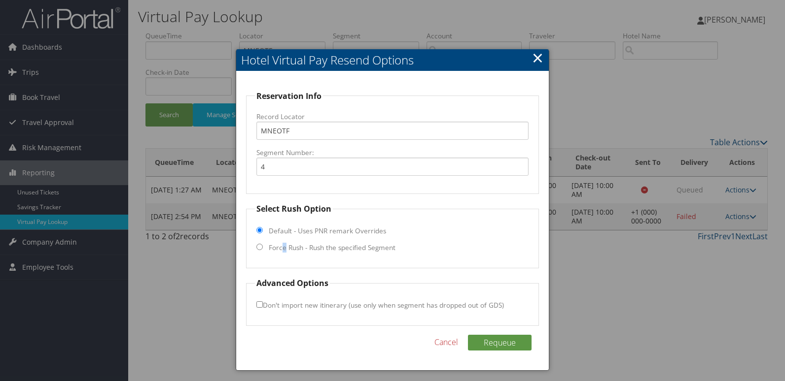
click at [283, 244] on label "Force Rush - Rush the specified Segment" at bounding box center [332, 248] width 127 height 10
click at [269, 245] on label "Force Rush - Rush the specified Segment" at bounding box center [332, 248] width 127 height 10
click at [263, 245] on input "Force Rush - Rush the specified Segment" at bounding box center [259, 247] width 6 height 6
radio input "true"
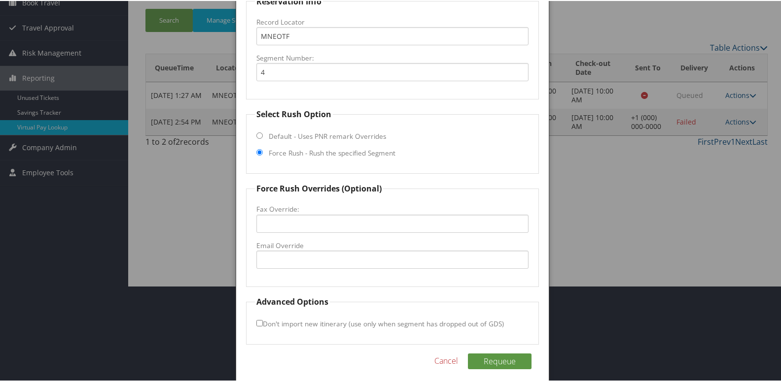
scroll to position [103, 0]
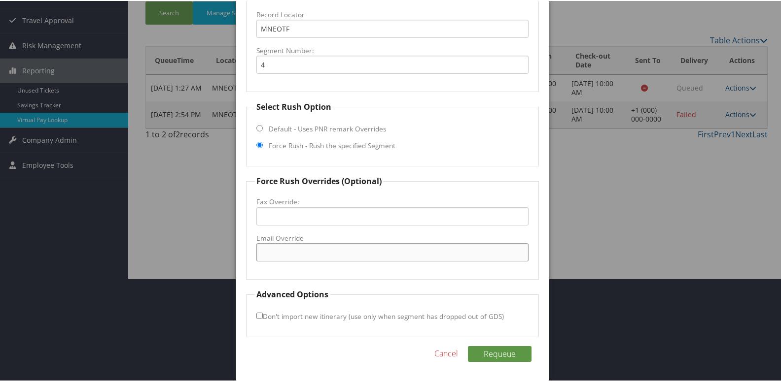
click at [280, 247] on input "Email Override" at bounding box center [392, 251] width 273 height 18
type input "[PERSON_NAME][EMAIL_ADDRESS][PERSON_NAME][PERSON_NAME][DOMAIN_NAME]"
click at [257, 314] on input "Don't import new itinerary (use only when segment has dropped out of GDS)" at bounding box center [259, 315] width 6 height 6
checkbox input "true"
click at [494, 359] on button "Requeue" at bounding box center [500, 353] width 64 height 16
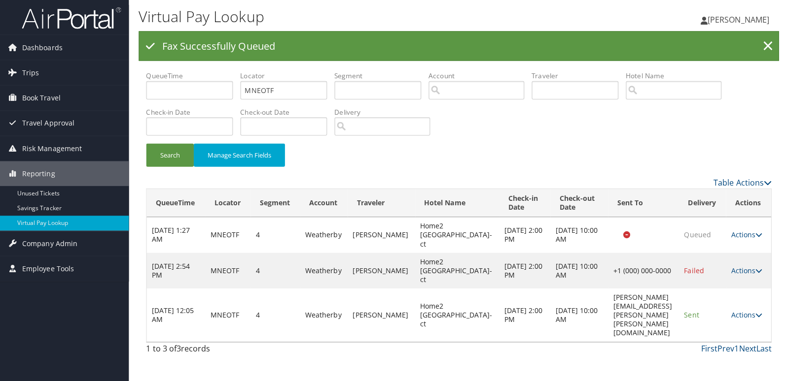
scroll to position [0, 0]
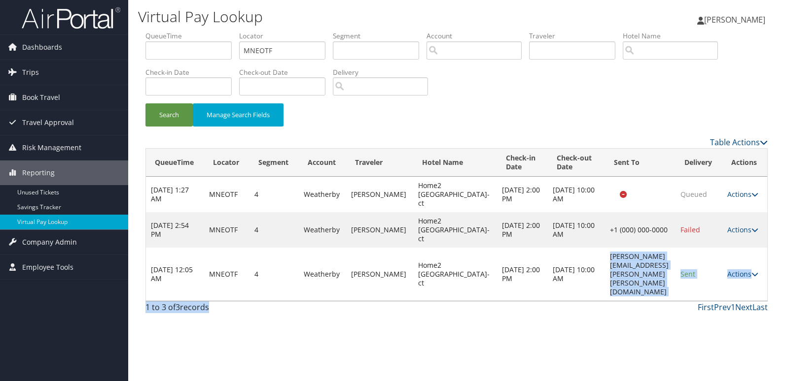
drag, startPoint x: 573, startPoint y: 282, endPoint x: 593, endPoint y: 280, distance: 20.8
click at [593, 280] on div "Virtual Pay Lookup [PERSON_NAME] [PERSON_NAME] My Settings Travel Agency Contac…" at bounding box center [456, 190] width 656 height 381
drag, startPoint x: 593, startPoint y: 280, endPoint x: 590, endPoint y: 248, distance: 32.2
click at [605, 248] on td "[PERSON_NAME][EMAIL_ADDRESS][PERSON_NAME][PERSON_NAME][DOMAIN_NAME]" at bounding box center [640, 274] width 70 height 53
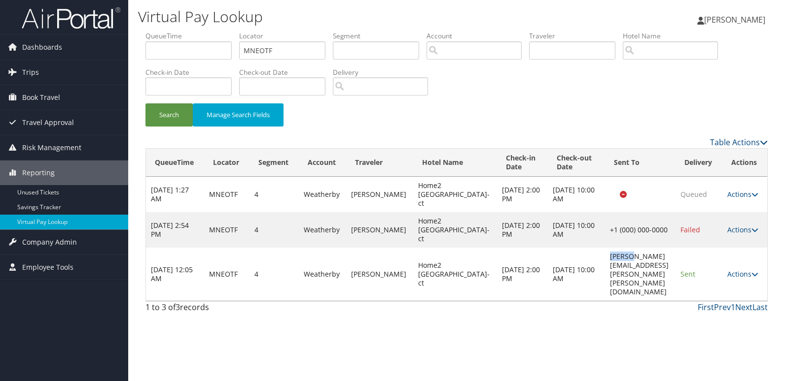
drag, startPoint x: 574, startPoint y: 244, endPoint x: 593, endPoint y: 244, distance: 19.2
click at [605, 248] on td "[PERSON_NAME][EMAIL_ADDRESS][PERSON_NAME][PERSON_NAME][DOMAIN_NAME]" at bounding box center [640, 274] width 70 height 53
copy td "george"
click at [736, 270] on link "Actions" at bounding box center [742, 274] width 31 height 9
click at [712, 274] on link "Logs" at bounding box center [723, 274] width 62 height 17
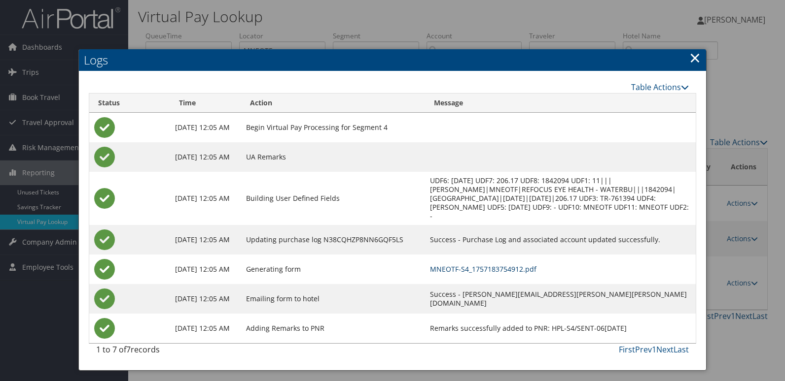
click at [504, 266] on link "MNEOTF-S4_1757183754912.pdf" at bounding box center [483, 269] width 106 height 9
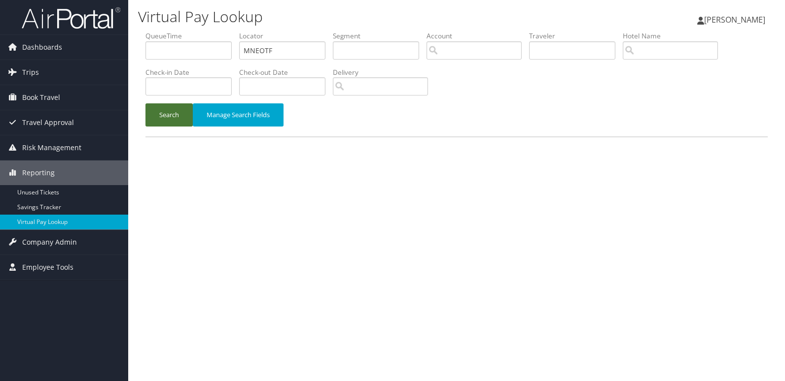
drag, startPoint x: 180, startPoint y: 121, endPoint x: 187, endPoint y: 127, distance: 8.4
click at [179, 121] on button "Search" at bounding box center [168, 114] width 47 height 23
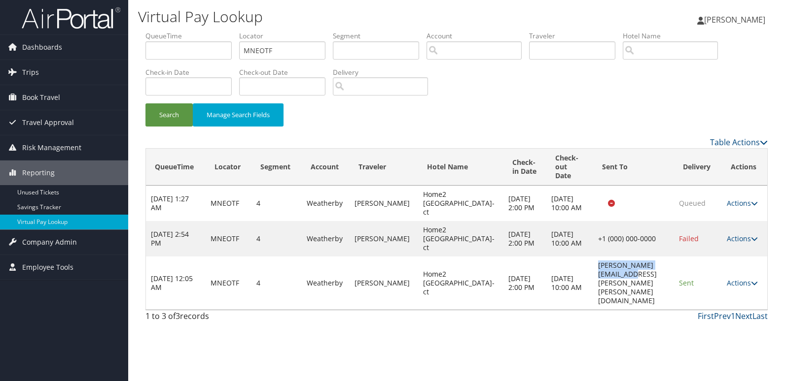
drag, startPoint x: 562, startPoint y: 266, endPoint x: 712, endPoint y: 268, distance: 149.8
click at [652, 268] on td "[PERSON_NAME][EMAIL_ADDRESS][PERSON_NAME][PERSON_NAME][DOMAIN_NAME]" at bounding box center [633, 283] width 81 height 53
copy td "[PERSON_NAME][EMAIL_ADDRESS][PERSON_NAME][PERSON_NAME][DOMAIN_NAME]"
drag, startPoint x: 275, startPoint y: 50, endPoint x: 201, endPoint y: 66, distance: 75.7
click at [212, 31] on ul "QueueTime Locator MNEOTF Segment Account Traveler Hotel Name Check-in Date Chec…" at bounding box center [456, 31] width 622 height 0
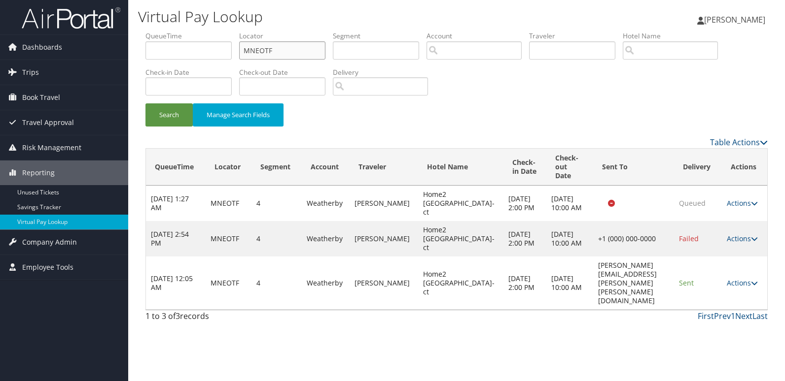
paste input "LNKUGM"
type input "LNKUGM"
click at [162, 112] on button "Search" at bounding box center [168, 114] width 47 height 23
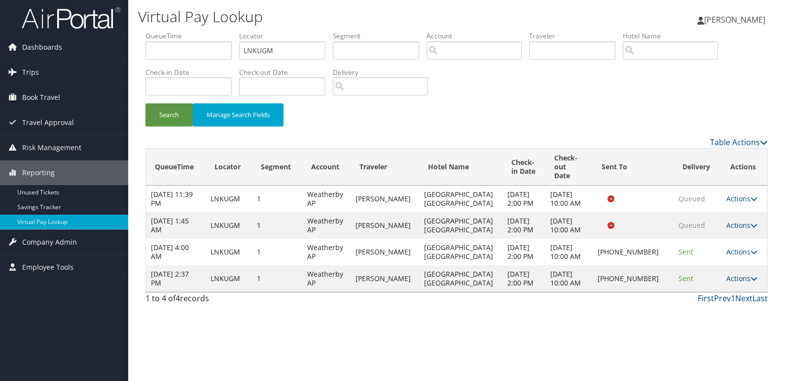
click at [750, 282] on icon at bounding box center [753, 278] width 7 height 7
click at [695, 331] on link "Logs" at bounding box center [708, 332] width 84 height 17
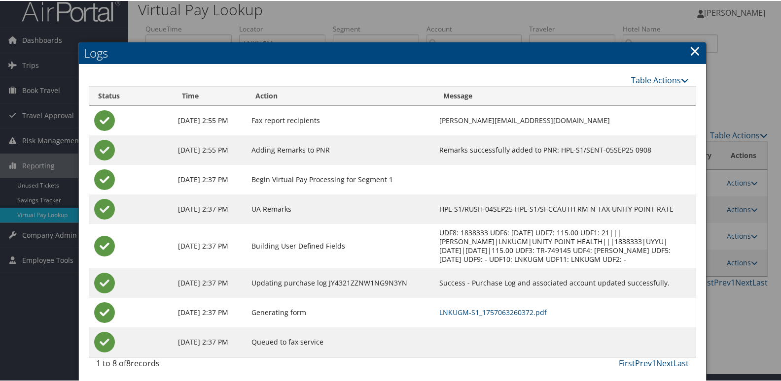
scroll to position [10, 0]
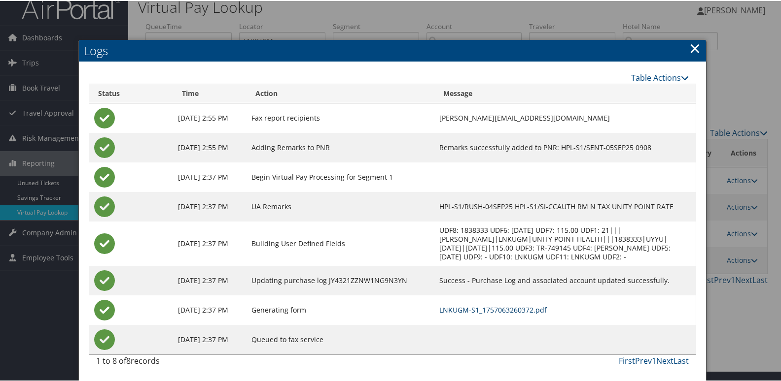
drag, startPoint x: 521, startPoint y: 307, endPoint x: 512, endPoint y: 308, distance: 9.5
click at [522, 307] on link "LNKUGM-S1_1757063260372.pdf" at bounding box center [492, 309] width 107 height 9
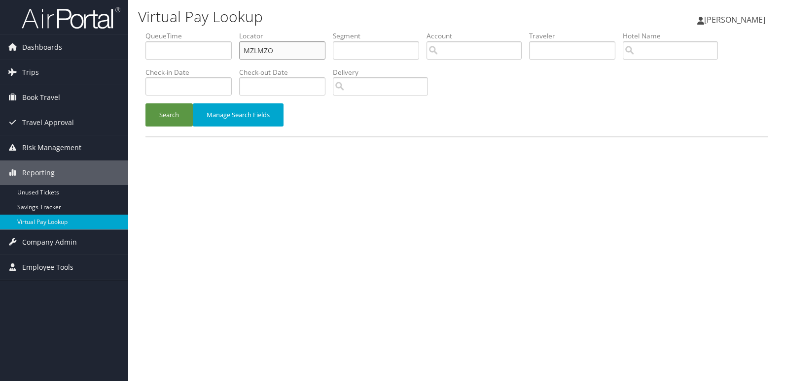
drag, startPoint x: 284, startPoint y: 56, endPoint x: 217, endPoint y: 62, distance: 67.3
click at [217, 31] on ul "QueueTime Locator MZLMZO Segment Account Traveler Hotel Name Check-in Date Chec…" at bounding box center [456, 31] width 622 height 0
paste input "ELGKSP"
type input "ELGKSP"
click at [190, 111] on button "Search" at bounding box center [168, 114] width 47 height 23
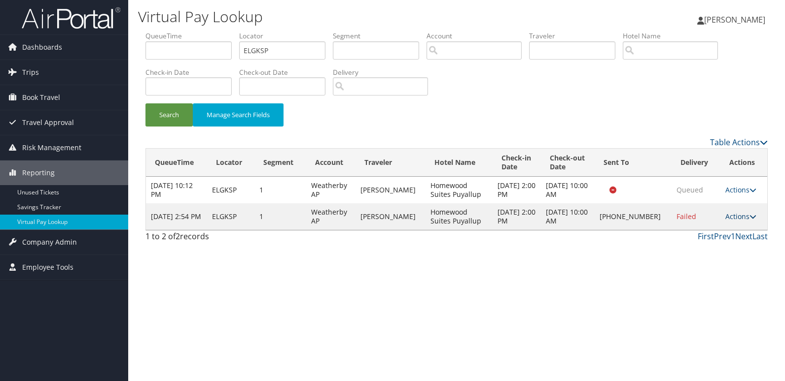
click at [744, 216] on link "Actions" at bounding box center [740, 216] width 31 height 9
click at [711, 242] on link "Logs" at bounding box center [707, 248] width 84 height 17
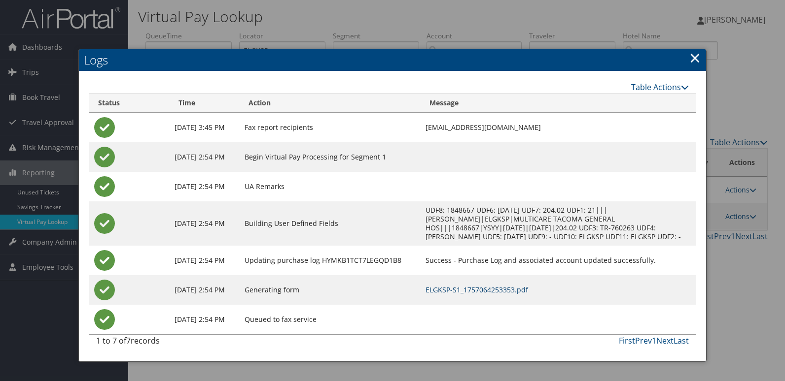
click at [485, 288] on link "ELGKSP-S1_1757064253353.pdf" at bounding box center [476, 289] width 103 height 9
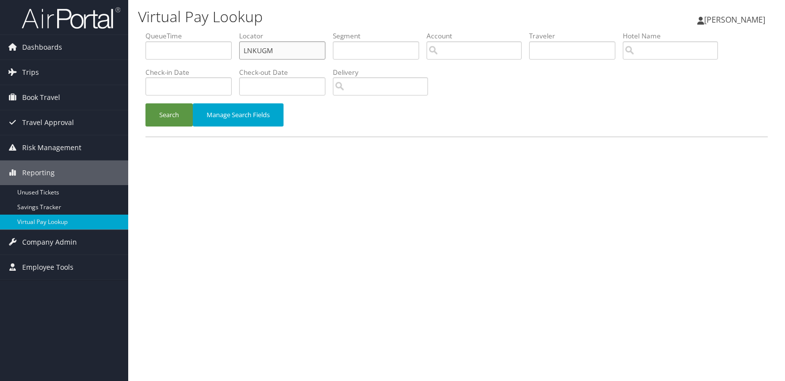
drag, startPoint x: 277, startPoint y: 54, endPoint x: 161, endPoint y: 63, distance: 116.2
click at [162, 31] on ul "QueueTime Locator LNKUGM Segment Account Traveler Hotel Name Check-in Date Chec…" at bounding box center [456, 31] width 622 height 0
paste input "ELGKSP"
type input "ELGKSP"
click at [173, 109] on form "QueueTime Locator ELGKSP Segment Account Traveler Hotel Name Check-in Date Chec…" at bounding box center [456, 83] width 622 height 105
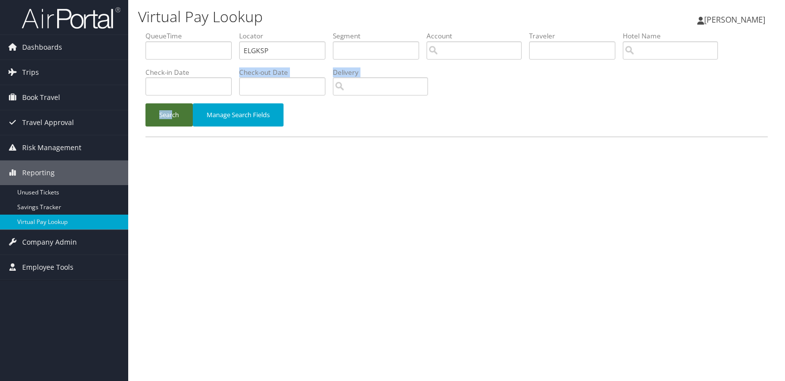
drag, startPoint x: 173, startPoint y: 109, endPoint x: 173, endPoint y: 118, distance: 8.9
click at [173, 118] on button "Search" at bounding box center [168, 114] width 47 height 23
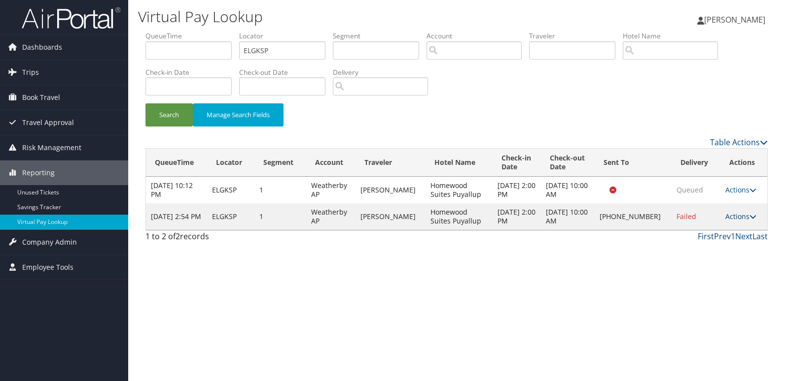
click at [737, 213] on link "Actions" at bounding box center [740, 216] width 31 height 9
click at [699, 244] on link "Logs" at bounding box center [707, 248] width 84 height 17
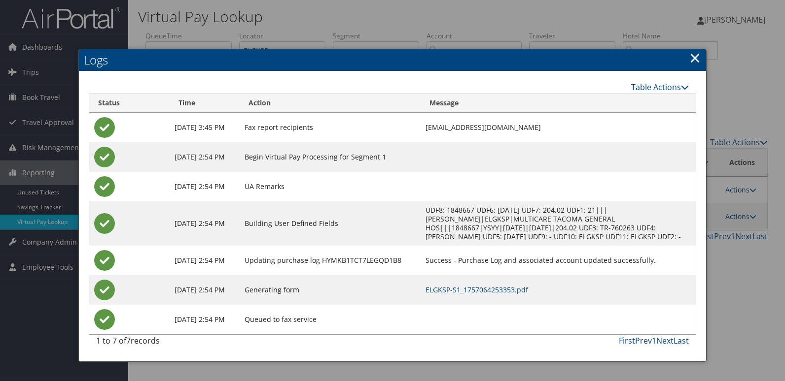
click at [487, 288] on link "ELGKSP-S1_1757064253353.pdf" at bounding box center [476, 289] width 103 height 9
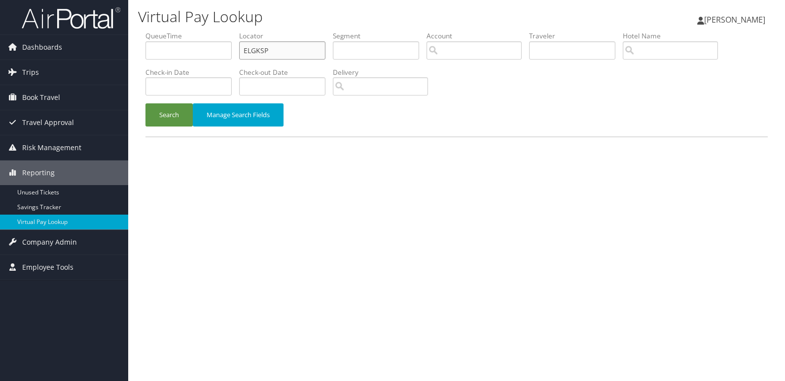
drag, startPoint x: 283, startPoint y: 52, endPoint x: 245, endPoint y: 56, distance: 38.1
click at [245, 56] on input "ELGKSP" at bounding box center [282, 50] width 86 height 18
paste input "CTUXL"
type input "ECTUXL"
click at [181, 117] on button "Search" at bounding box center [168, 114] width 47 height 23
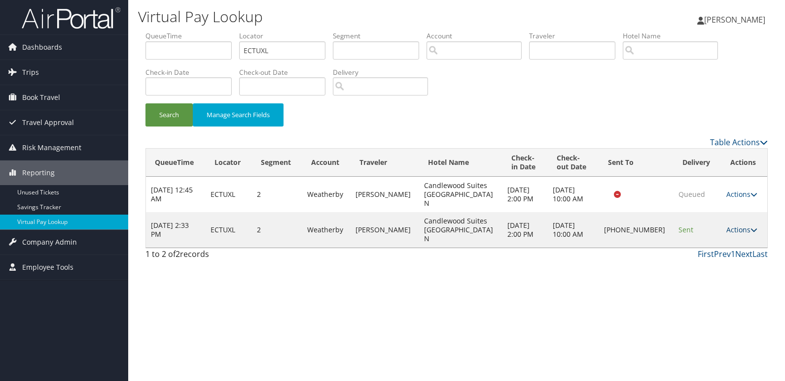
click at [743, 225] on link "Actions" at bounding box center [741, 229] width 31 height 9
click at [716, 240] on link "Logs" at bounding box center [707, 248] width 84 height 17
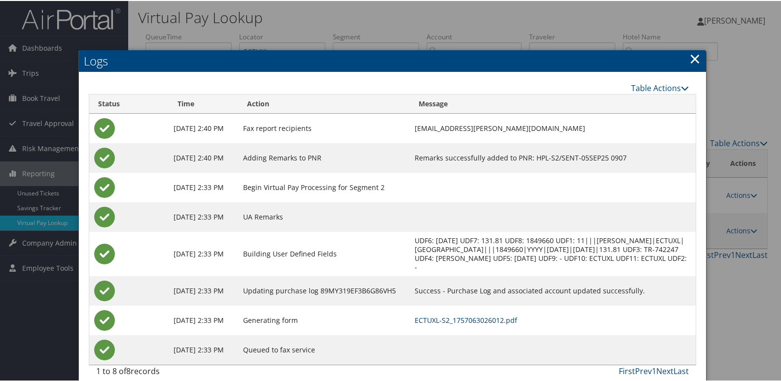
click at [499, 321] on link "ECTUXL-S2_1757063026012.pdf" at bounding box center [465, 319] width 103 height 9
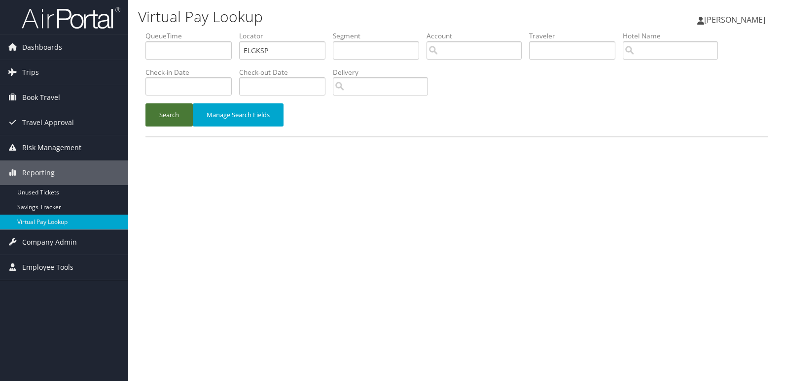
click at [179, 121] on button "Search" at bounding box center [168, 114] width 47 height 23
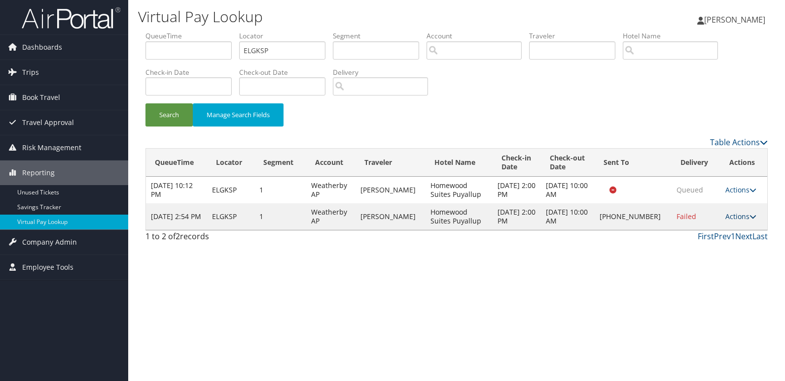
click at [734, 217] on link "Actions" at bounding box center [740, 216] width 31 height 9
click at [690, 233] on link "Resend" at bounding box center [707, 231] width 84 height 17
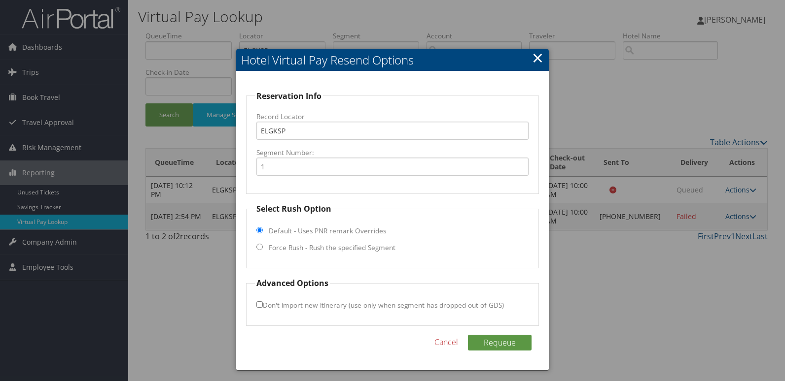
click at [294, 239] on fieldset "Select Rush Option Default - Uses PNR remark Overrides Force Rush - Rush the sp…" at bounding box center [392, 236] width 293 height 66
click at [284, 249] on label "Force Rush - Rush the specified Segment" at bounding box center [332, 248] width 127 height 10
click at [263, 249] on input "Force Rush - Rush the specified Segment" at bounding box center [259, 247] width 6 height 6
radio input "true"
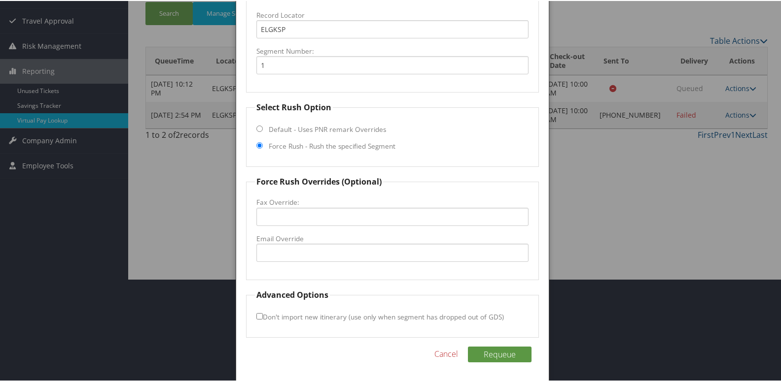
scroll to position [103, 0]
click at [299, 246] on input "Email Override" at bounding box center [392, 251] width 273 height 18
click at [289, 252] on input "puyalluprhws@thmc.biz" at bounding box center [392, 251] width 273 height 18
type input "puyalluphws@thmc.biz"
drag, startPoint x: 253, startPoint y: 316, endPoint x: 296, endPoint y: 319, distance: 43.0
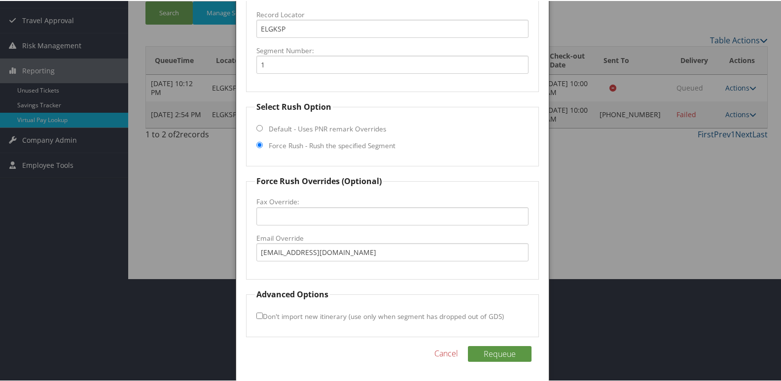
click at [254, 317] on fieldset "Advanced Options Don't import new itinerary (use only when segment has dropped …" at bounding box center [392, 312] width 293 height 49
click at [258, 315] on input "Don't import new itinerary (use only when segment has dropped out of GDS)" at bounding box center [259, 315] width 6 height 6
checkbox input "true"
click at [504, 350] on button "Requeue" at bounding box center [500, 353] width 64 height 16
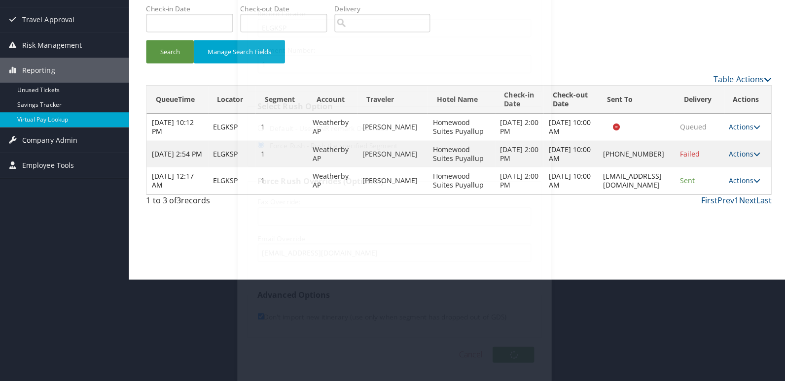
scroll to position [0, 0]
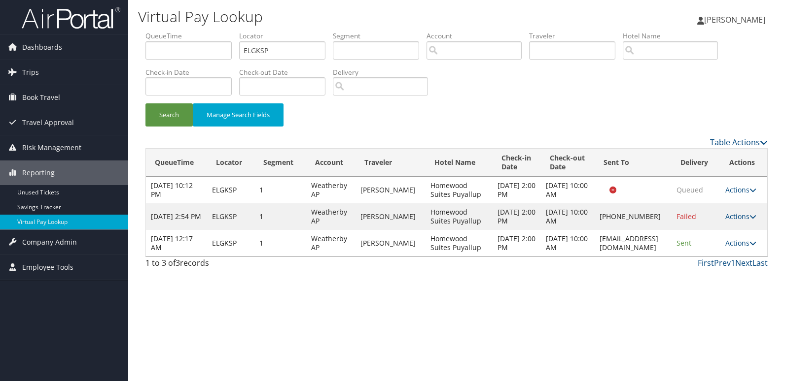
click at [751, 284] on div "Virtual Pay Lookup Luke Perry Luke Perry My Settings Travel Agency Contacts Vie…" at bounding box center [456, 190] width 656 height 381
click at [743, 243] on link "Actions" at bounding box center [740, 243] width 31 height 9
click at [721, 275] on link "Logs" at bounding box center [722, 274] width 62 height 17
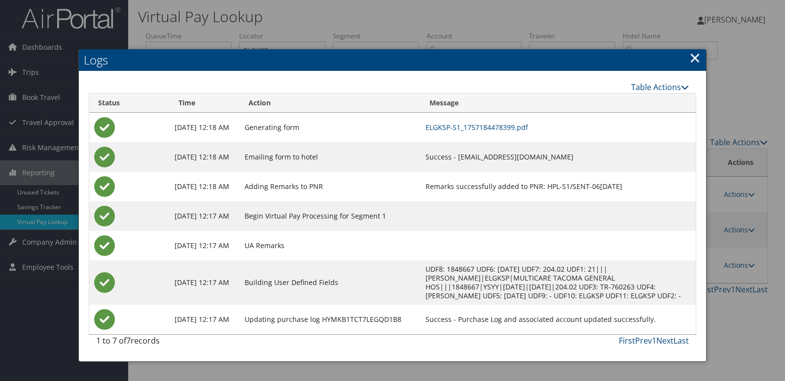
click at [535, 118] on td "ELGKSP-S1_1757184478399.pdf" at bounding box center [557, 128] width 275 height 30
click at [528, 130] on link "ELGKSP-S1_1757184478399.pdf" at bounding box center [476, 127] width 103 height 9
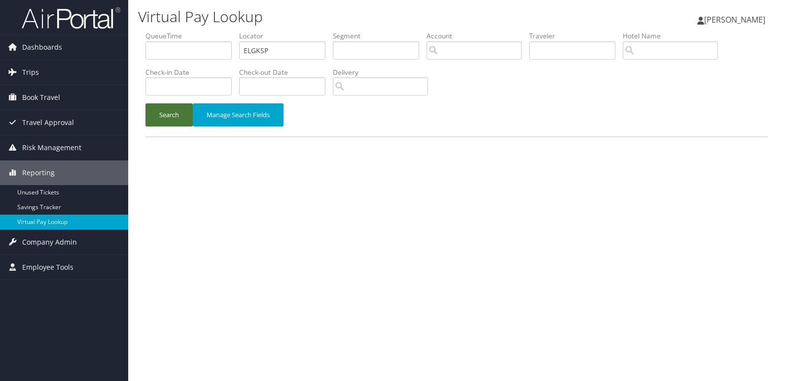
drag, startPoint x: 0, startPoint y: 0, endPoint x: 234, endPoint y: 133, distance: 268.8
click at [161, 111] on button "Search" at bounding box center [168, 114] width 47 height 23
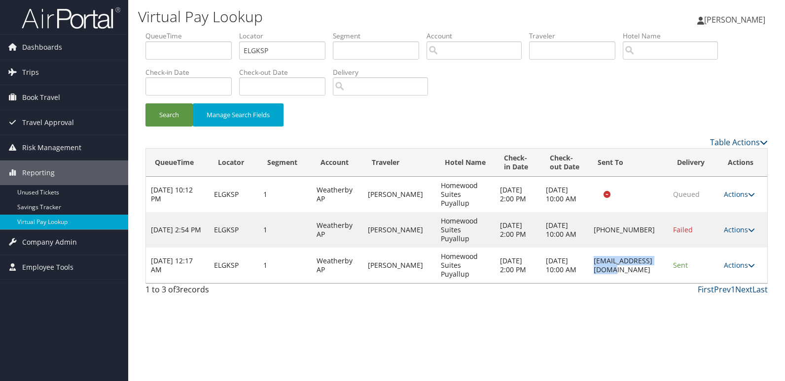
drag, startPoint x: 576, startPoint y: 264, endPoint x: 662, endPoint y: 262, distance: 86.3
click at [662, 262] on td "puyalluphws@thmc.biz" at bounding box center [627, 265] width 79 height 35
copy td "puyalluphws@thmc.biz"
click at [742, 269] on link "Actions" at bounding box center [738, 265] width 31 height 9
click at [721, 297] on link "Logs" at bounding box center [721, 296] width 62 height 17
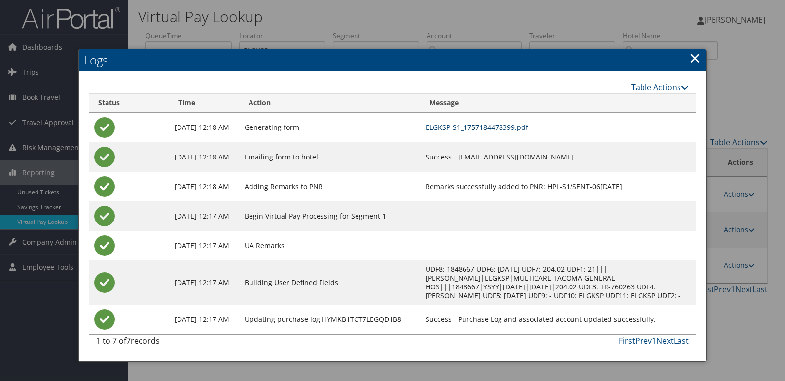
click at [509, 131] on link "ELGKSP-S1_1757184478399.pdf" at bounding box center [476, 127] width 103 height 9
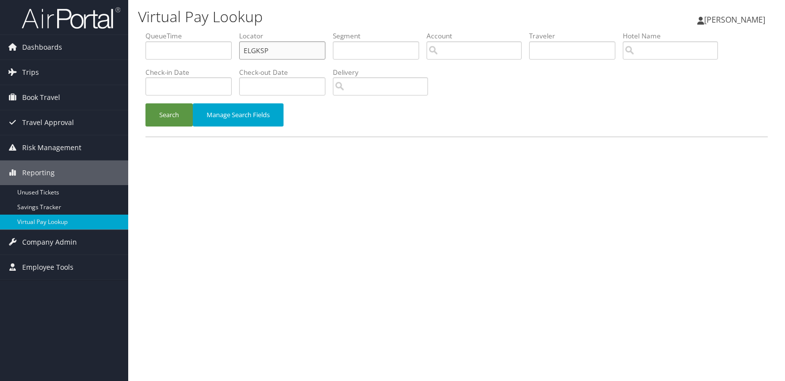
drag, startPoint x: 268, startPoint y: 53, endPoint x: 221, endPoint y: 59, distance: 47.7
click at [221, 31] on ul "QueueTime Locator ELGKSP Segment Account Traveler Hotel Name Check-in Date Chec…" at bounding box center [456, 31] width 622 height 0
paste input "MJAKKF"
type input "MJAKKF"
click at [183, 117] on button "Search" at bounding box center [168, 114] width 47 height 23
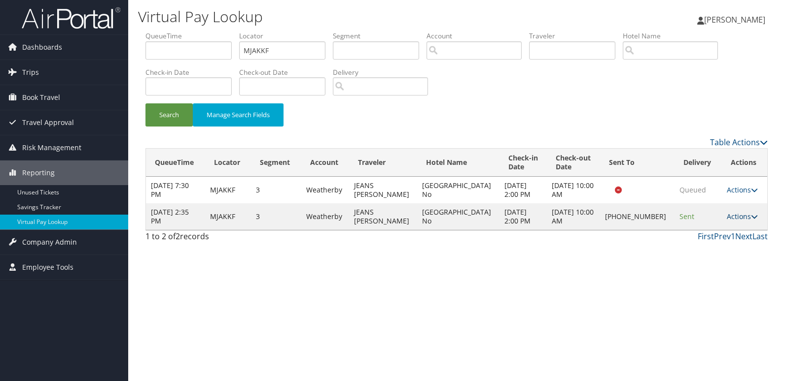
click at [732, 215] on link "Actions" at bounding box center [741, 216] width 31 height 9
click at [713, 244] on link "Logs" at bounding box center [708, 248] width 84 height 17
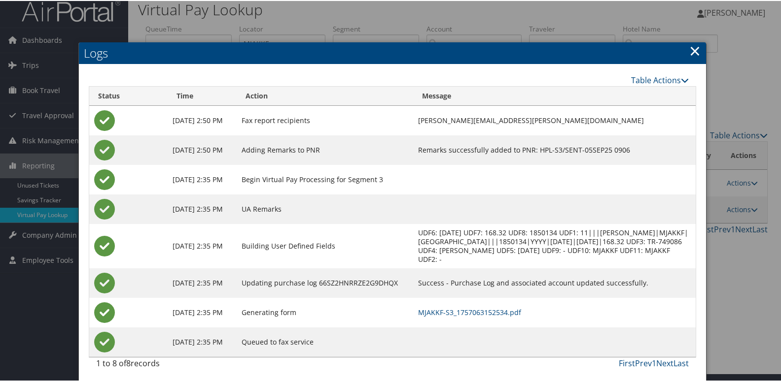
scroll to position [10, 0]
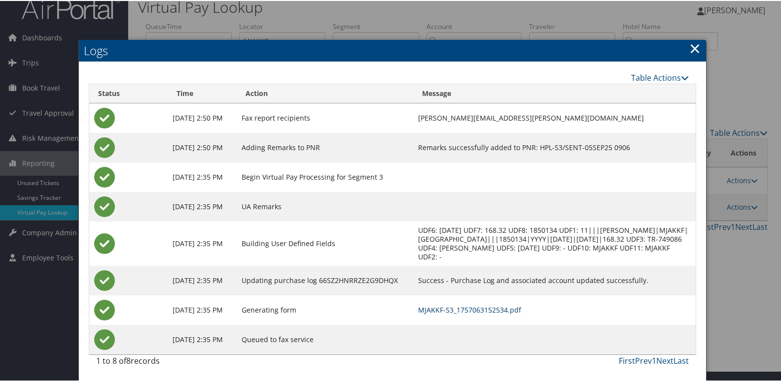
click at [502, 310] on link "MJAKKF-S3_1757063152534.pdf" at bounding box center [469, 309] width 103 height 9
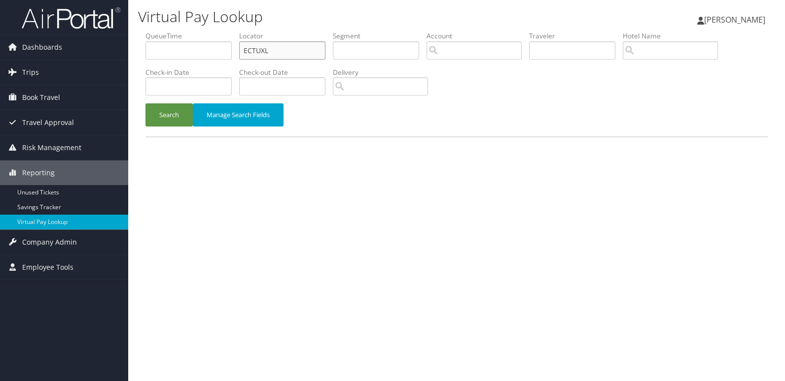
drag, startPoint x: 291, startPoint y: 48, endPoint x: 197, endPoint y: 55, distance: 94.4
click at [197, 31] on ul "QueueTime Locator ECTUXL Segment Account Traveler Hotel Name Check-in Date Chec…" at bounding box center [456, 31] width 622 height 0
paste input "CJIJOI"
type input "CJIJOI"
click at [166, 109] on button "Search" at bounding box center [168, 114] width 47 height 23
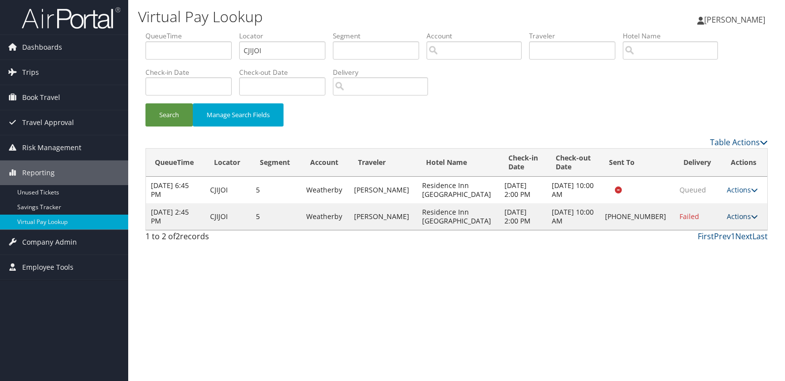
click at [736, 215] on link "Actions" at bounding box center [741, 216] width 31 height 9
click at [712, 248] on link "Logs" at bounding box center [708, 248] width 84 height 17
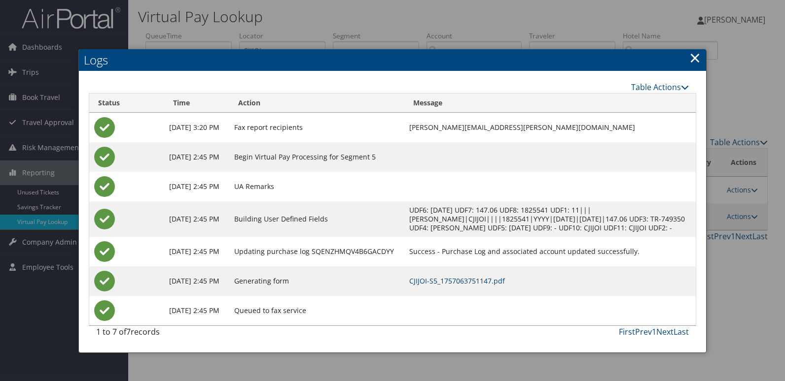
click at [465, 285] on link "CJIJOI-S5_1757063751147.pdf" at bounding box center [457, 280] width 96 height 9
click at [459, 283] on link "CJIJOI-S5_1757063751147.pdf" at bounding box center [457, 280] width 96 height 9
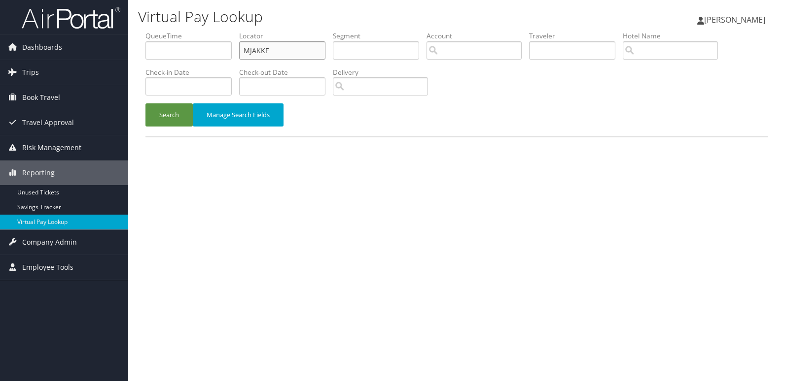
drag, startPoint x: 294, startPoint y: 57, endPoint x: 167, endPoint y: 64, distance: 127.3
click at [168, 31] on ul "QueueTime Locator MJAKKF Segment Account Traveler Hotel Name Check-in Date Chec…" at bounding box center [456, 31] width 622 height 0
paste input "ASBGXL"
type input "ASBGXL"
click at [167, 114] on button "Search" at bounding box center [168, 114] width 47 height 23
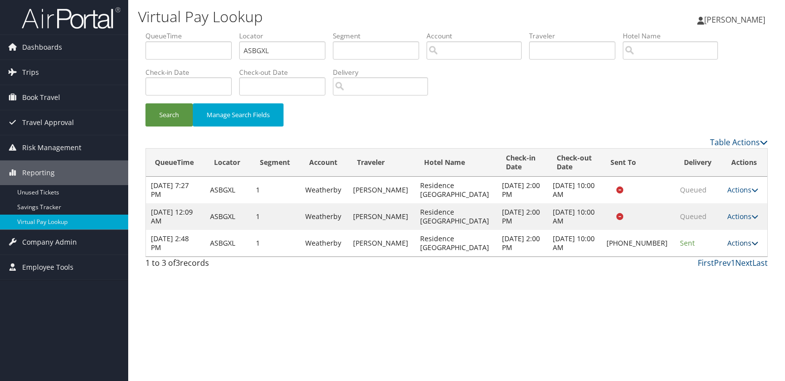
click at [741, 242] on link "Actions" at bounding box center [742, 243] width 31 height 9
click at [698, 279] on link "Logs" at bounding box center [708, 274] width 84 height 17
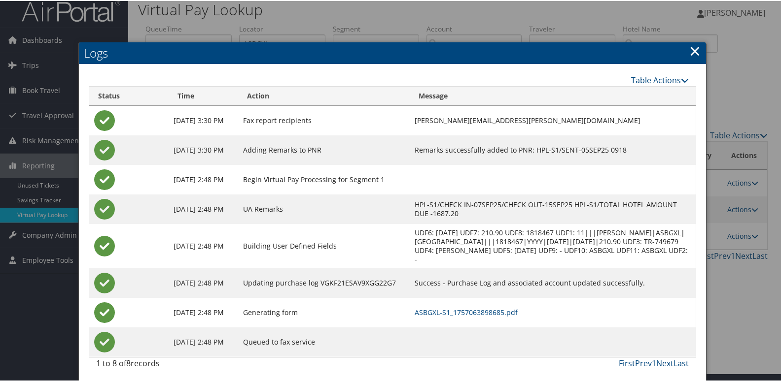
scroll to position [10, 0]
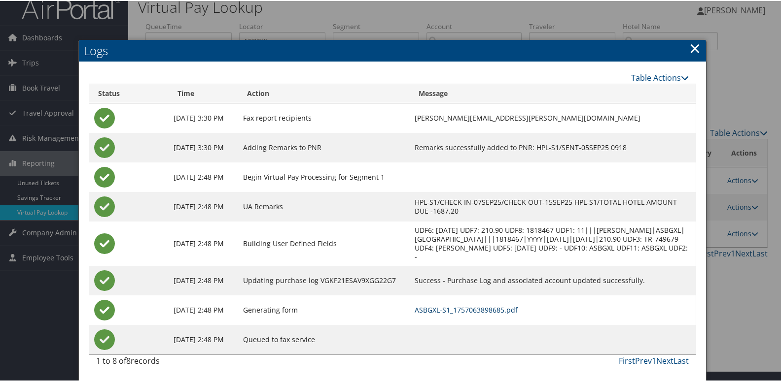
click at [446, 309] on link "ASBGXL-S1_1757063898685.pdf" at bounding box center [465, 309] width 103 height 9
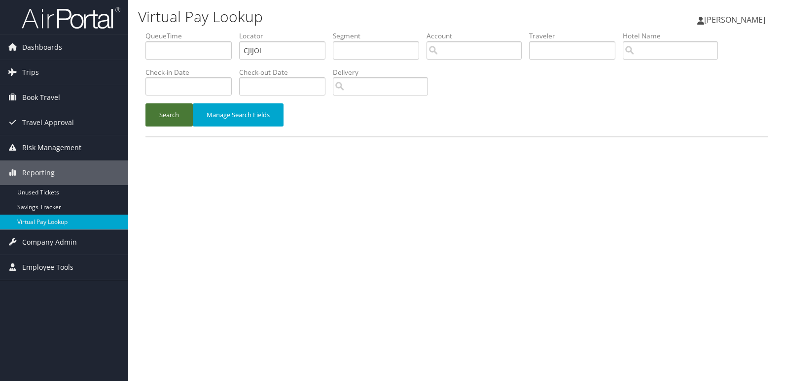
drag, startPoint x: 167, startPoint y: 120, endPoint x: 172, endPoint y: 136, distance: 16.7
click at [166, 120] on button "Search" at bounding box center [168, 114] width 47 height 23
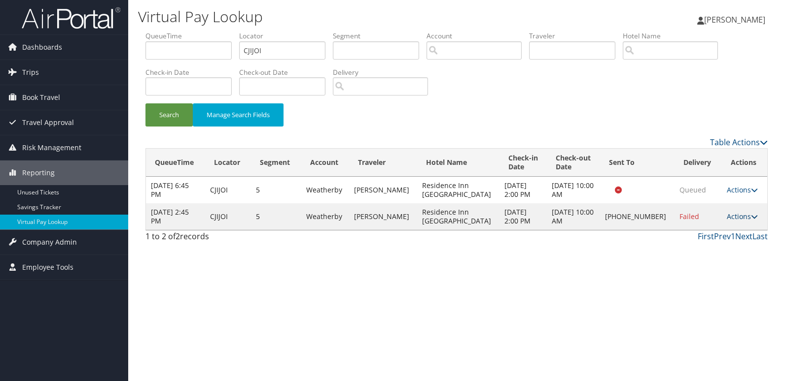
click at [742, 216] on link "Actions" at bounding box center [741, 216] width 31 height 9
click at [694, 233] on link "Resend" at bounding box center [708, 231] width 84 height 17
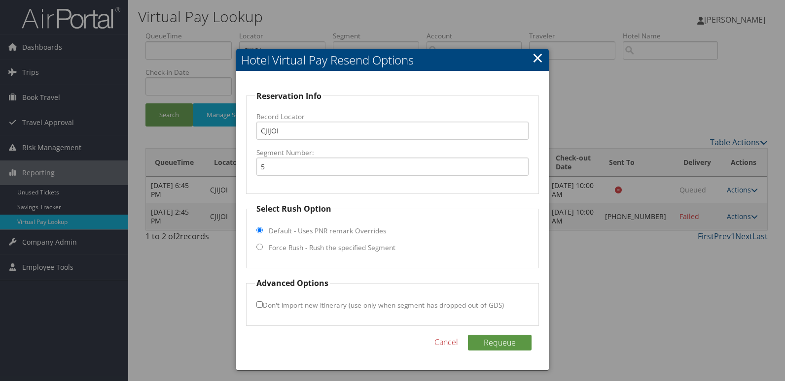
click at [279, 251] on label "Force Rush - Rush the specified Segment" at bounding box center [332, 248] width 127 height 10
click at [263, 250] on input "Force Rush - Rush the specified Segment" at bounding box center [259, 247] width 6 height 6
radio input "true"
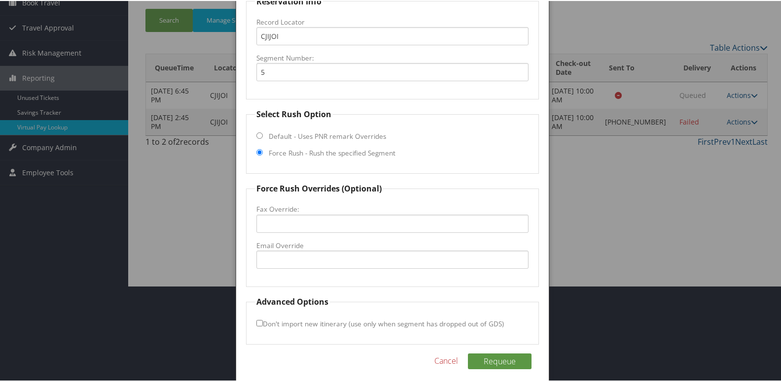
scroll to position [99, 0]
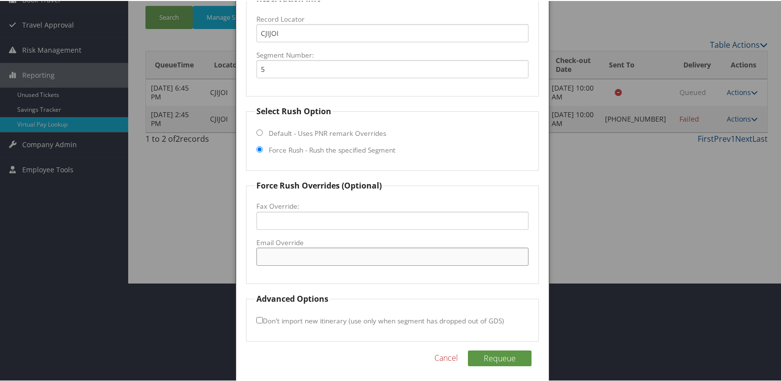
click at [286, 258] on input "Email Override" at bounding box center [392, 256] width 273 height 18
type input "frontdesk.residence@gmail.com"
click at [261, 315] on label "Don't import new itinerary (use only when segment has dropped out of GDS)" at bounding box center [379, 320] width 247 height 18
click at [261, 316] on input "Don't import new itinerary (use only when segment has dropped out of GDS)" at bounding box center [259, 319] width 6 height 6
checkbox input "true"
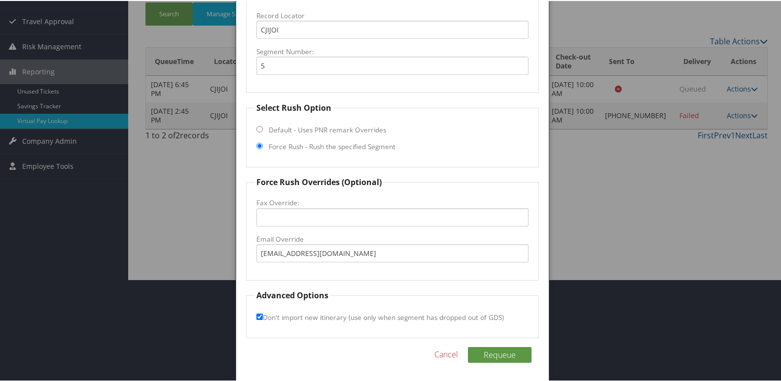
scroll to position [103, 0]
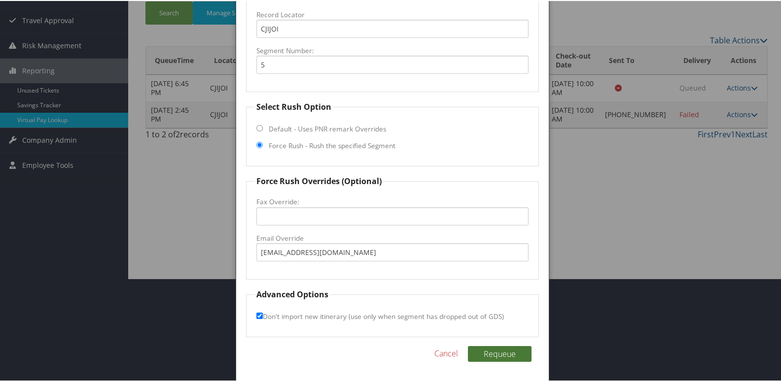
click at [497, 356] on button "Requeue" at bounding box center [500, 353] width 64 height 16
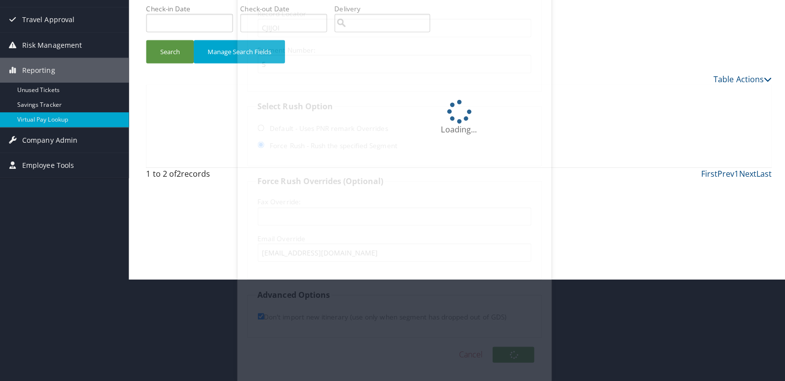
scroll to position [0, 0]
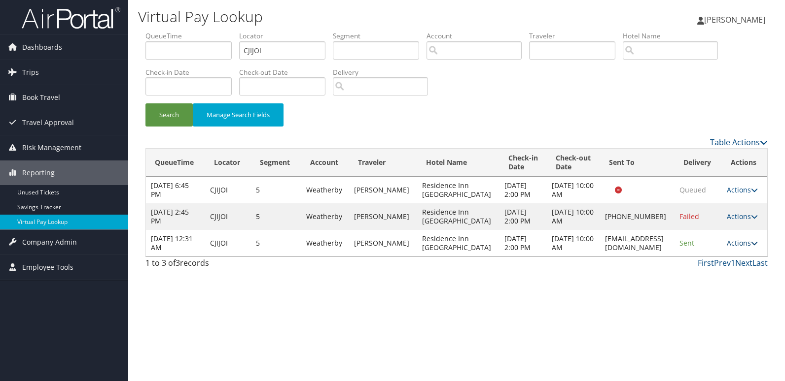
click at [744, 248] on link "Actions" at bounding box center [741, 243] width 31 height 9
click at [721, 293] on link "Logs" at bounding box center [725, 296] width 62 height 17
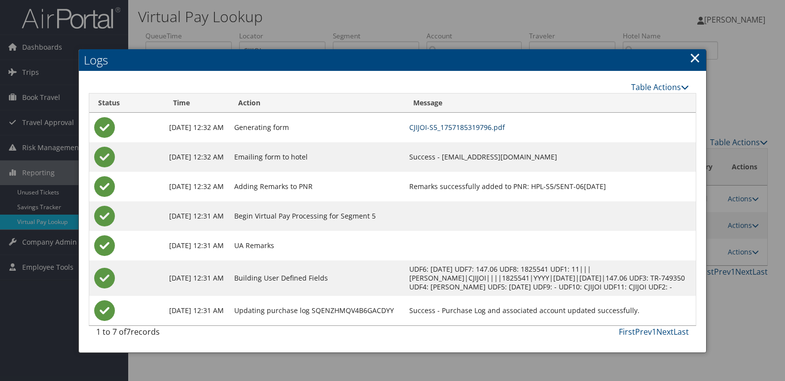
click at [485, 129] on link "CJIJOI-S5_1757185319796.pdf" at bounding box center [457, 127] width 96 height 9
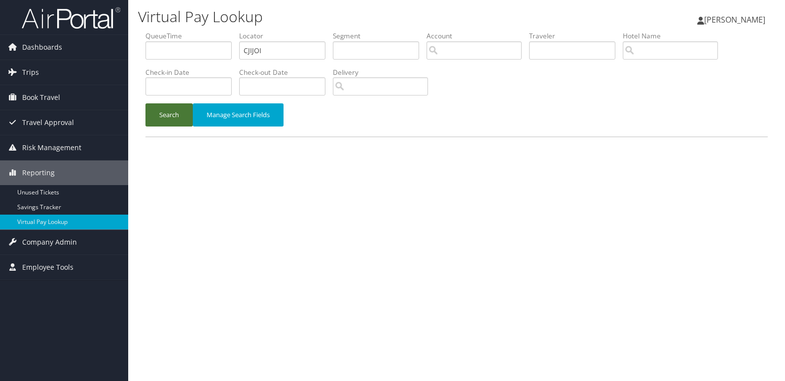
click at [164, 113] on button "Search" at bounding box center [168, 114] width 47 height 23
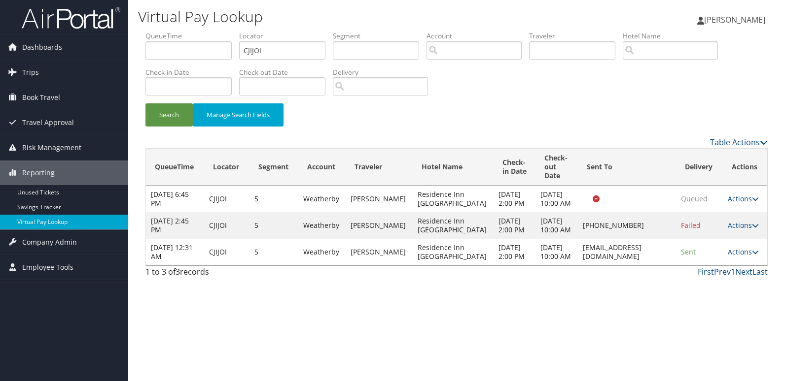
drag, startPoint x: 549, startPoint y: 275, endPoint x: 658, endPoint y: 283, distance: 110.3
click at [658, 266] on td "frontdesk.residence@gmail.com" at bounding box center [627, 252] width 98 height 27
copy td "frontdesk.residence@gmail.com"
drag, startPoint x: 270, startPoint y: 52, endPoint x: 157, endPoint y: 79, distance: 116.1
click at [157, 31] on ul "QueueTime Locator CJIJOI Segment Account Traveler Hotel Name Check-in Date Chec…" at bounding box center [456, 31] width 622 height 0
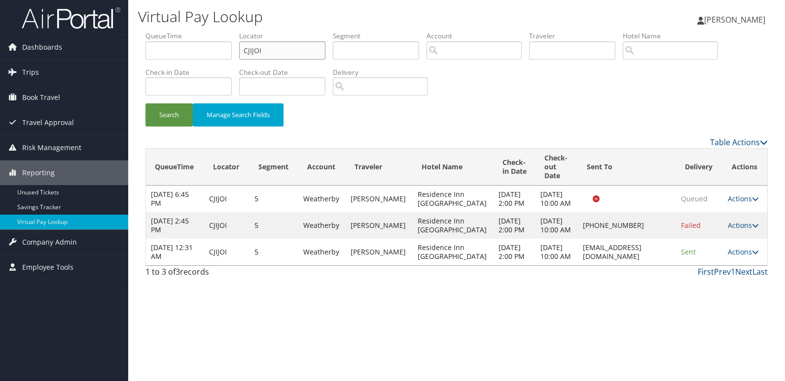
paste input "KLBSNA"
type input "KLBSNA"
drag, startPoint x: 152, startPoint y: 121, endPoint x: 155, endPoint y: 116, distance: 5.1
click at [153, 121] on button "Search" at bounding box center [168, 114] width 47 height 23
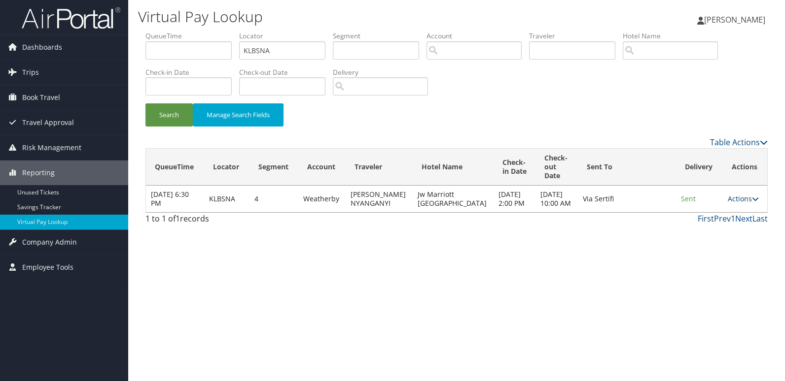
click at [739, 204] on link "Actions" at bounding box center [742, 198] width 31 height 9
click at [711, 232] on link "Logs" at bounding box center [721, 234] width 62 height 17
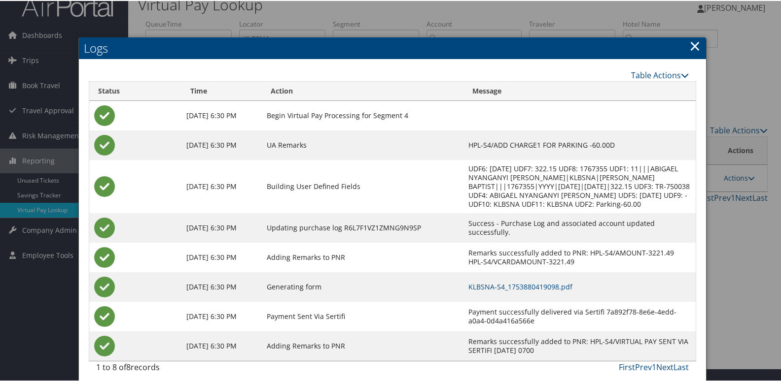
scroll to position [19, 0]
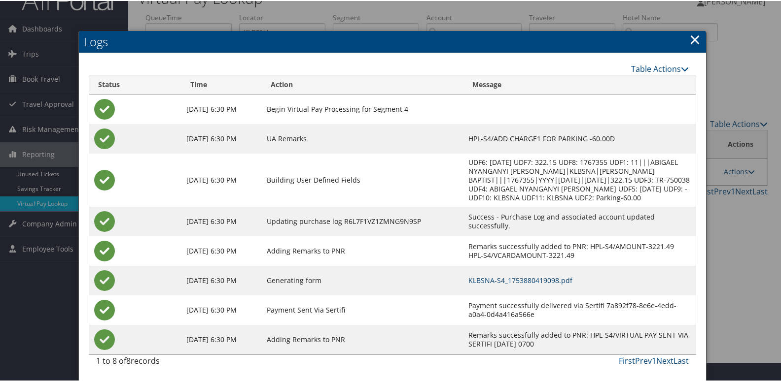
click at [487, 280] on link "KLBSNA-S4_1753880419098.pdf" at bounding box center [520, 279] width 104 height 9
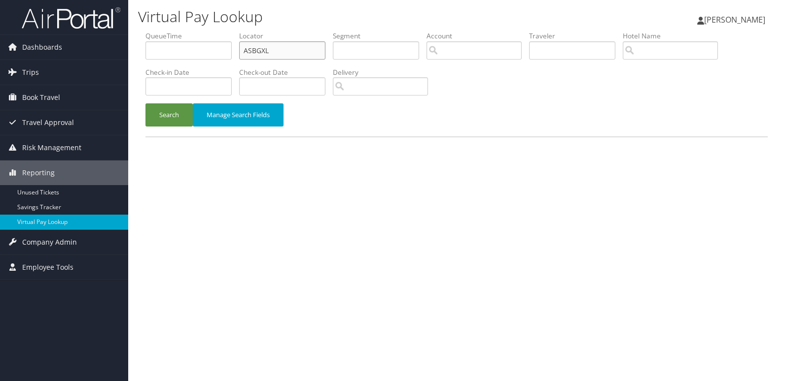
drag, startPoint x: 275, startPoint y: 56, endPoint x: 194, endPoint y: 63, distance: 81.1
click at [194, 31] on ul "QueueTime Locator ASBGXL Segment Account Traveler Hotel Name Check-in Date Chec…" at bounding box center [456, 31] width 622 height 0
paste input "UQLZH"
type input "AUQLZH"
click at [185, 101] on li "Check-in Date" at bounding box center [192, 86] width 94 height 36
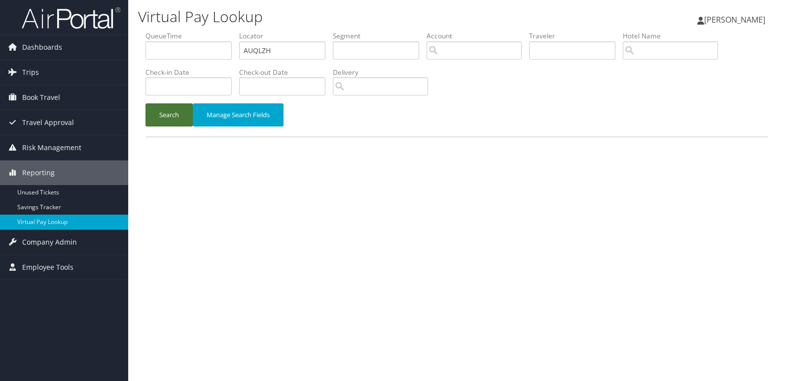
click at [179, 121] on button "Search" at bounding box center [168, 114] width 47 height 23
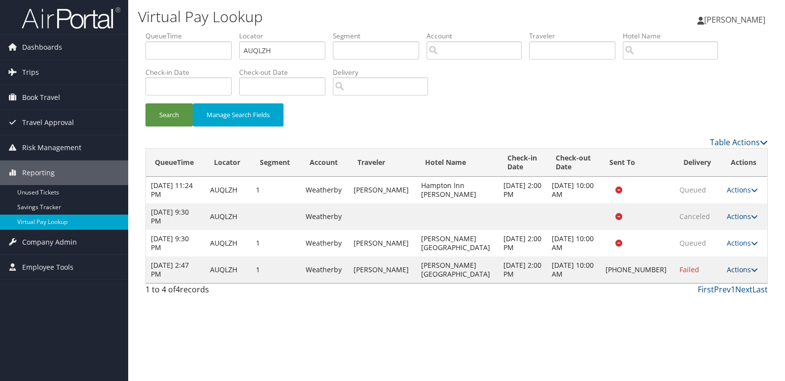
click at [741, 272] on link "Actions" at bounding box center [741, 269] width 31 height 9
click at [685, 300] on link "Logs" at bounding box center [707, 301] width 84 height 17
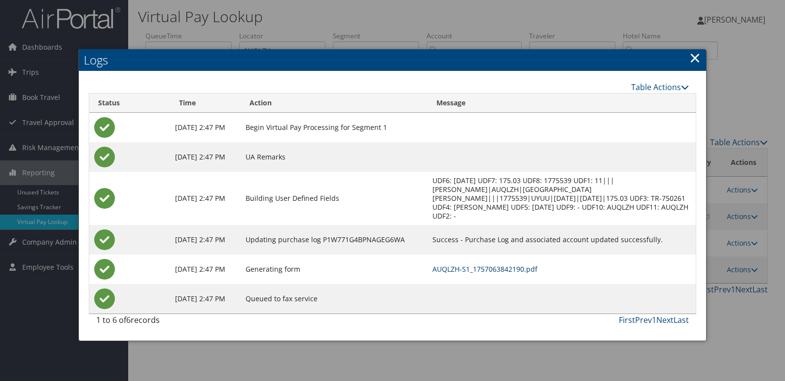
drag, startPoint x: 472, startPoint y: 267, endPoint x: 463, endPoint y: 273, distance: 10.7
click at [471, 267] on link "AUQLZH-S1_1757063842190.pdf" at bounding box center [484, 269] width 105 height 9
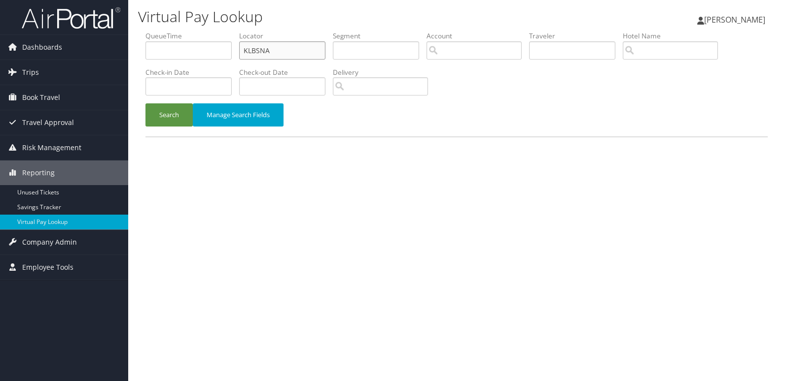
drag, startPoint x: 282, startPoint y: 52, endPoint x: 193, endPoint y: 60, distance: 89.5
click at [193, 31] on ul "QueueTime Locator KLBSNA Segment Account Traveler Hotel Name Check-in Date Chec…" at bounding box center [456, 31] width 622 height 0
paste input "MISYCO"
type input "MISYCO"
click at [179, 123] on button "Search" at bounding box center [168, 114] width 47 height 23
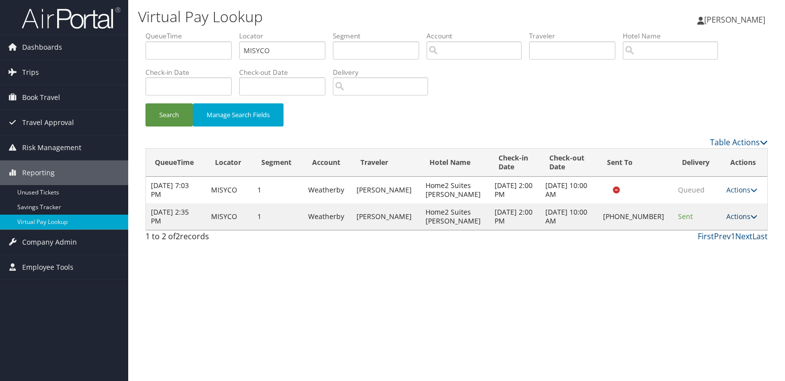
click at [750, 215] on icon at bounding box center [753, 216] width 7 height 7
click at [705, 245] on link "Logs" at bounding box center [707, 248] width 84 height 17
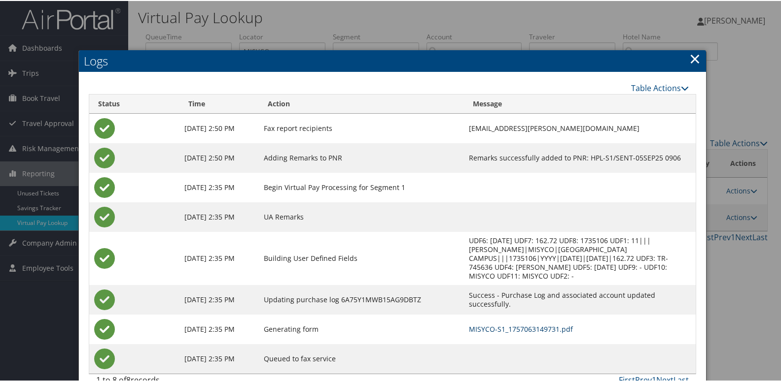
click at [486, 328] on link "MISYCO-S1_1757063149731.pdf" at bounding box center [521, 328] width 104 height 9
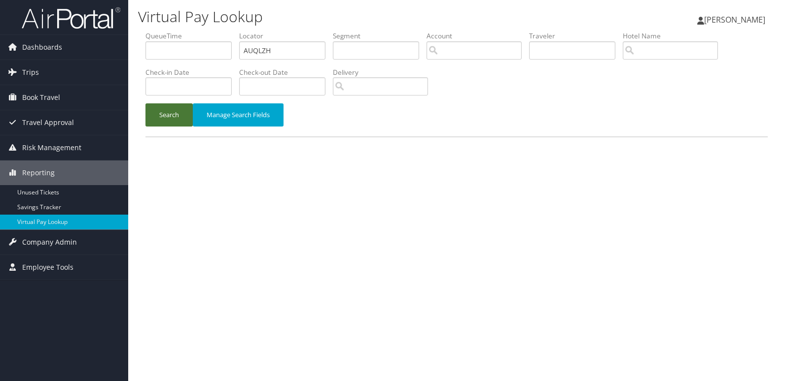
click at [163, 123] on button "Search" at bounding box center [168, 114] width 47 height 23
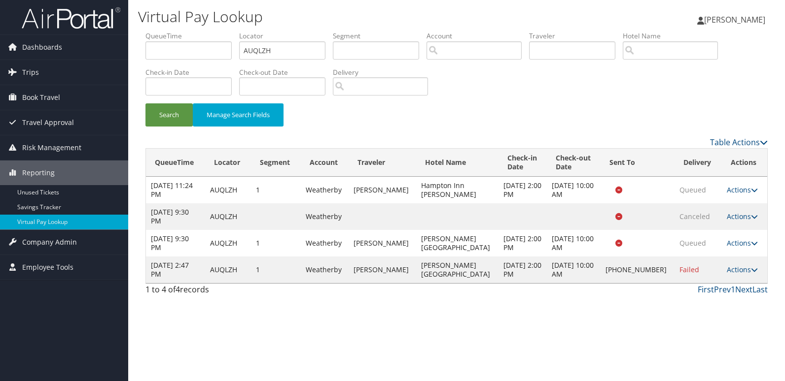
click at [744, 271] on link "Actions" at bounding box center [741, 269] width 31 height 9
click at [690, 289] on link "Resend" at bounding box center [707, 284] width 84 height 17
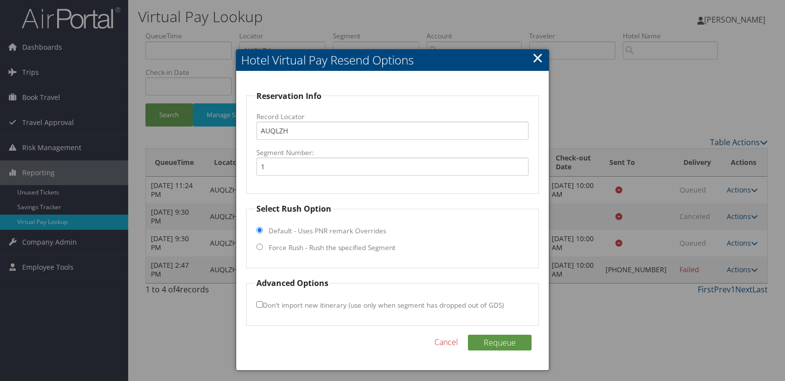
click at [311, 251] on label "Force Rush - Rush the specified Segment" at bounding box center [332, 248] width 127 height 10
click at [263, 250] on input "Force Rush - Rush the specified Segment" at bounding box center [259, 247] width 6 height 6
radio input "true"
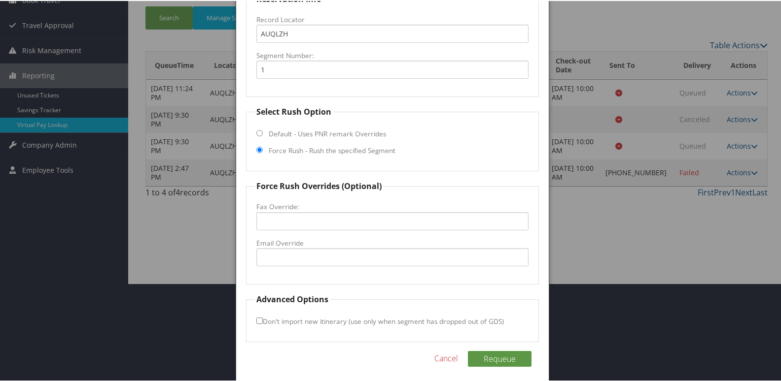
scroll to position [103, 0]
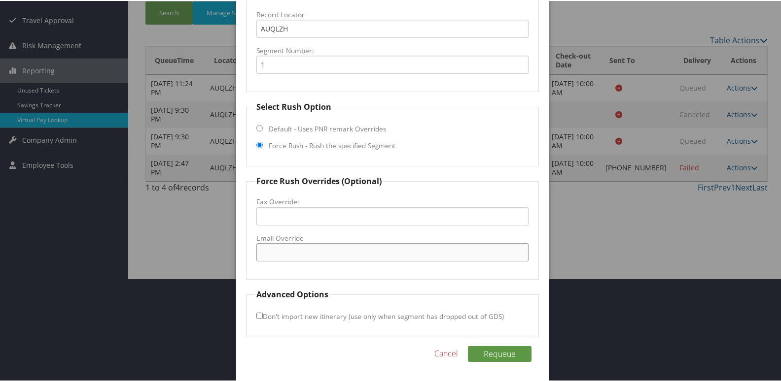
click at [277, 246] on input "Email Override" at bounding box center [392, 251] width 273 height 18
type input "[EMAIL_ADDRESS][DOMAIN_NAME]"
click at [256, 316] on input "Don't import new itinerary (use only when segment has dropped out of GDS)" at bounding box center [259, 315] width 6 height 6
checkbox input "true"
click at [486, 352] on button "Requeue" at bounding box center [500, 353] width 64 height 16
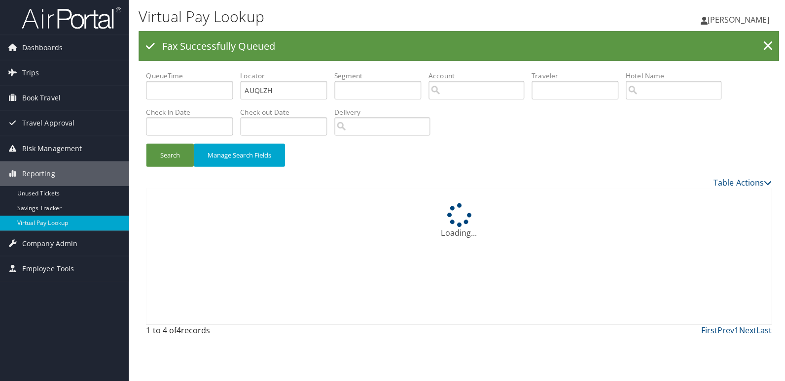
scroll to position [0, 0]
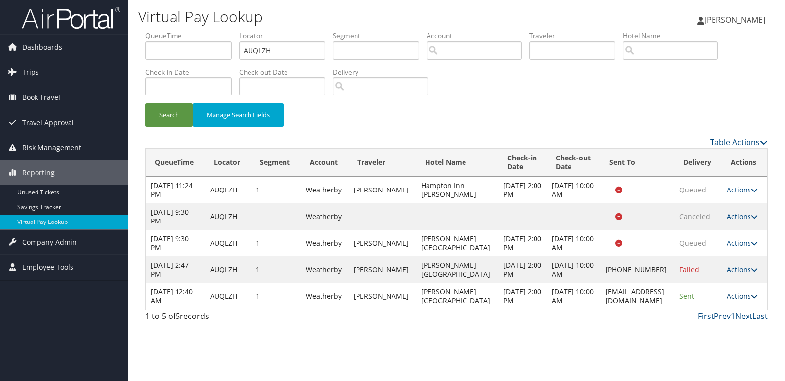
click at [733, 295] on link "Actions" at bounding box center [741, 296] width 31 height 9
click at [715, 325] on link "Logs" at bounding box center [723, 327] width 62 height 17
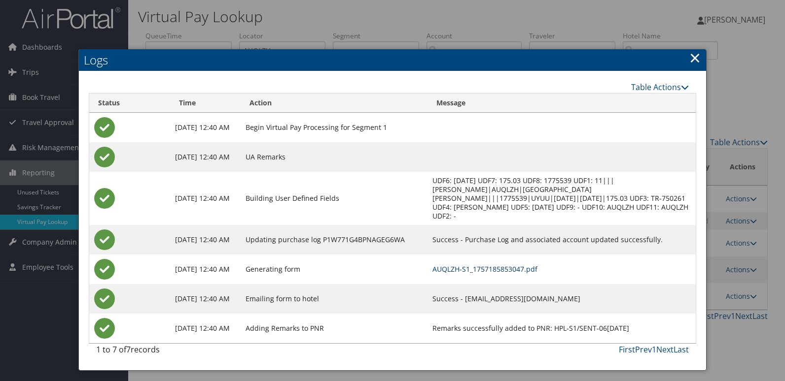
drag, startPoint x: 496, startPoint y: 265, endPoint x: 481, endPoint y: 270, distance: 15.3
click at [496, 265] on link "AUQLZH-S1_1757185853047.pdf" at bounding box center [484, 269] width 105 height 9
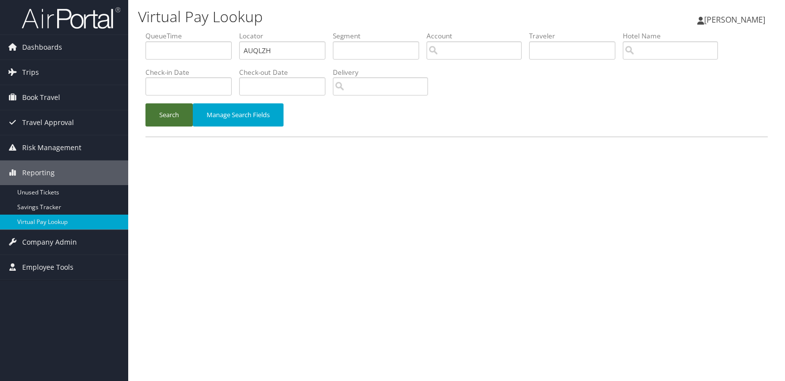
drag, startPoint x: 174, startPoint y: 116, endPoint x: 182, endPoint y: 123, distance: 10.8
click at [174, 116] on button "Search" at bounding box center [168, 114] width 47 height 23
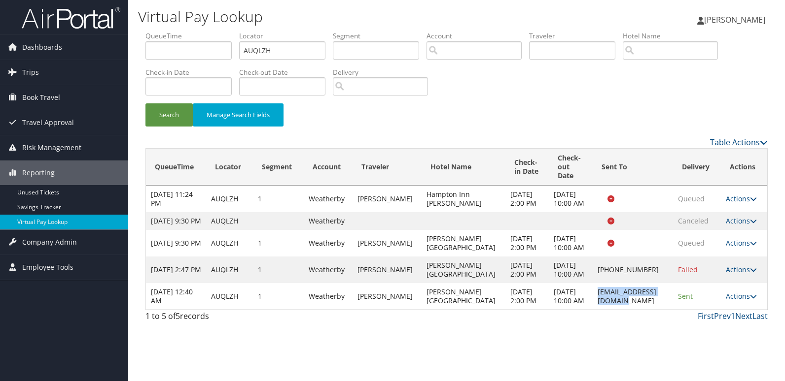
drag, startPoint x: 564, startPoint y: 337, endPoint x: 655, endPoint y: 341, distance: 91.2
click at [655, 310] on td "huntleyordhu@gmail.com" at bounding box center [632, 296] width 80 height 27
copy td "huntleyordhu@gmail.com"
click at [592, 310] on td "huntleyordhu@gmail.com" at bounding box center [632, 296] width 80 height 27
copy td "huntleyordhu@gmail.com"
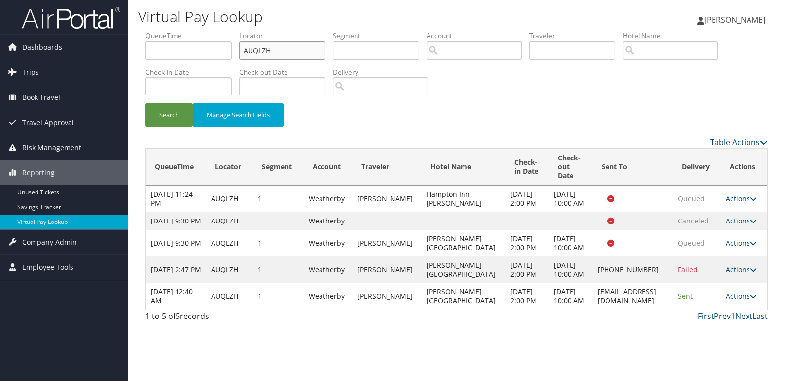
drag, startPoint x: 272, startPoint y: 55, endPoint x: 156, endPoint y: 61, distance: 116.5
click at [156, 31] on ul "QueueTime Locator AUQLZH Segment Account Traveler Hotel Name Check-in Date Chec…" at bounding box center [456, 31] width 622 height 0
paste input "UAAYPD"
type input "UAAYPD"
click at [168, 112] on button "Search" at bounding box center [168, 114] width 47 height 23
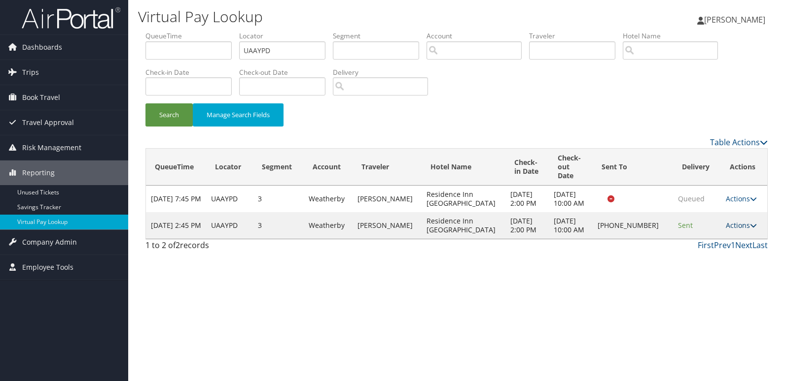
click at [736, 228] on link "Actions" at bounding box center [740, 225] width 31 height 9
click at [701, 265] on link "Logs" at bounding box center [708, 261] width 84 height 17
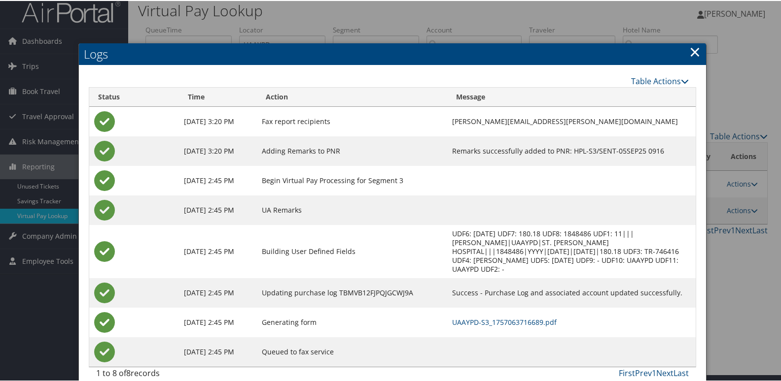
scroll to position [10, 0]
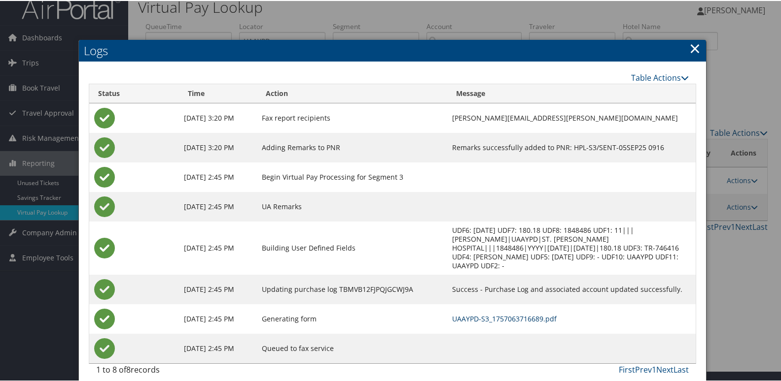
click at [489, 313] on link "UAAYPD-S3_1757063716689.pdf" at bounding box center [504, 317] width 104 height 9
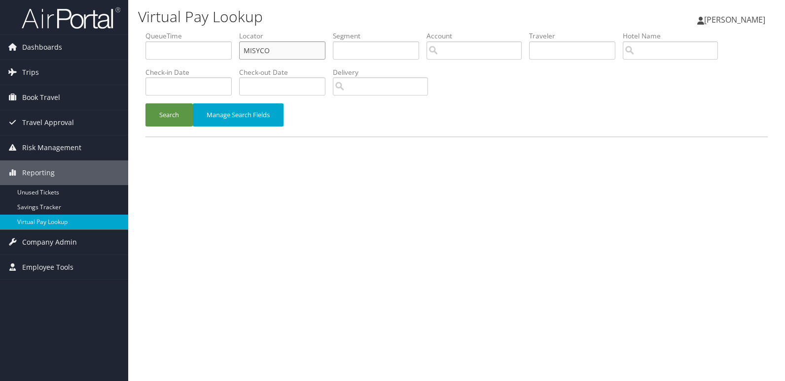
drag, startPoint x: 254, startPoint y: 51, endPoint x: 176, endPoint y: 51, distance: 78.4
click at [199, 31] on ul "QueueTime Locator MISYCO Segment Account Traveler Hotel Name Check-in Date Chec…" at bounding box center [456, 31] width 622 height 0
paste input "OENBYH"
type input "OENBYH"
click at [179, 115] on button "Search" at bounding box center [168, 114] width 47 height 23
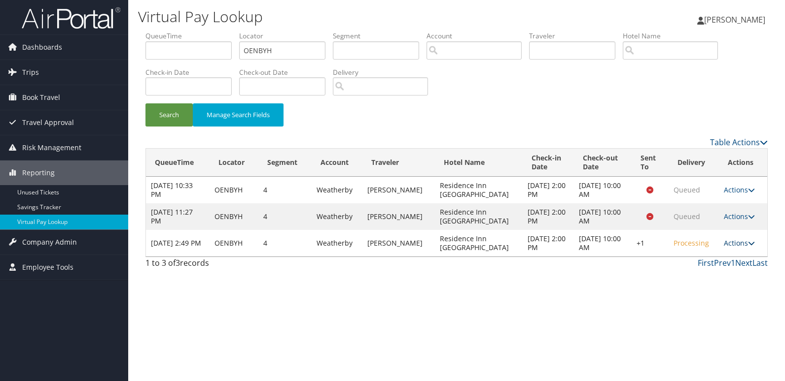
click at [752, 245] on icon at bounding box center [751, 243] width 7 height 7
click at [717, 272] on link "Logs" at bounding box center [708, 274] width 84 height 17
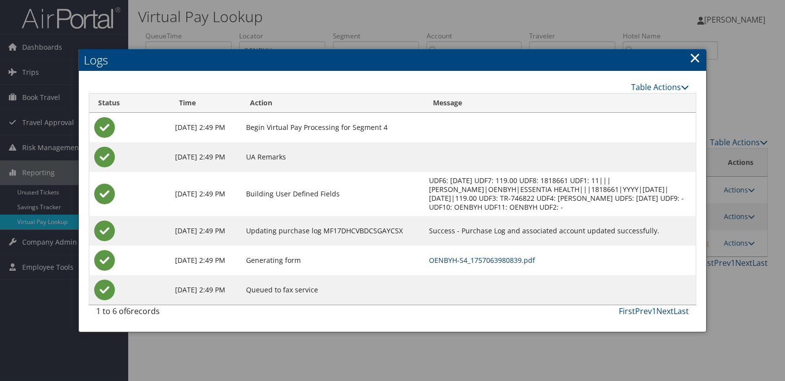
drag, startPoint x: 508, startPoint y: 259, endPoint x: 486, endPoint y: 251, distance: 22.6
click at [508, 259] on link "OENBYH-S4_1757063980839.pdf" at bounding box center [482, 260] width 106 height 9
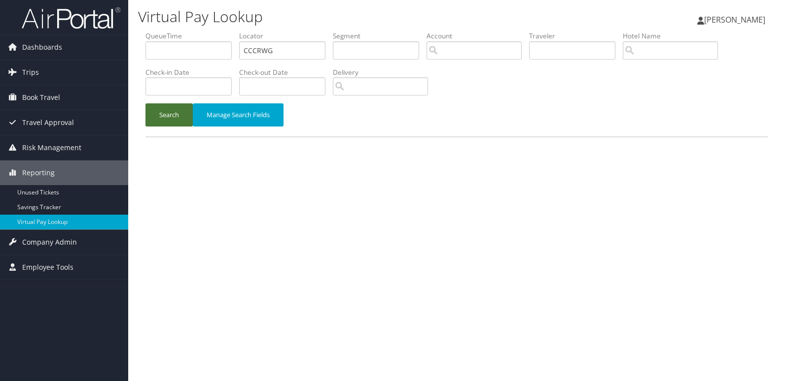
type input "CCCRWG"
click at [179, 118] on button "Search" at bounding box center [168, 114] width 47 height 23
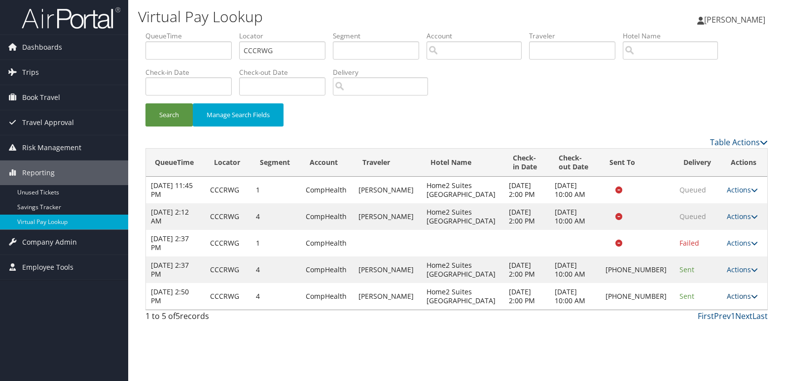
click at [746, 296] on link "Actions" at bounding box center [741, 296] width 31 height 9
click at [693, 325] on link "Logs" at bounding box center [708, 327] width 84 height 17
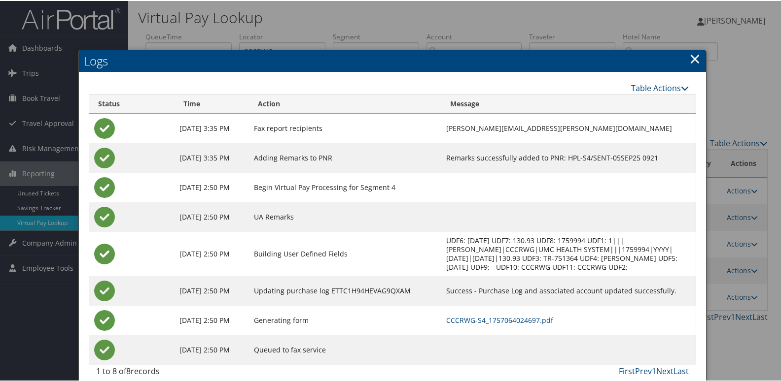
scroll to position [1, 0]
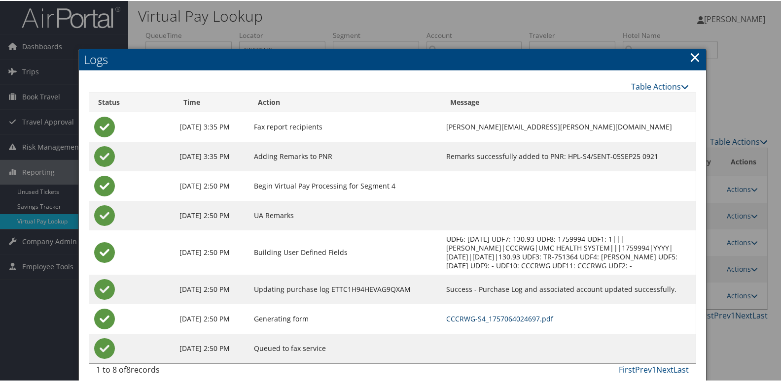
drag, startPoint x: 463, startPoint y: 309, endPoint x: 454, endPoint y: 308, distance: 9.4
click at [463, 313] on link "CCCRWG-S4_1757064024697.pdf" at bounding box center [499, 317] width 107 height 9
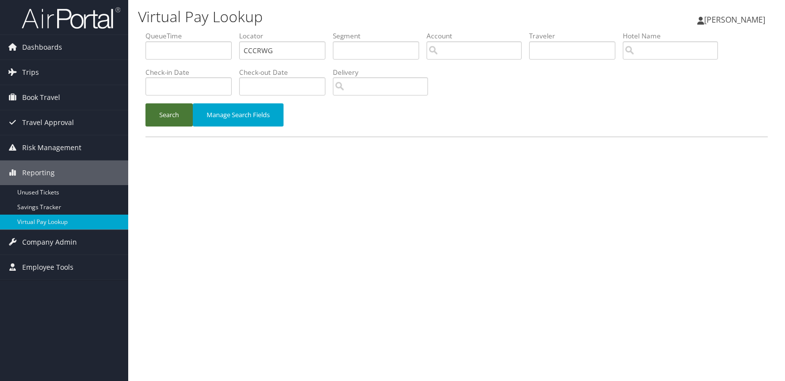
drag, startPoint x: 169, startPoint y: 111, endPoint x: 178, endPoint y: 125, distance: 16.6
click at [169, 113] on button "Search" at bounding box center [168, 114] width 47 height 23
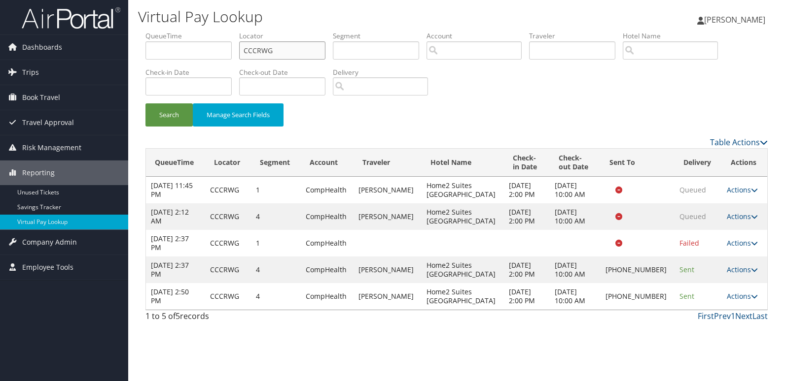
drag, startPoint x: 301, startPoint y: 48, endPoint x: 240, endPoint y: 64, distance: 63.1
click at [240, 31] on ul "QueueTime Locator CCCRWG Segment Account Traveler Hotel Name Check-in Date Chec…" at bounding box center [456, 31] width 622 height 0
paste input "KLKIFP"
type input "KLKIFP"
click at [185, 114] on button "Search" at bounding box center [168, 114] width 47 height 23
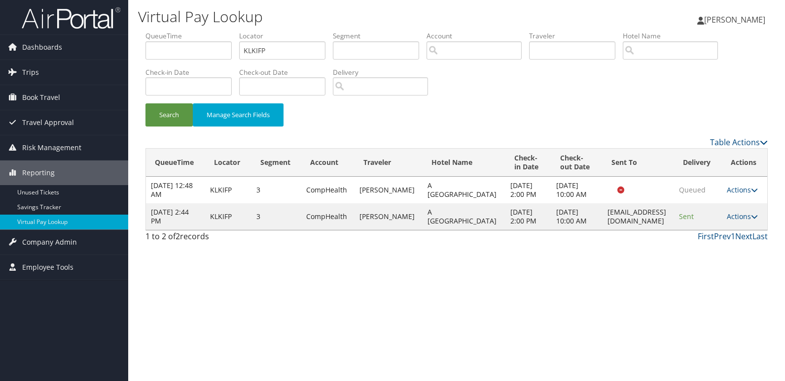
click at [726, 230] on td "Actions Resend Logs View Itinerary" at bounding box center [743, 217] width 45 height 27
click at [734, 221] on link "Actions" at bounding box center [741, 216] width 31 height 9
drag, startPoint x: 712, startPoint y: 252, endPoint x: 704, endPoint y: 260, distance: 11.2
click at [712, 253] on ul "Resend Logs View Itinerary" at bounding box center [727, 261] width 66 height 51
click at [744, 221] on link "Actions" at bounding box center [741, 216] width 31 height 9
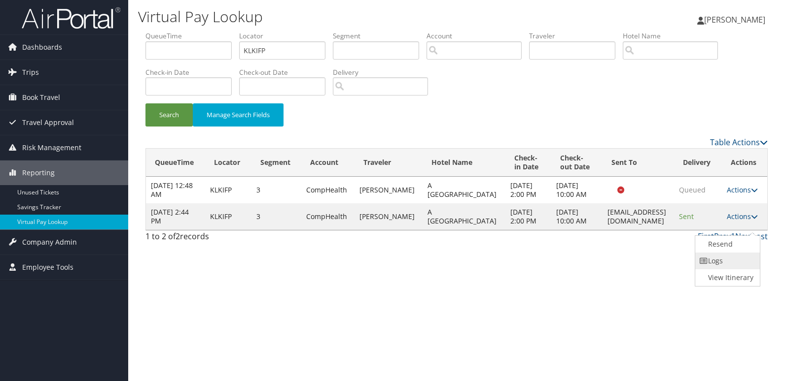
click at [730, 262] on link "Logs" at bounding box center [726, 261] width 62 height 17
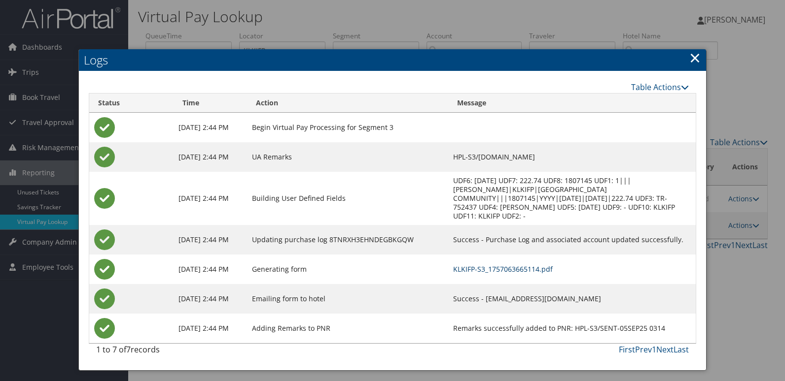
click at [474, 265] on link "KLKIFP-S3_1757063665114.pdf" at bounding box center [503, 269] width 100 height 9
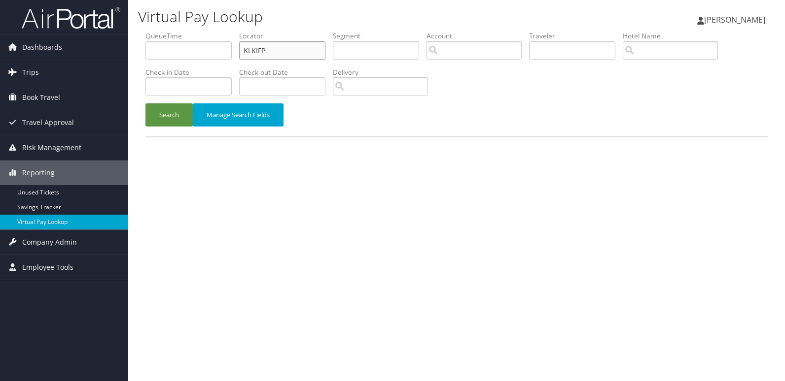
drag, startPoint x: 272, startPoint y: 50, endPoint x: 186, endPoint y: 58, distance: 86.6
click at [187, 31] on ul "QueueTime Locator KLKIFP Segment Account Traveler Hotel Name Check-in Date Chec…" at bounding box center [456, 31] width 622 height 0
paste input "AOGPKM"
type input "AOGPKM"
click at [174, 118] on button "Search" at bounding box center [168, 114] width 47 height 23
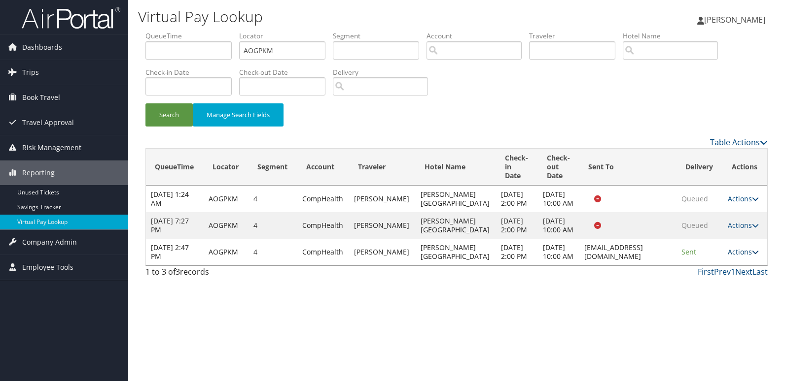
click at [752, 256] on icon at bounding box center [755, 252] width 7 height 7
click at [718, 302] on link "Logs" at bounding box center [723, 305] width 62 height 17
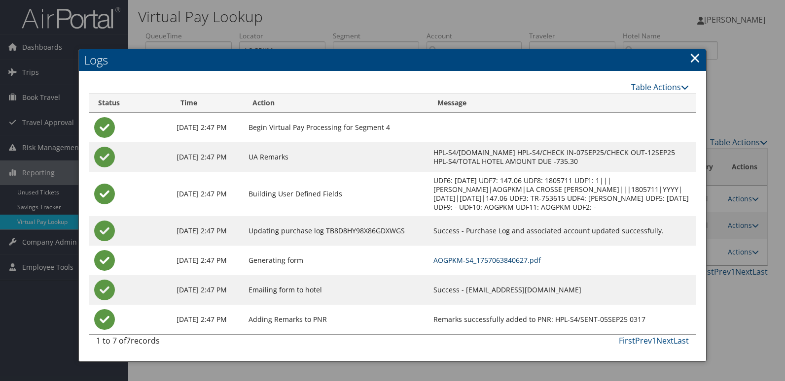
click at [488, 258] on link "AOGPKM-S4_1757063840627.pdf" at bounding box center [486, 260] width 107 height 9
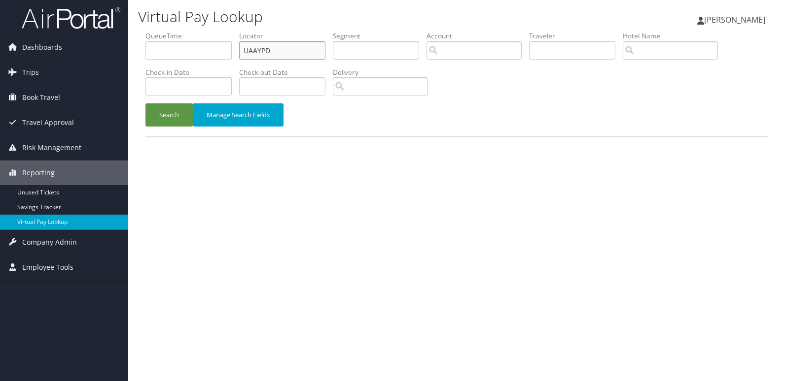
drag, startPoint x: 283, startPoint y: 52, endPoint x: 187, endPoint y: 62, distance: 96.1
click at [187, 31] on ul "QueueTime Locator UAAYPD Segment Account Traveler Hotel Name Check-in Date Chec…" at bounding box center [456, 31] width 622 height 0
paste input "FPBMAI"
type input "FPBMAI"
click at [163, 118] on button "Search" at bounding box center [168, 114] width 47 height 23
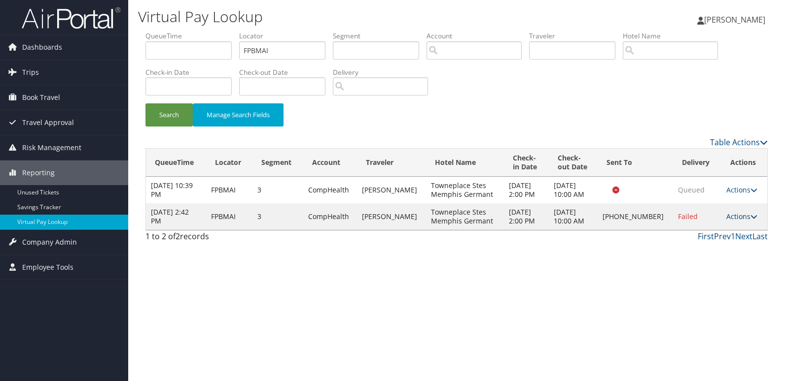
click at [740, 215] on link "Actions" at bounding box center [741, 216] width 31 height 9
click at [686, 250] on link "Logs" at bounding box center [708, 248] width 84 height 17
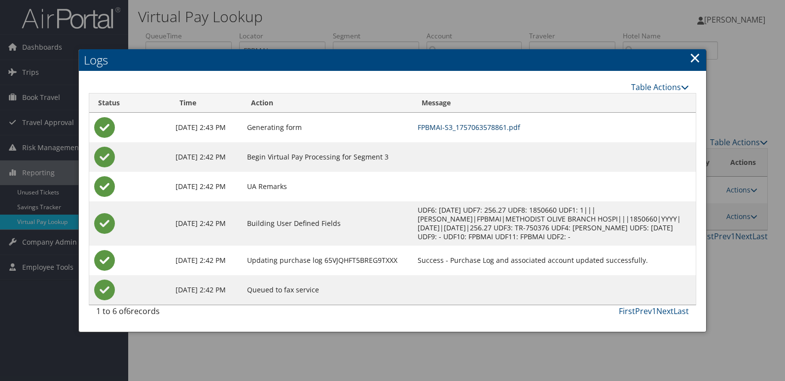
click at [511, 129] on link "FPBMAI-S3_1757063578861.pdf" at bounding box center [468, 127] width 103 height 9
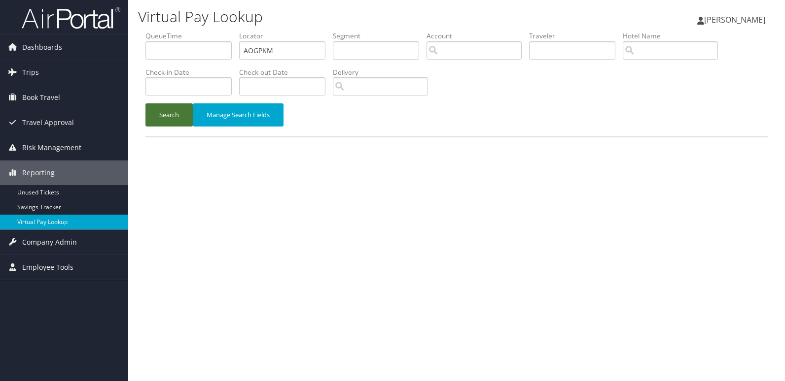
click at [169, 115] on button "Search" at bounding box center [168, 114] width 47 height 23
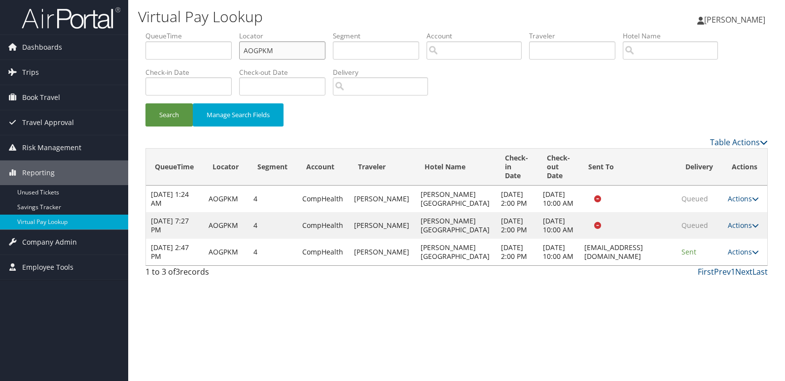
drag, startPoint x: 210, startPoint y: 63, endPoint x: 197, endPoint y: 65, distance: 13.5
click at [199, 31] on ul "QueueTime Locator AOGPKM Segment Account Traveler Hotel Name Check-in Date Chec…" at bounding box center [456, 31] width 622 height 0
paste input "EWZQOT"
type input "EWZQOT"
click at [175, 123] on button "Search" at bounding box center [168, 114] width 47 height 23
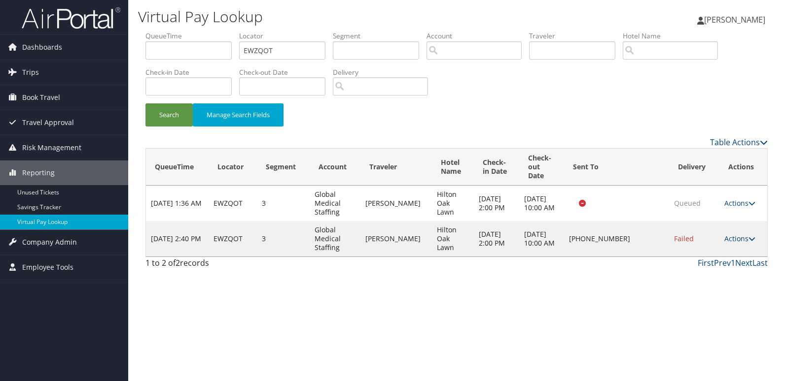
click at [744, 236] on link "Actions" at bounding box center [739, 238] width 31 height 9
click at [709, 273] on link "Logs" at bounding box center [709, 270] width 84 height 17
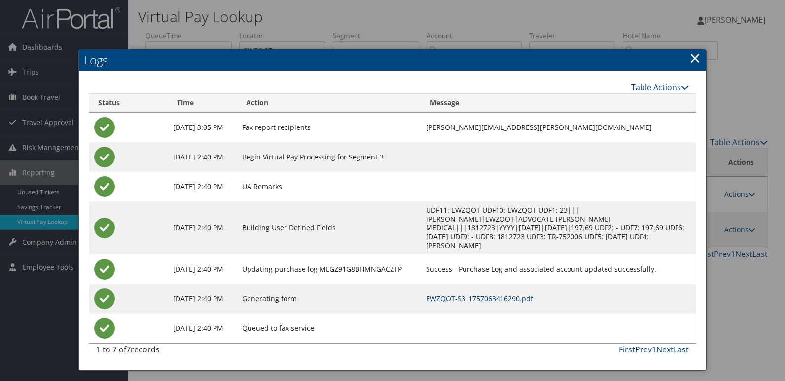
click at [504, 294] on link "EWZQOT-S3_1757063416290.pdf" at bounding box center [479, 298] width 107 height 9
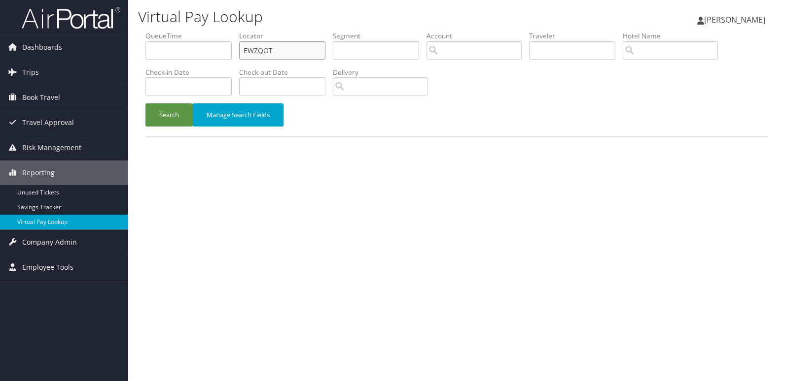
drag, startPoint x: 286, startPoint y: 55, endPoint x: 200, endPoint y: 55, distance: 86.7
click at [200, 31] on ul "QueueTime Locator EWZQOT Segment Account Traveler Hotel Name Check-in Date Chec…" at bounding box center [456, 31] width 622 height 0
paste input "MYBCMO"
type input "MYBCMO"
click at [178, 111] on button "Search" at bounding box center [168, 114] width 47 height 23
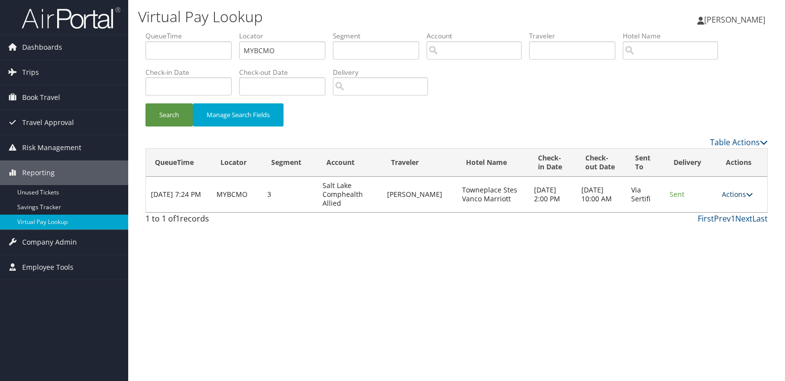
click at [750, 193] on icon at bounding box center [749, 194] width 7 height 7
drag, startPoint x: 689, startPoint y: 235, endPoint x: 709, endPoint y: 220, distance: 24.3
click at [709, 220] on ul "Resend Logs View Itinerary" at bounding box center [720, 225] width 66 height 51
click at [723, 194] on link "Actions" at bounding box center [736, 194] width 31 height 9
click at [709, 221] on link "Logs" at bounding box center [719, 225] width 62 height 17
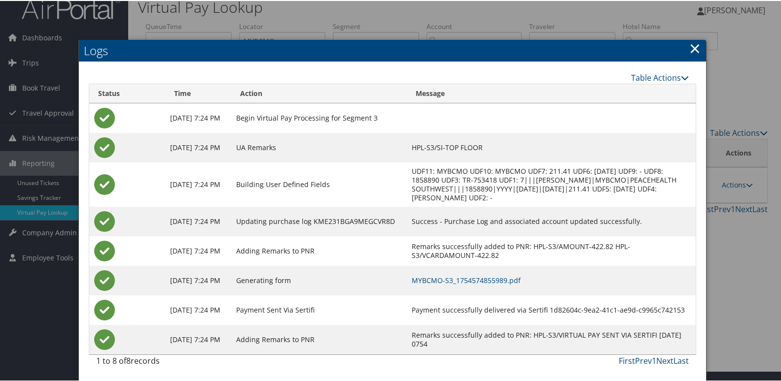
scroll to position [19, 0]
click at [483, 280] on link "MYBCMO-S3_1754574855989.pdf" at bounding box center [466, 279] width 109 height 9
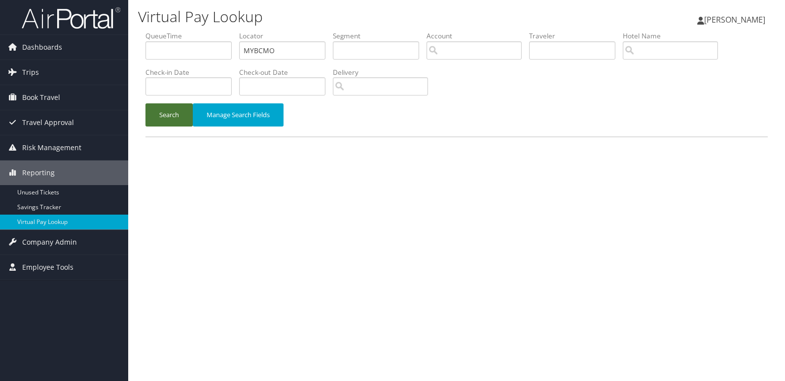
click at [149, 121] on button "Search" at bounding box center [168, 114] width 47 height 23
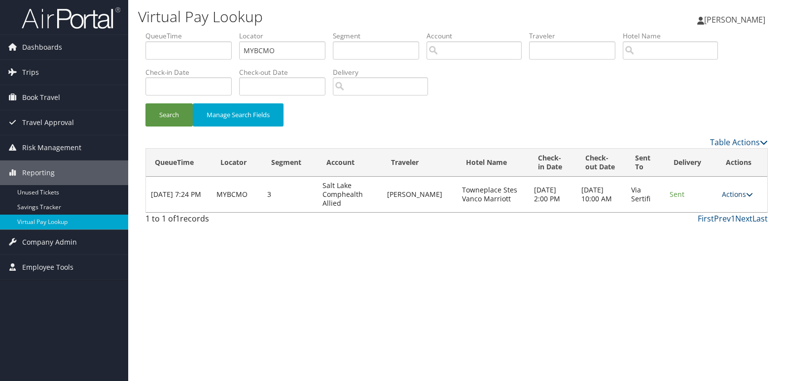
click at [740, 195] on link "Actions" at bounding box center [736, 194] width 31 height 9
click at [721, 222] on link "Logs" at bounding box center [719, 225] width 62 height 17
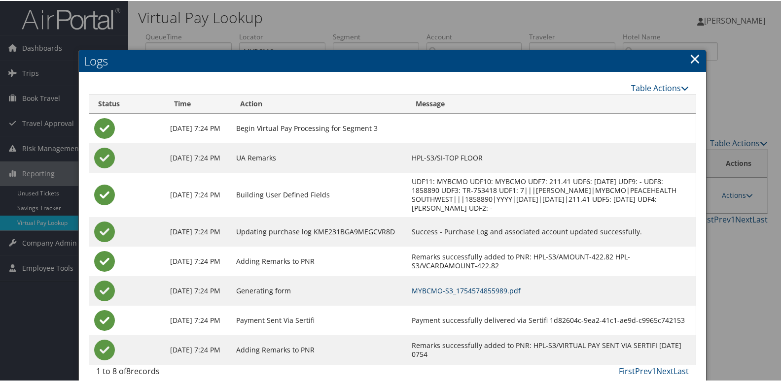
click at [469, 295] on link "MYBCMO-S3_1754574855989.pdf" at bounding box center [466, 289] width 109 height 9
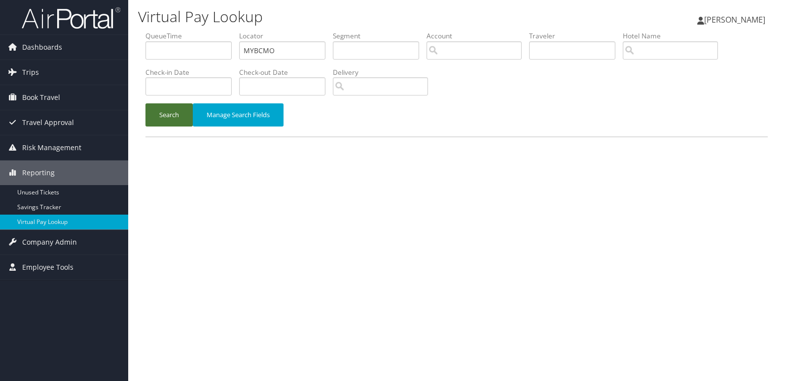
click at [168, 112] on button "Search" at bounding box center [168, 114] width 47 height 23
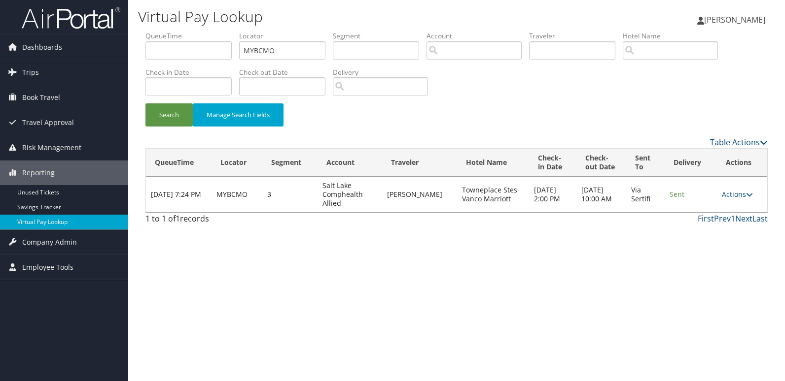
click at [747, 196] on icon at bounding box center [749, 194] width 7 height 7
click at [735, 211] on link "Resend" at bounding box center [719, 209] width 62 height 17
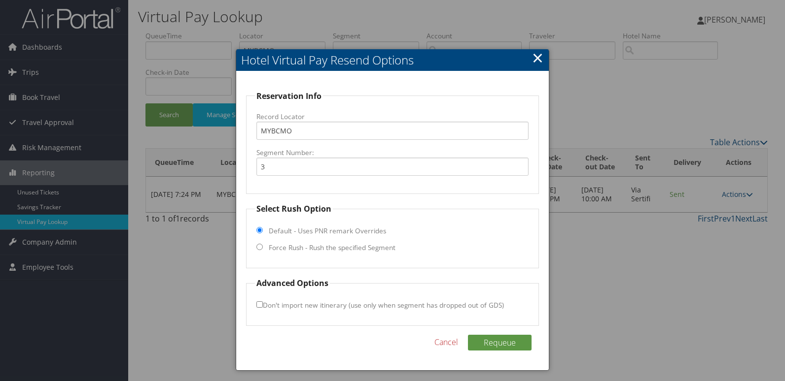
click at [298, 244] on label "Force Rush - Rush the specified Segment" at bounding box center [332, 248] width 127 height 10
click at [263, 244] on input "Force Rush - Rush the specified Segment" at bounding box center [259, 247] width 6 height 6
radio input "true"
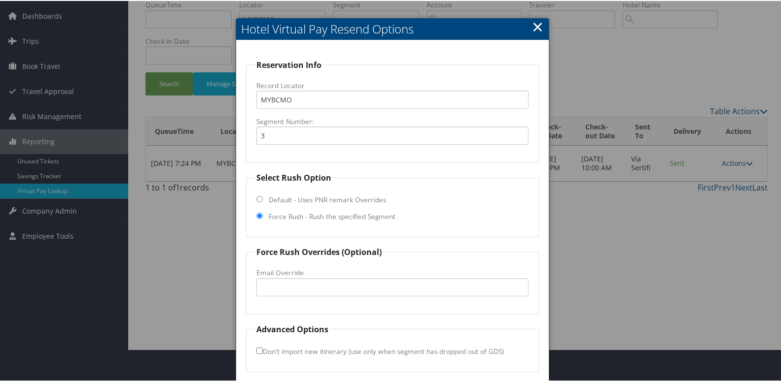
scroll to position [49, 0]
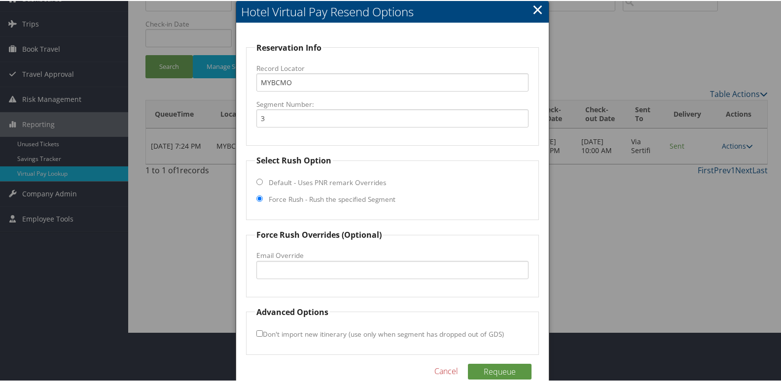
click at [537, 12] on link "×" at bounding box center [537, 9] width 11 height 20
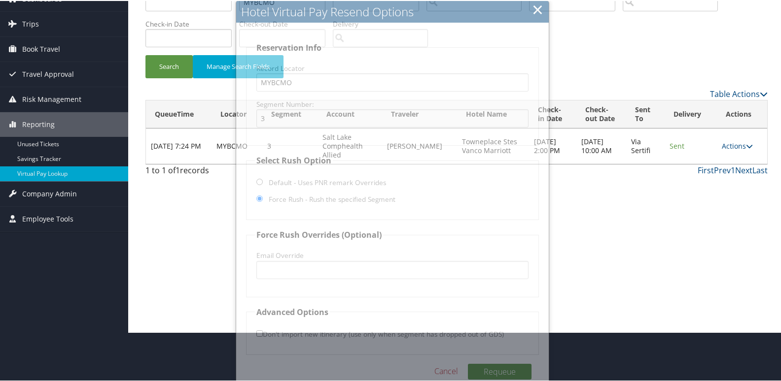
scroll to position [0, 0]
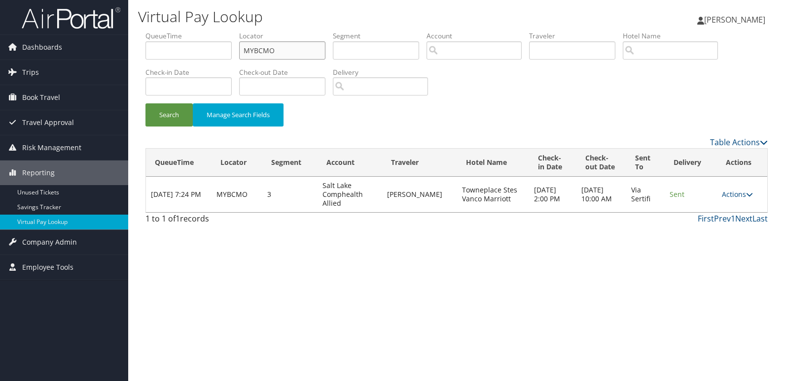
drag, startPoint x: 283, startPoint y: 53, endPoint x: 226, endPoint y: 55, distance: 56.7
click at [228, 31] on ul "QueueTime Locator MYBCMO Segment Account Traveler Hotel Name Check-in Date Chec…" at bounding box center [456, 31] width 622 height 0
paste input "UHKMUN"
type input "UHKMUN"
click at [178, 113] on button "Search" at bounding box center [168, 114] width 47 height 23
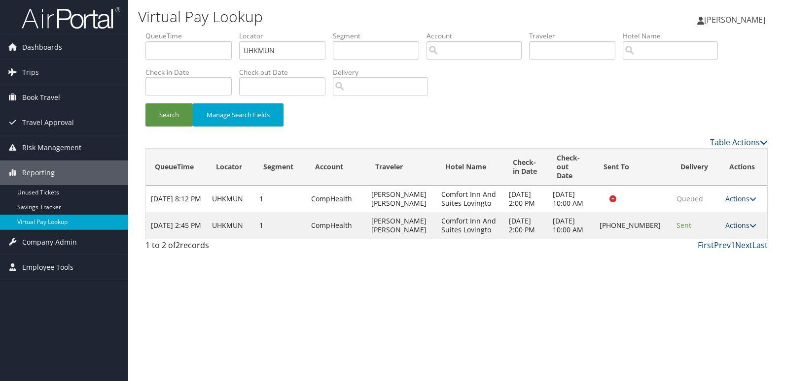
click at [732, 226] on link "Actions" at bounding box center [740, 225] width 31 height 9
click at [700, 263] on link "Logs" at bounding box center [707, 261] width 84 height 17
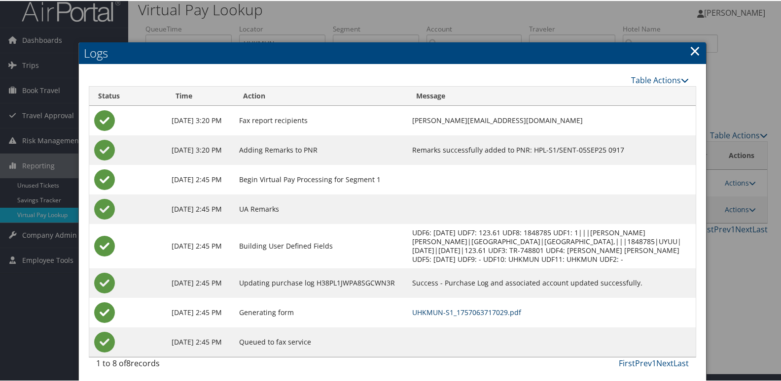
scroll to position [10, 0]
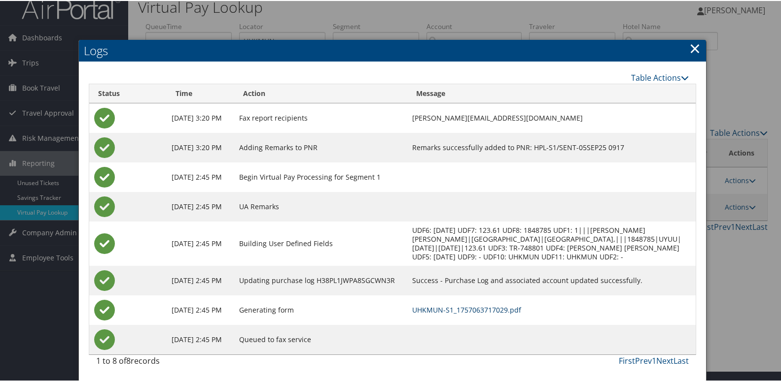
click at [479, 312] on link "UHKMUN-S1_1757063717029.pdf" at bounding box center [466, 309] width 109 height 9
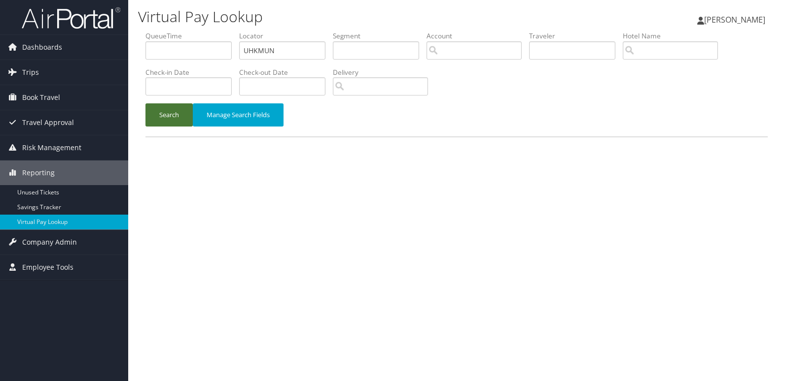
click at [175, 116] on button "Search" at bounding box center [168, 114] width 47 height 23
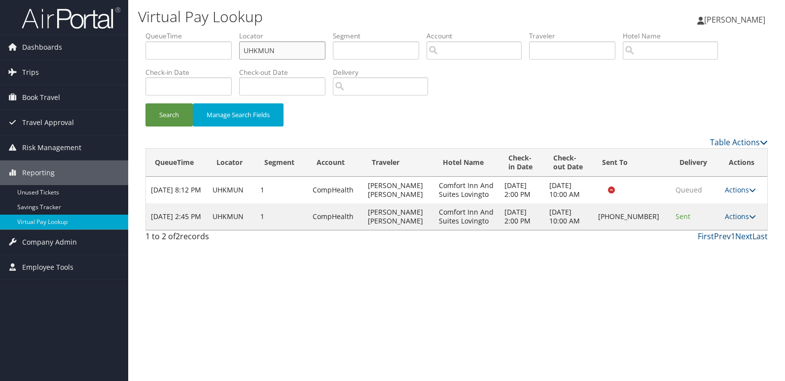
click at [148, 31] on ul "QueueTime Locator UHKMUN Segment Account Traveler Hotel Name Check-in Date Chec…" at bounding box center [456, 31] width 622 height 0
paste input "JBTPKC"
type input "JBTPKC"
click at [171, 120] on button "Search" at bounding box center [168, 114] width 47 height 23
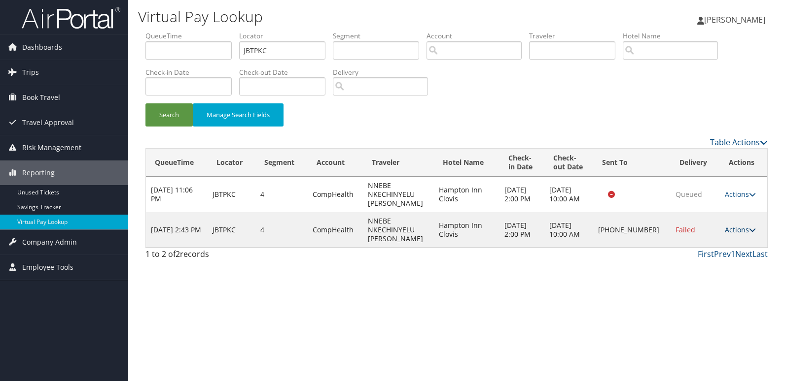
click at [734, 231] on link "Actions" at bounding box center [739, 229] width 31 height 9
click at [709, 257] on link "Logs" at bounding box center [707, 261] width 84 height 17
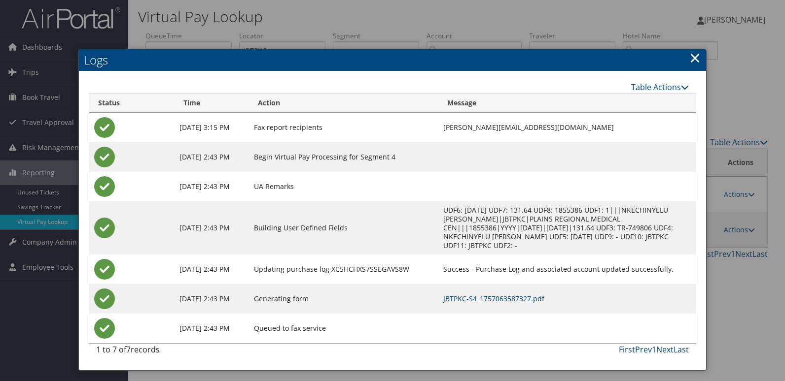
click at [460, 294] on link "JBTPKC-S4_1757063587327.pdf" at bounding box center [493, 298] width 101 height 9
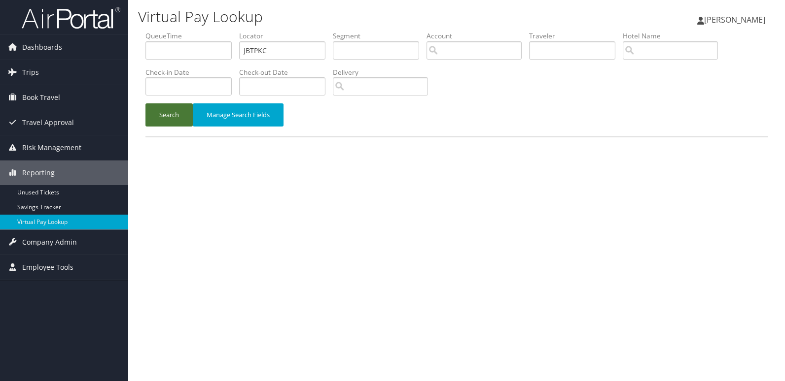
click at [167, 119] on button "Search" at bounding box center [168, 114] width 47 height 23
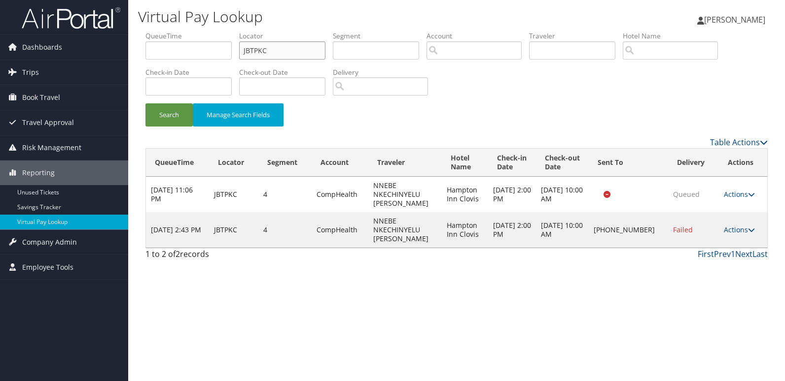
drag, startPoint x: 274, startPoint y: 57, endPoint x: 222, endPoint y: 65, distance: 51.9
click at [222, 31] on ul "QueueTime Locator JBTPKC Segment Account Traveler Hotel Name Check-in Date Chec…" at bounding box center [456, 31] width 622 height 0
paste input "QPGDRY"
type input "QPGDRY"
click at [180, 108] on button "Search" at bounding box center [168, 114] width 47 height 23
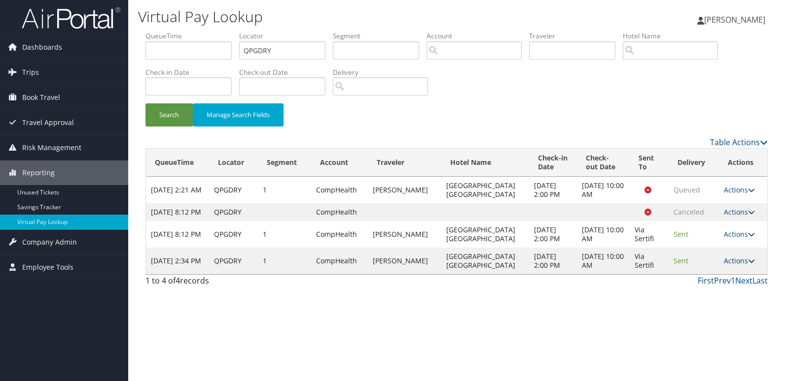
click at [724, 266] on link "Actions" at bounding box center [738, 260] width 31 height 9
click at [709, 318] on link "Logs" at bounding box center [718, 323] width 62 height 17
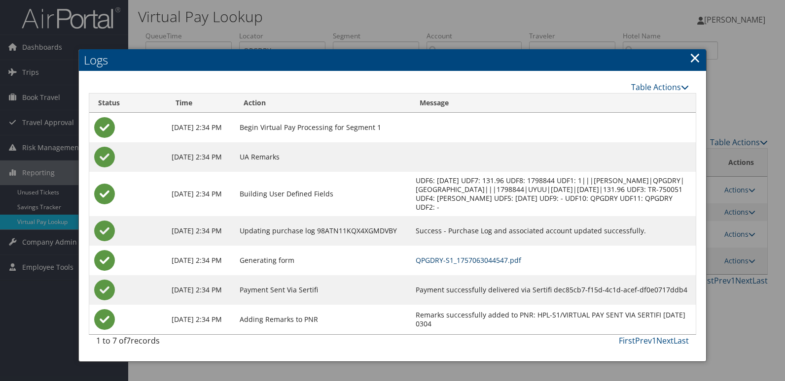
click at [515, 258] on link "QPGDRY-S1_1757063044547.pdf" at bounding box center [467, 260] width 105 height 9
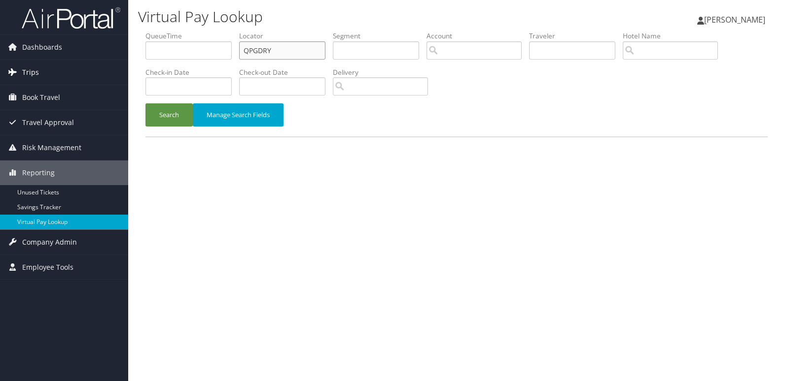
drag, startPoint x: 294, startPoint y: 53, endPoint x: 126, endPoint y: 66, distance: 168.0
click at [125, 66] on div "Dashboards AirPortal 360™ (Manager) My Travel Dashboard Trips Airtinerary® Look…" at bounding box center [392, 190] width 785 height 381
paste input "MIXNAL"
type input "MIXNAL"
drag, startPoint x: 179, startPoint y: 108, endPoint x: 354, endPoint y: 130, distance: 175.8
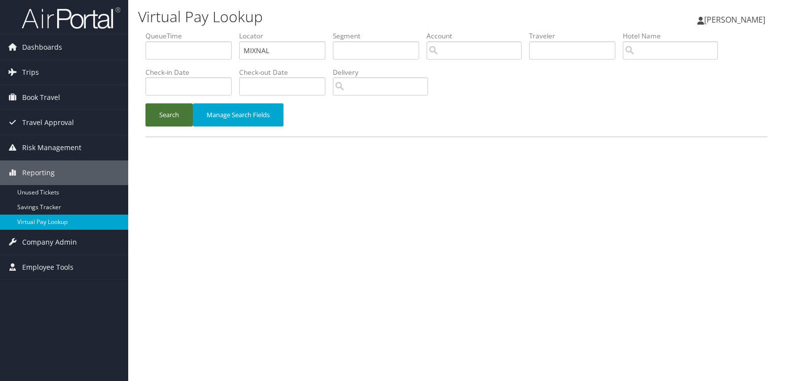
click at [179, 110] on button "Search" at bounding box center [168, 114] width 47 height 23
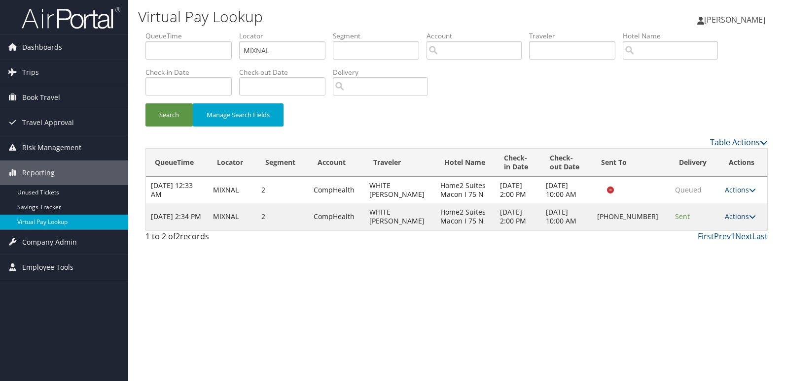
click at [733, 220] on link "Actions" at bounding box center [739, 216] width 31 height 9
click at [693, 255] on link "Logs" at bounding box center [707, 248] width 84 height 17
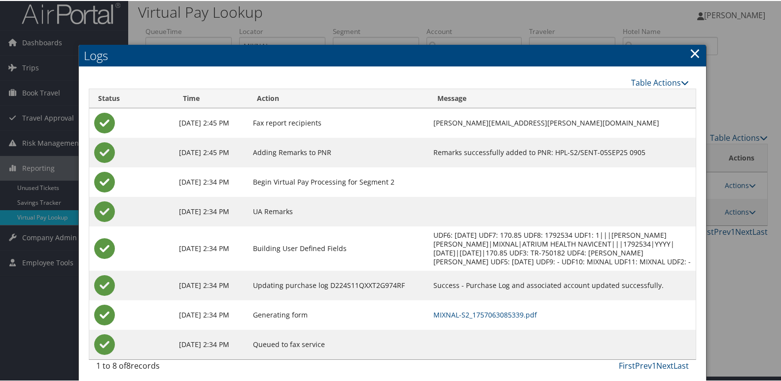
scroll to position [10, 0]
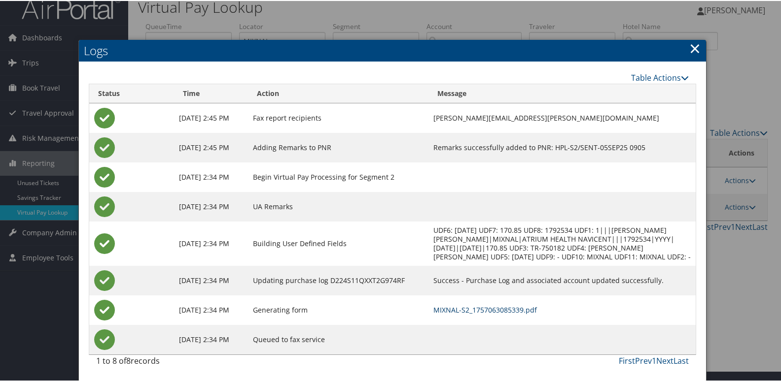
click at [490, 305] on link "MIXNAL-S2_1757063085339.pdf" at bounding box center [484, 309] width 103 height 9
click at [490, 307] on link "MIXNAL-S2_1757063085339.pdf" at bounding box center [484, 309] width 103 height 9
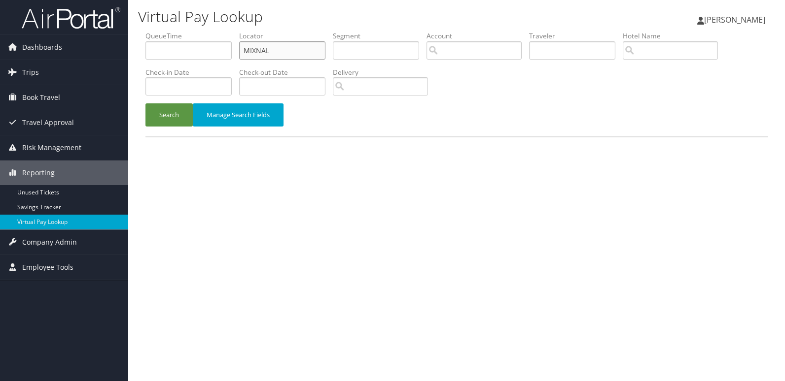
drag, startPoint x: 269, startPoint y: 52, endPoint x: 205, endPoint y: 66, distance: 65.0
click at [227, 31] on ul "QueueTime Locator MIXNAL Segment Account Traveler Hotel Name Check-in Date Chec…" at bounding box center [456, 31] width 622 height 0
paste input "ZLMZO"
type input "MZLMZO"
click at [168, 125] on button "Search" at bounding box center [168, 114] width 47 height 23
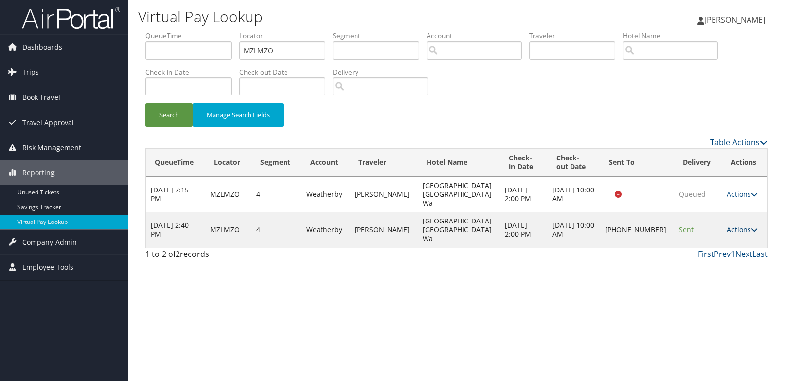
click at [732, 225] on link "Actions" at bounding box center [741, 229] width 31 height 9
click at [690, 252] on link "Logs" at bounding box center [707, 248] width 84 height 17
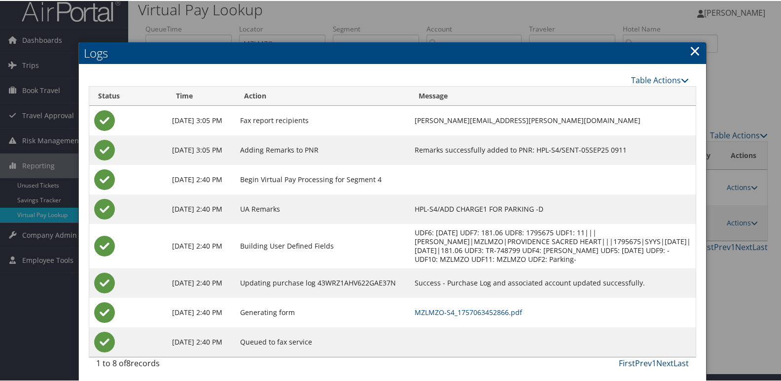
scroll to position [10, 0]
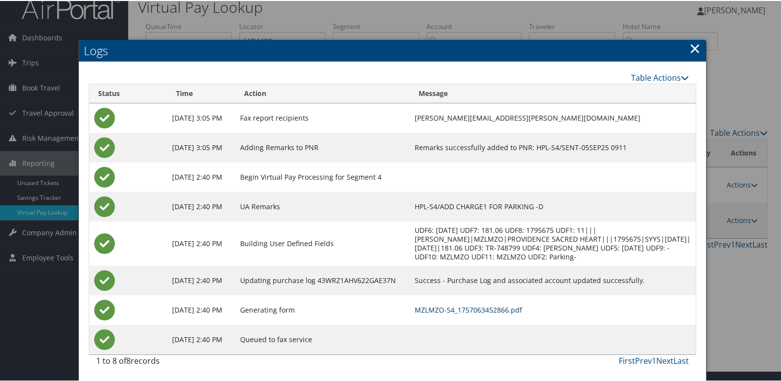
click at [506, 309] on link "MZLMZO-S4_1757063452866.pdf" at bounding box center [467, 309] width 107 height 9
